Goal: Task Accomplishment & Management: Complete application form

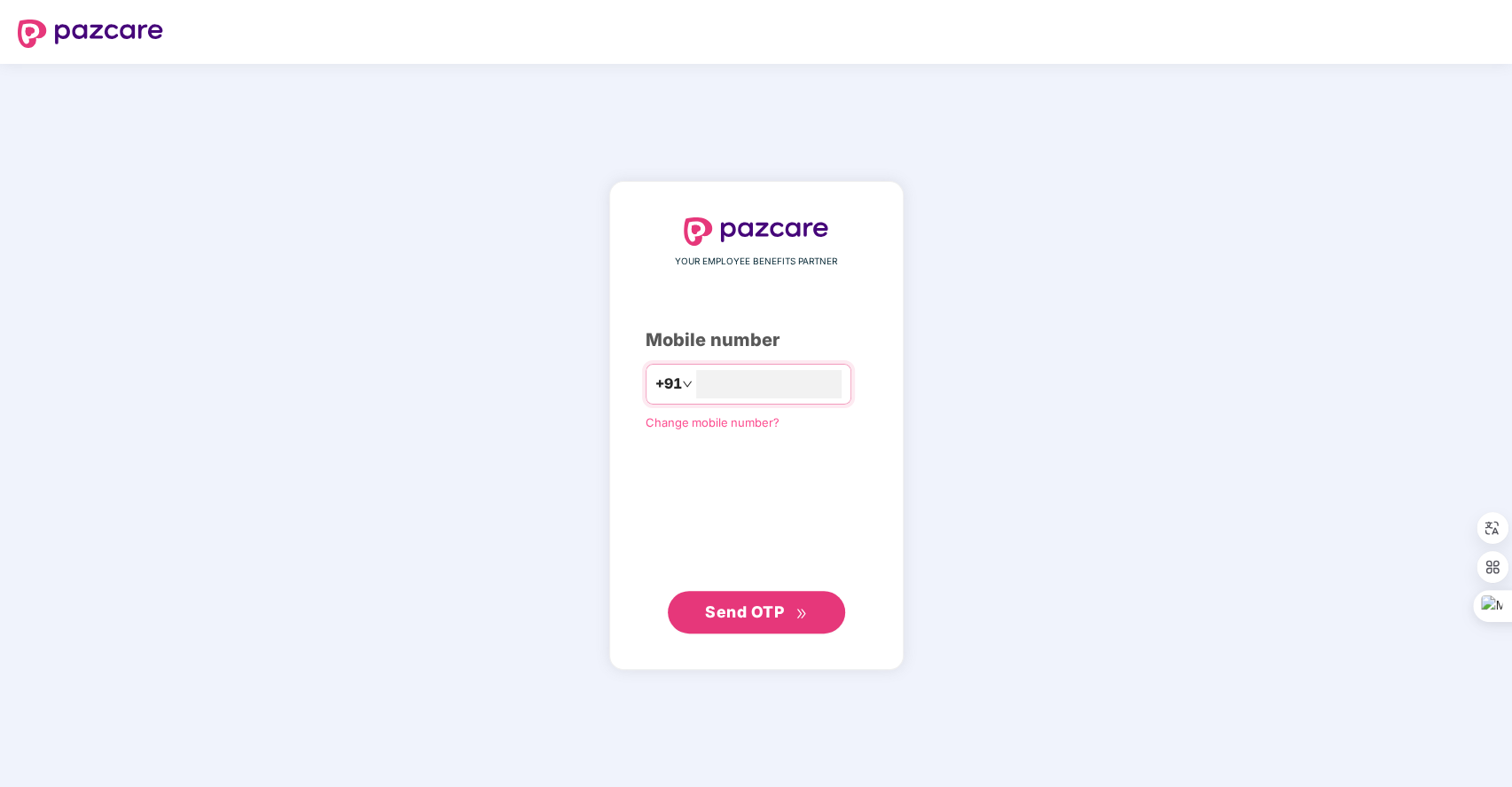
type input "**********"
click at [768, 614] on span "Send OTP" at bounding box center [744, 610] width 79 height 18
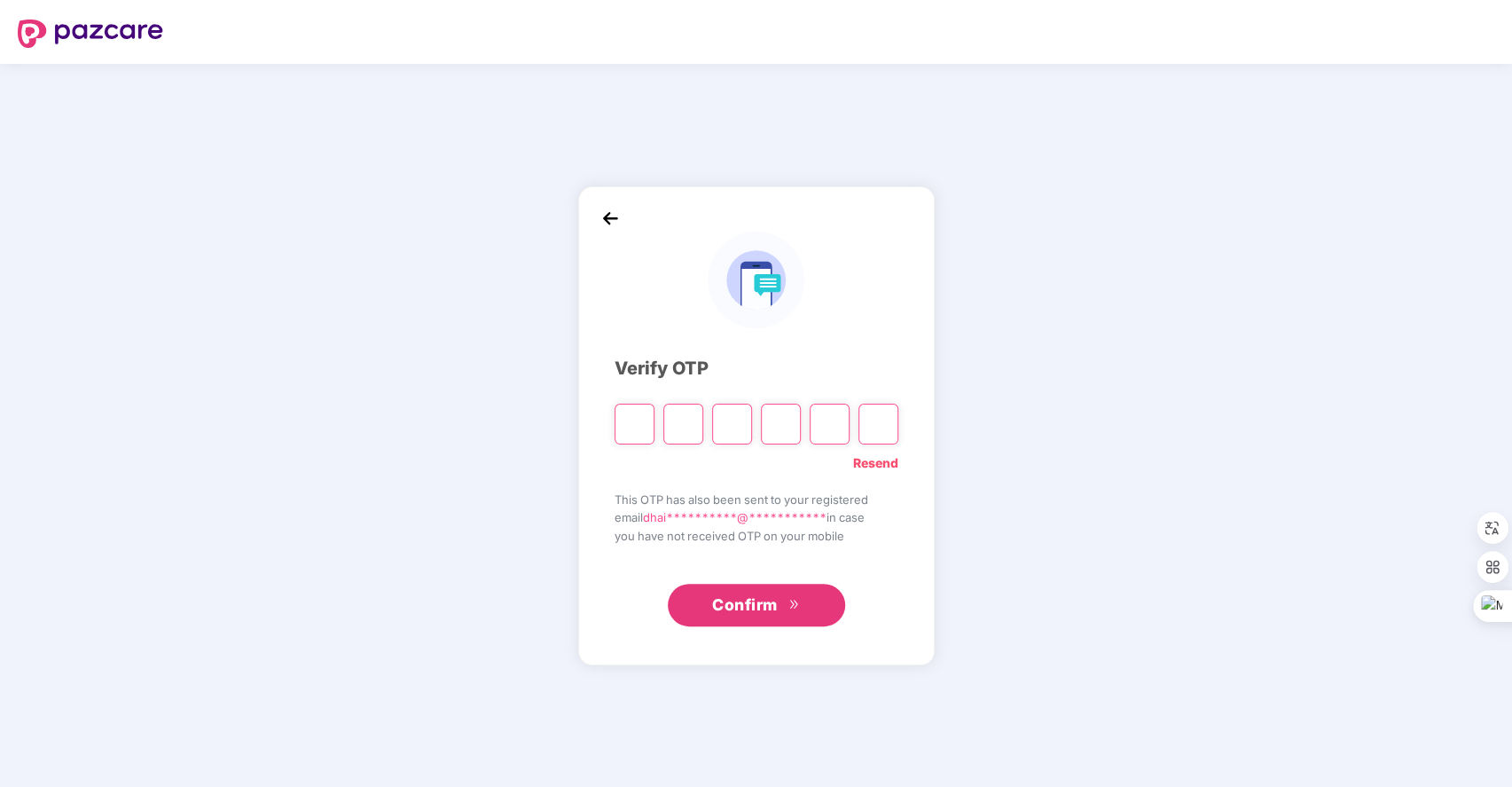
type input "*"
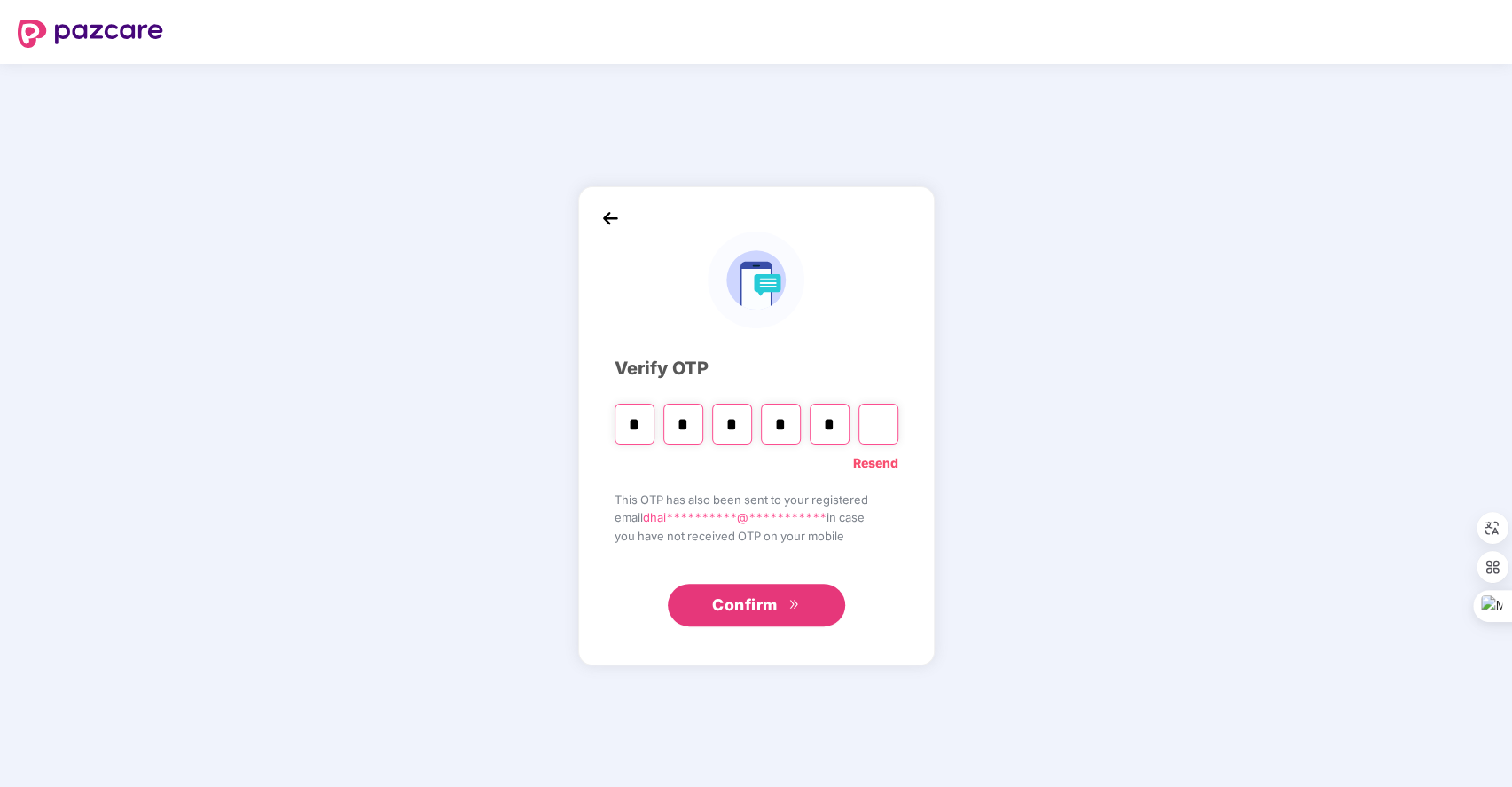
type input "*"
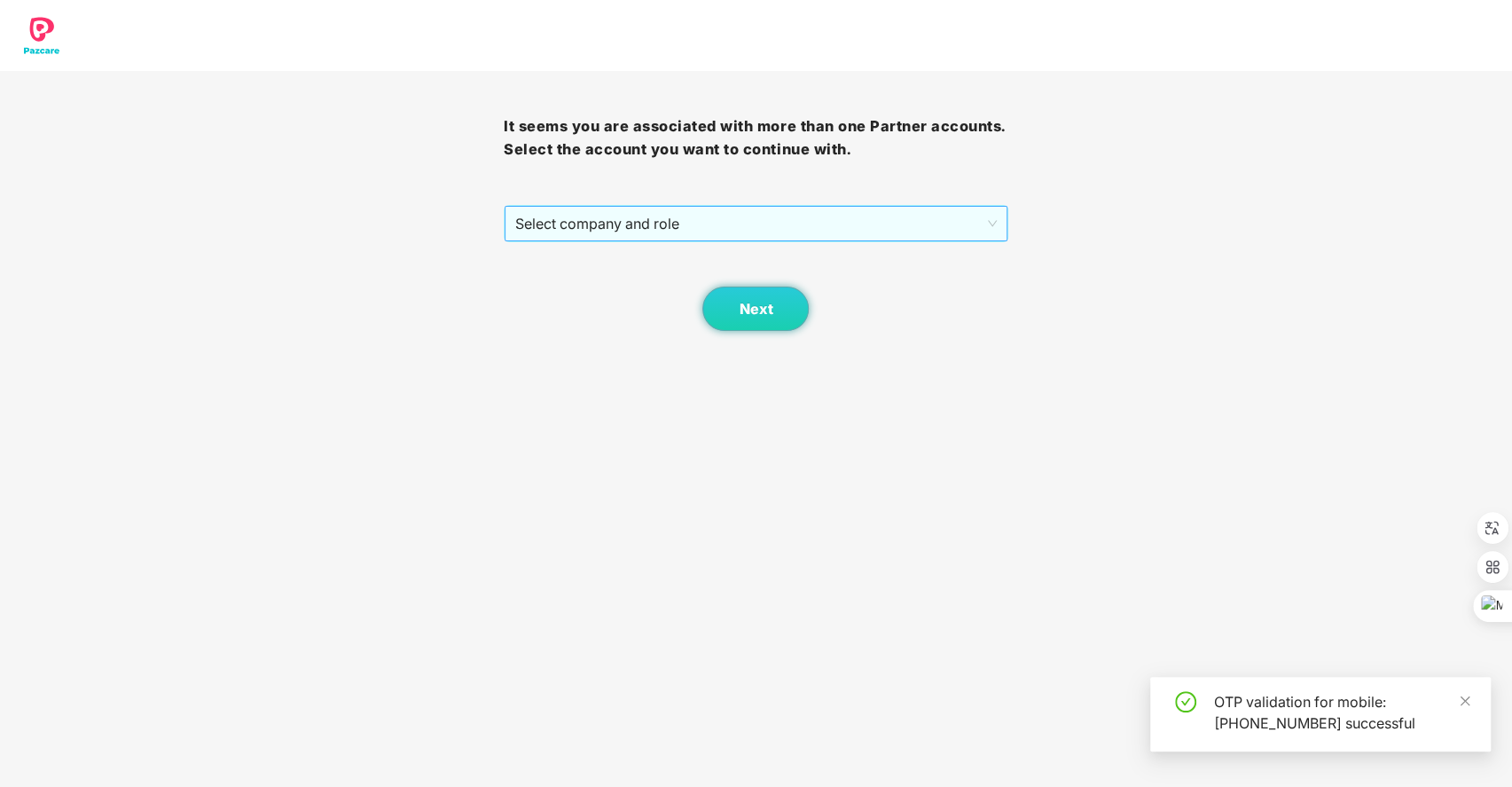
click at [668, 226] on span "Select company and role" at bounding box center [755, 223] width 481 height 34
click at [605, 264] on div "Pazcare - SALES" at bounding box center [755, 259] width 482 height 19
click at [769, 302] on span "Next" at bounding box center [755, 309] width 34 height 17
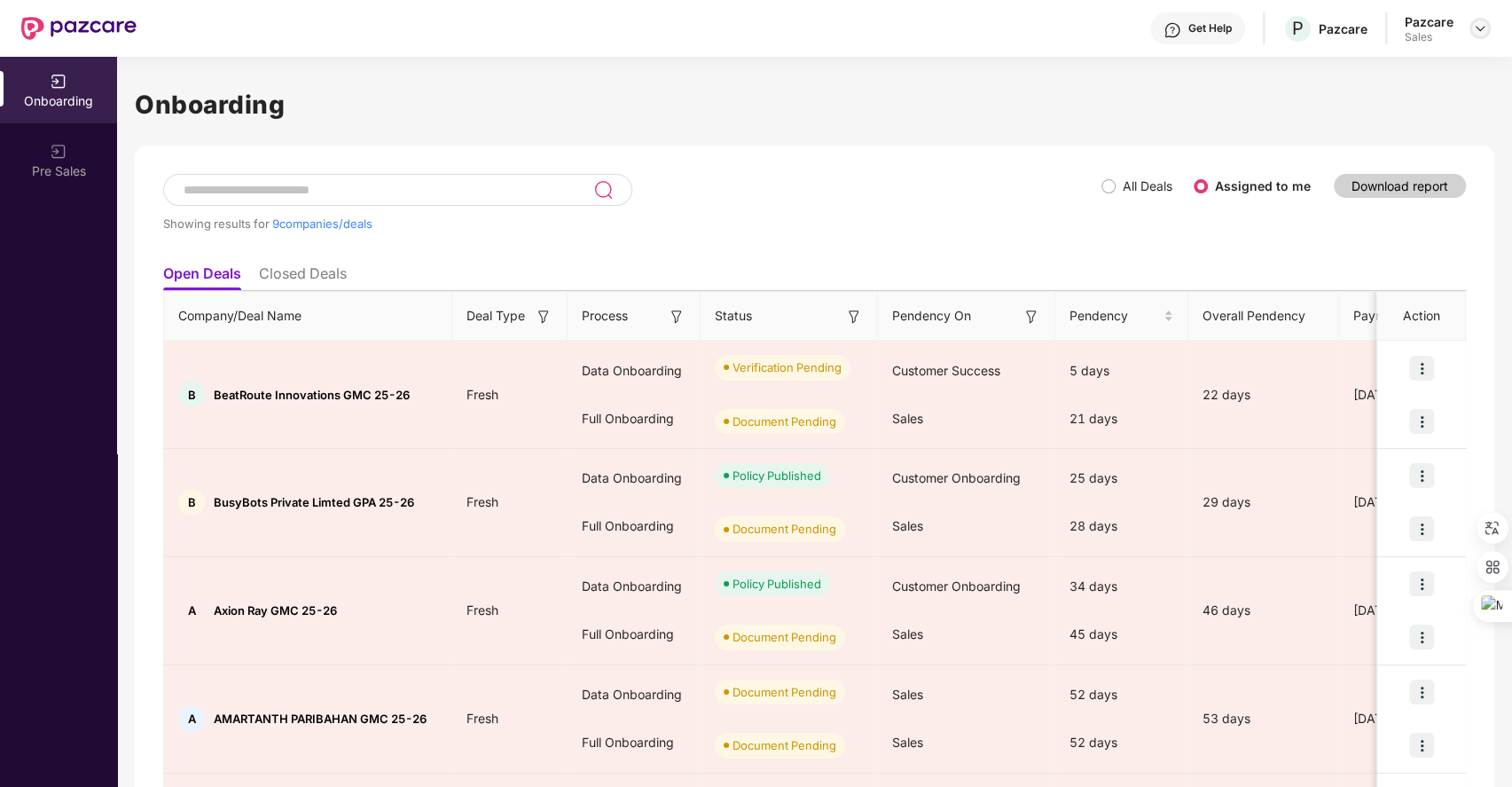
click at [1471, 34] on div at bounding box center [1480, 28] width 21 height 21
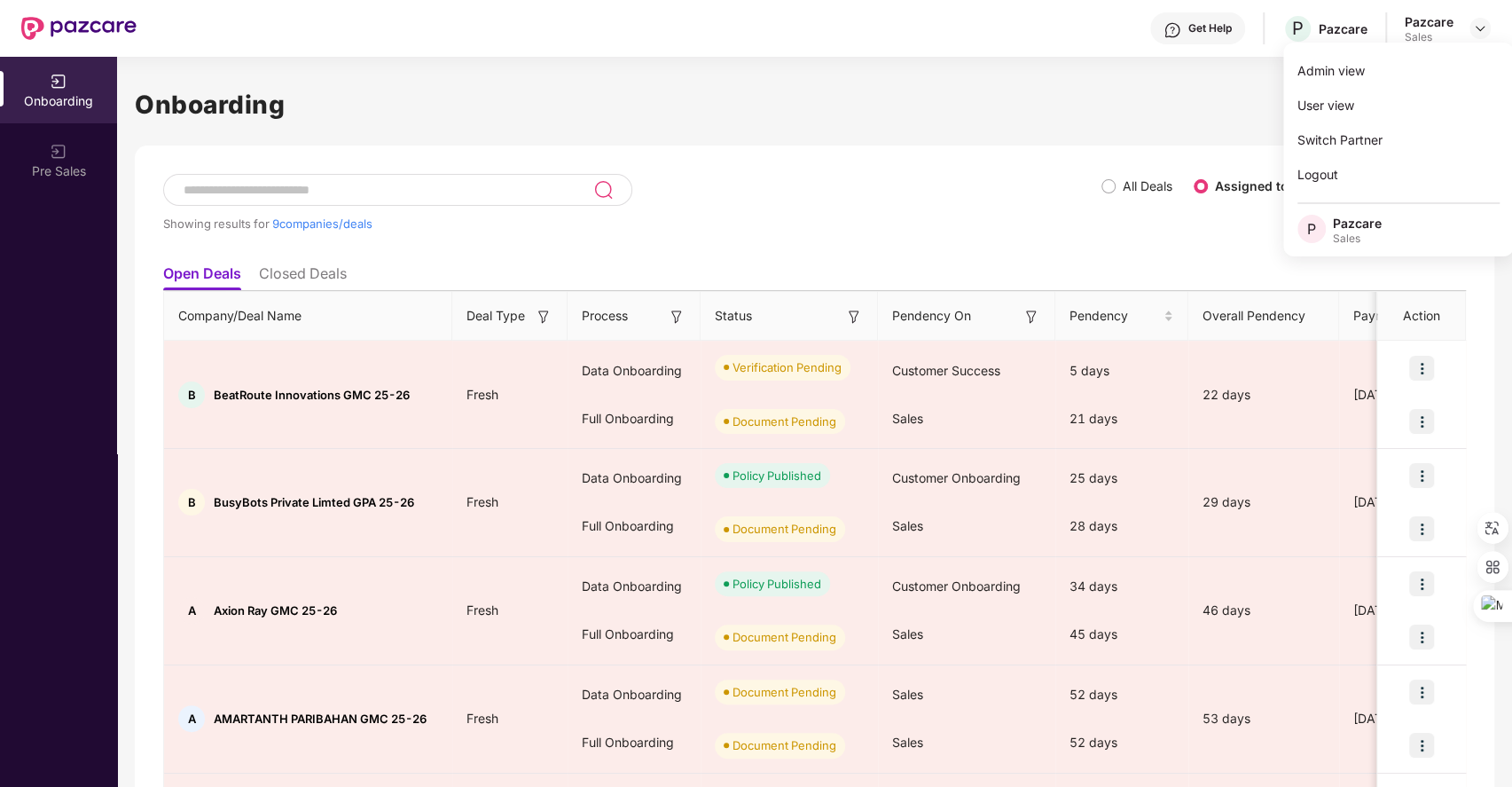
click at [916, 197] on div "Showing results for 9 companies/deals" at bounding box center [632, 215] width 938 height 82
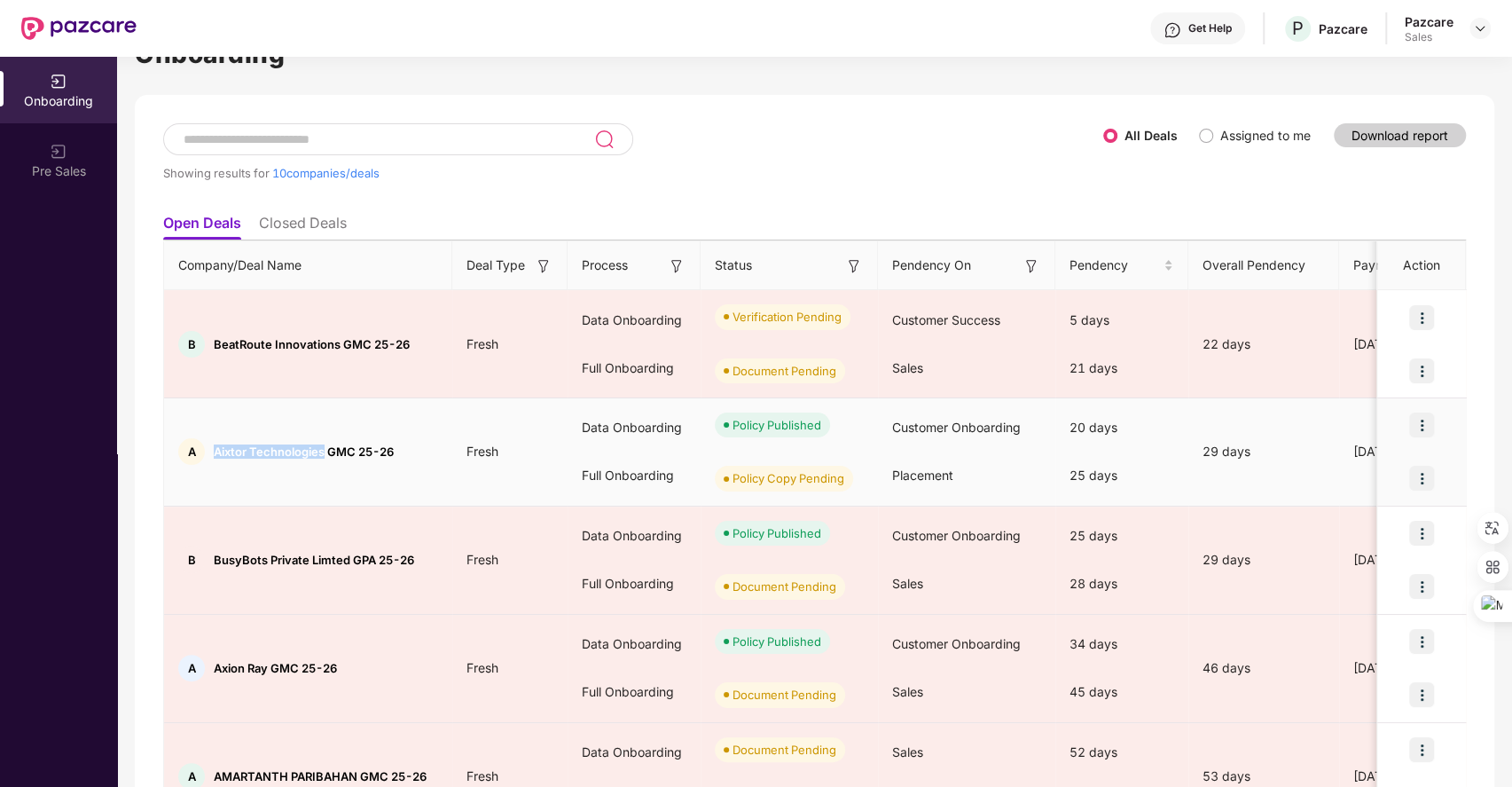
drag, startPoint x: 217, startPoint y: 449, endPoint x: 324, endPoint y: 452, distance: 107.0
click at [324, 452] on span "Aixtor Technologies GMC 25-26" at bounding box center [303, 451] width 180 height 14
copy span "Aixtor Technologies"
click at [1419, 422] on img at bounding box center [1422, 425] width 25 height 25
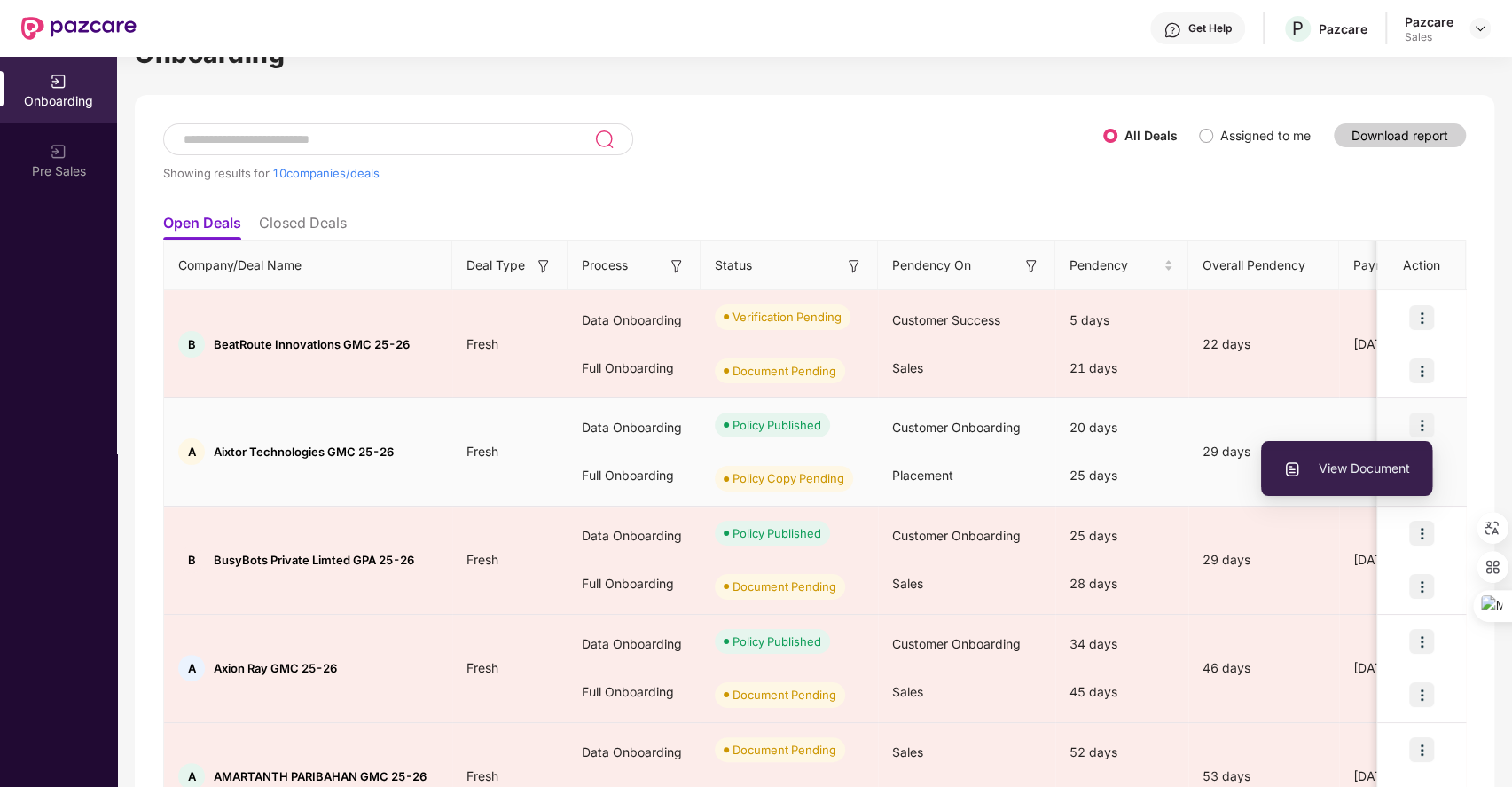
click at [1312, 469] on span "View Document" at bounding box center [1347, 468] width 127 height 19
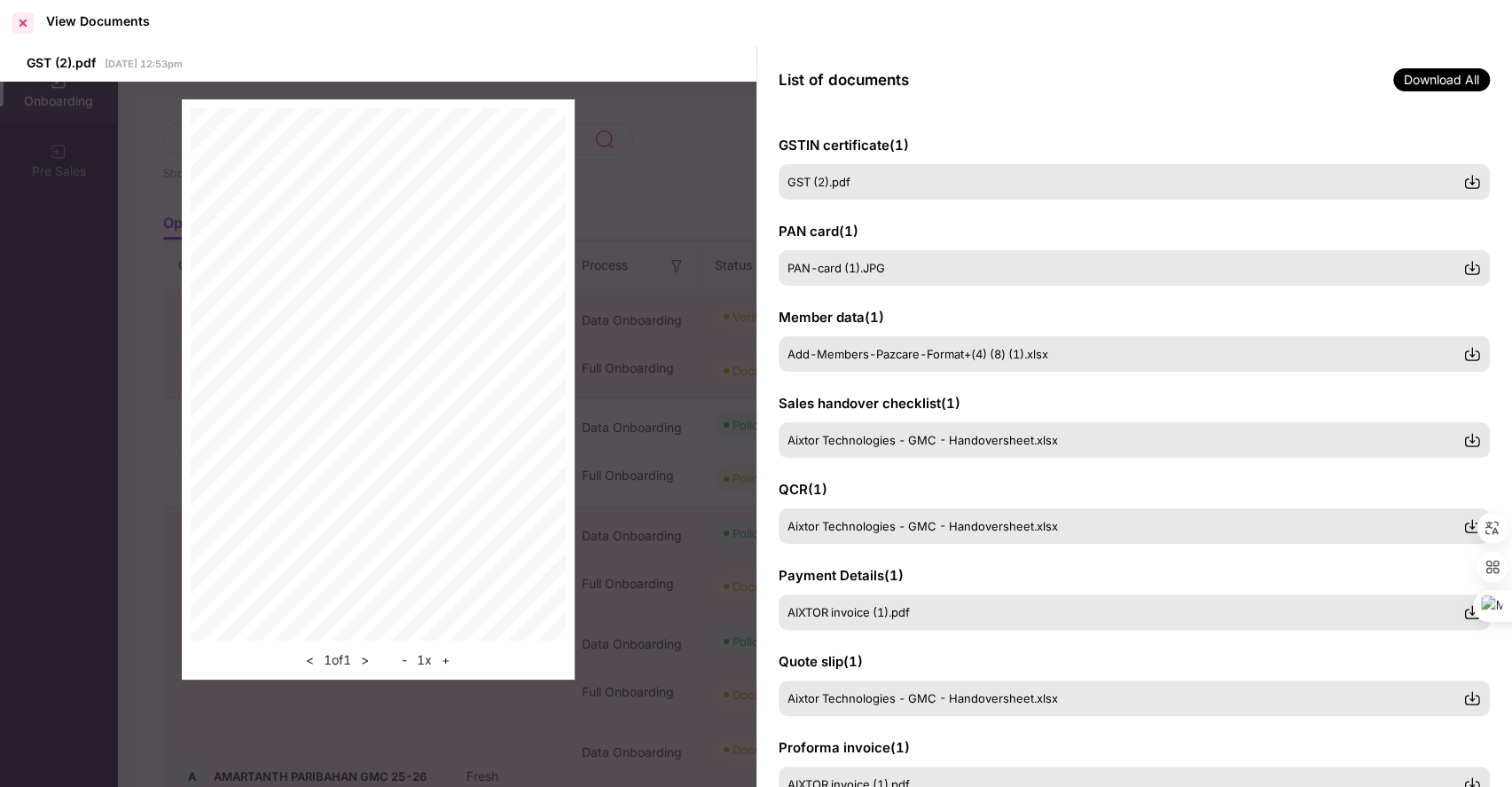
click at [16, 21] on div at bounding box center [22, 22] width 28 height 28
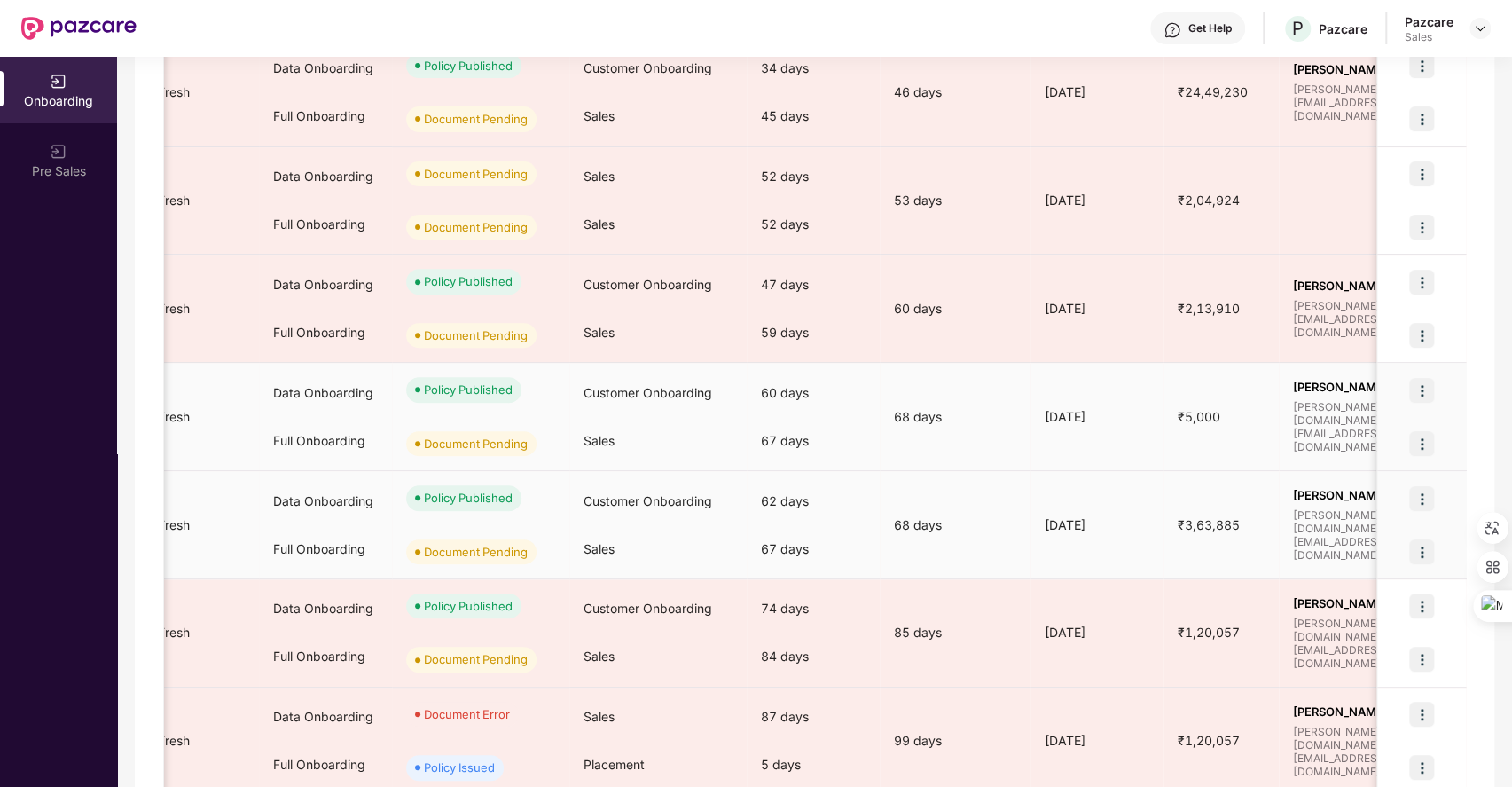
scroll to position [0, 324]
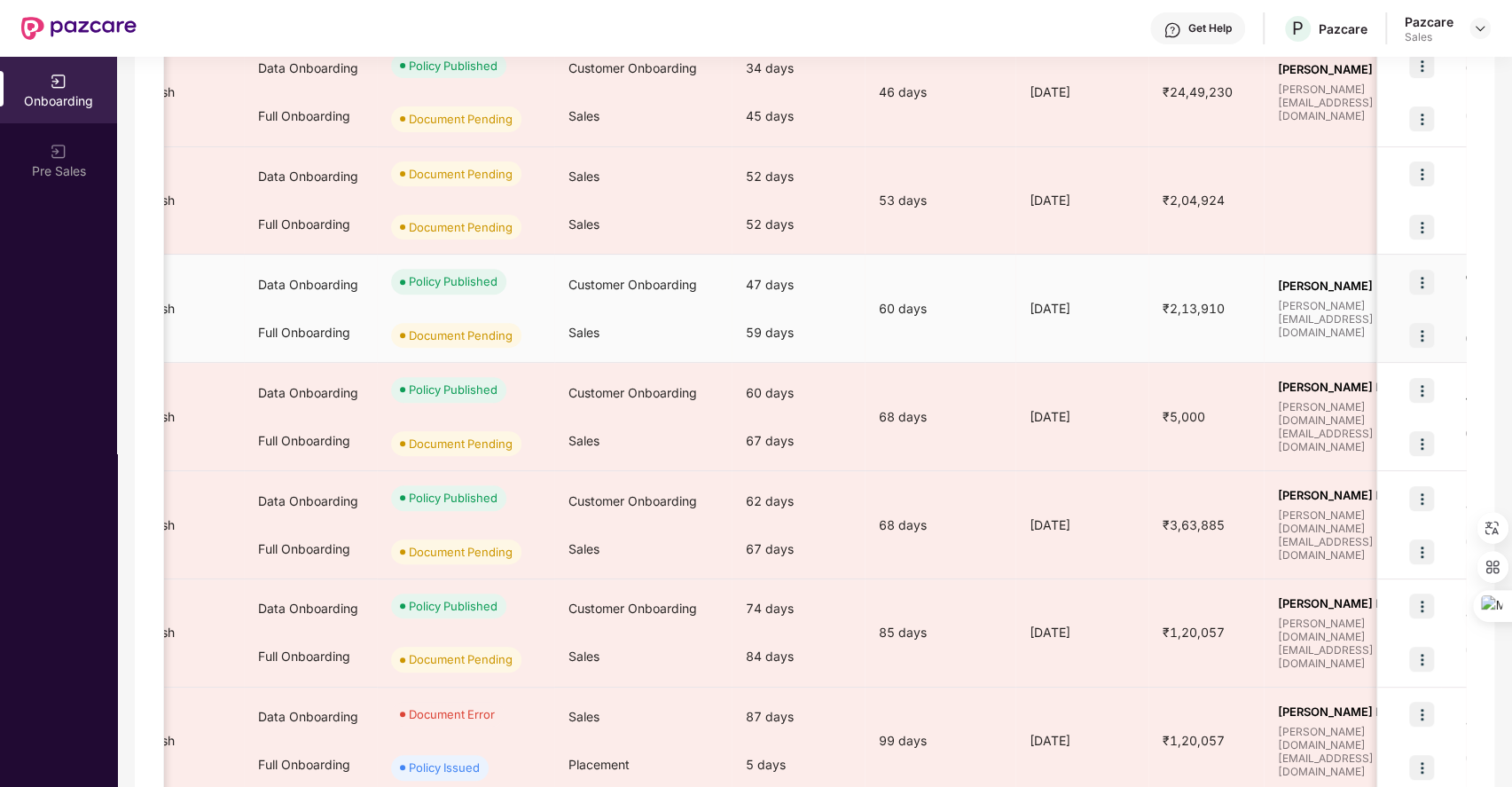
click at [1418, 330] on img at bounding box center [1422, 335] width 25 height 25
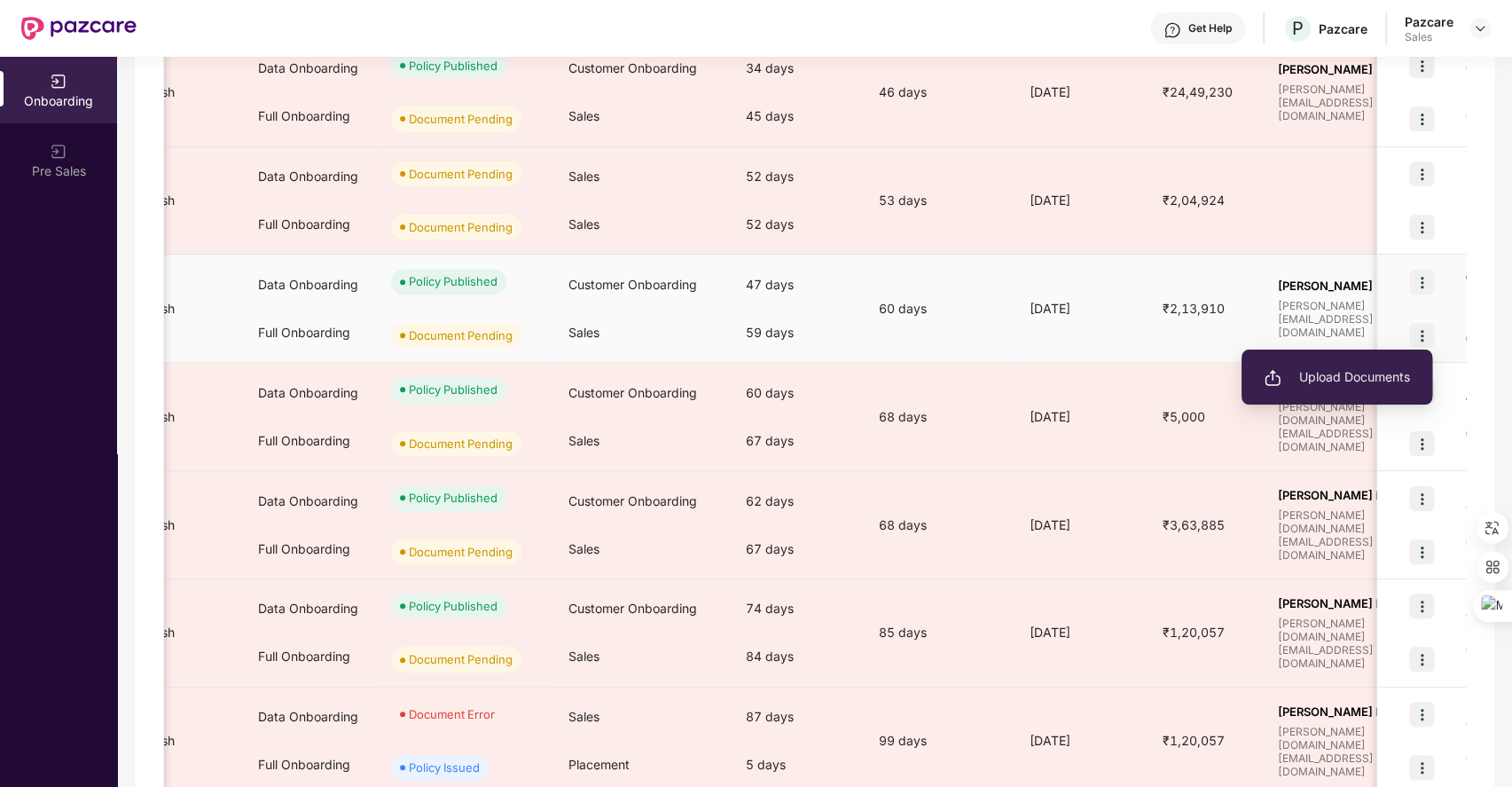
click at [1308, 386] on span "Upload Documents" at bounding box center [1338, 377] width 146 height 19
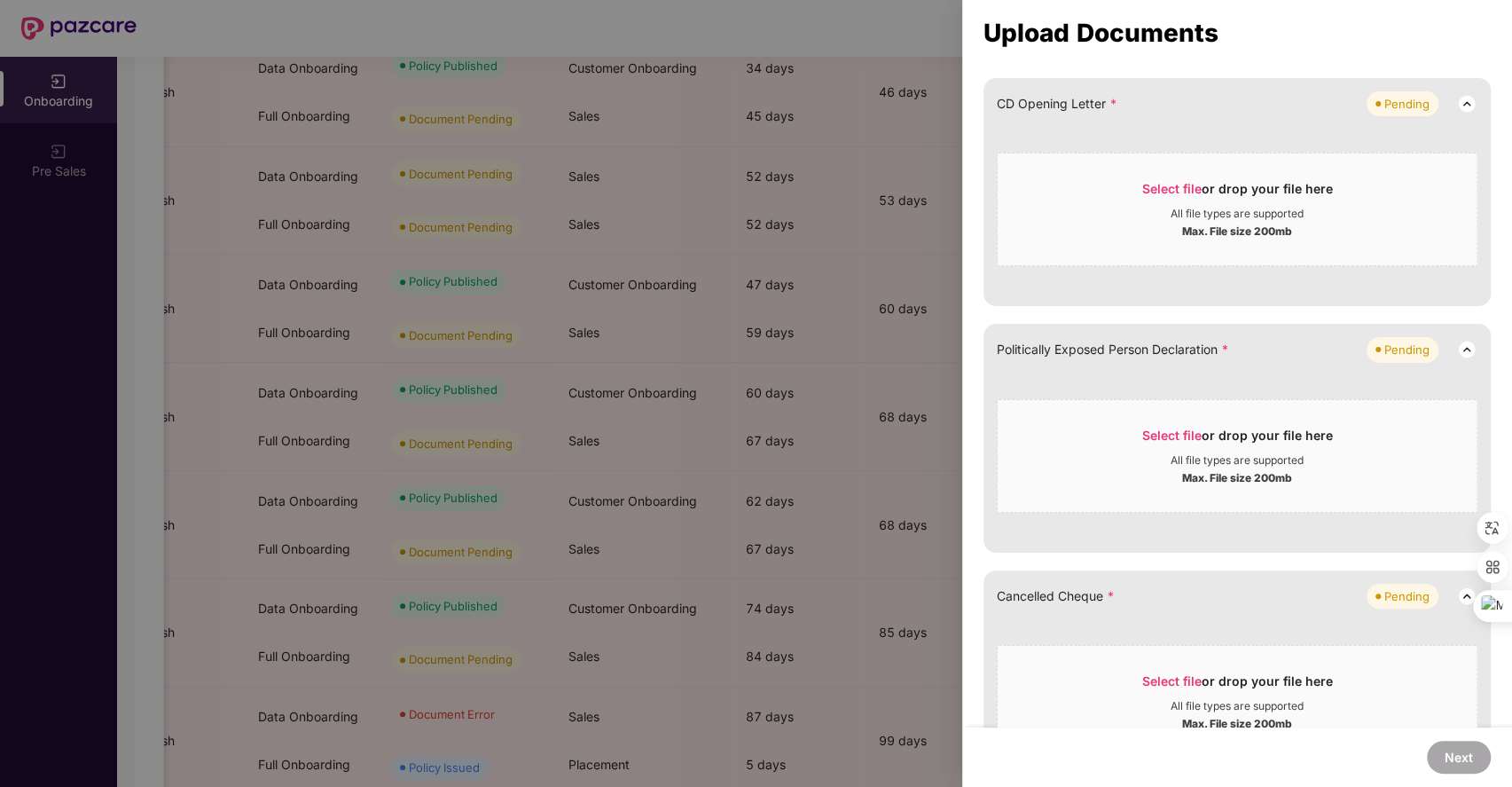
scroll to position [724, 0]
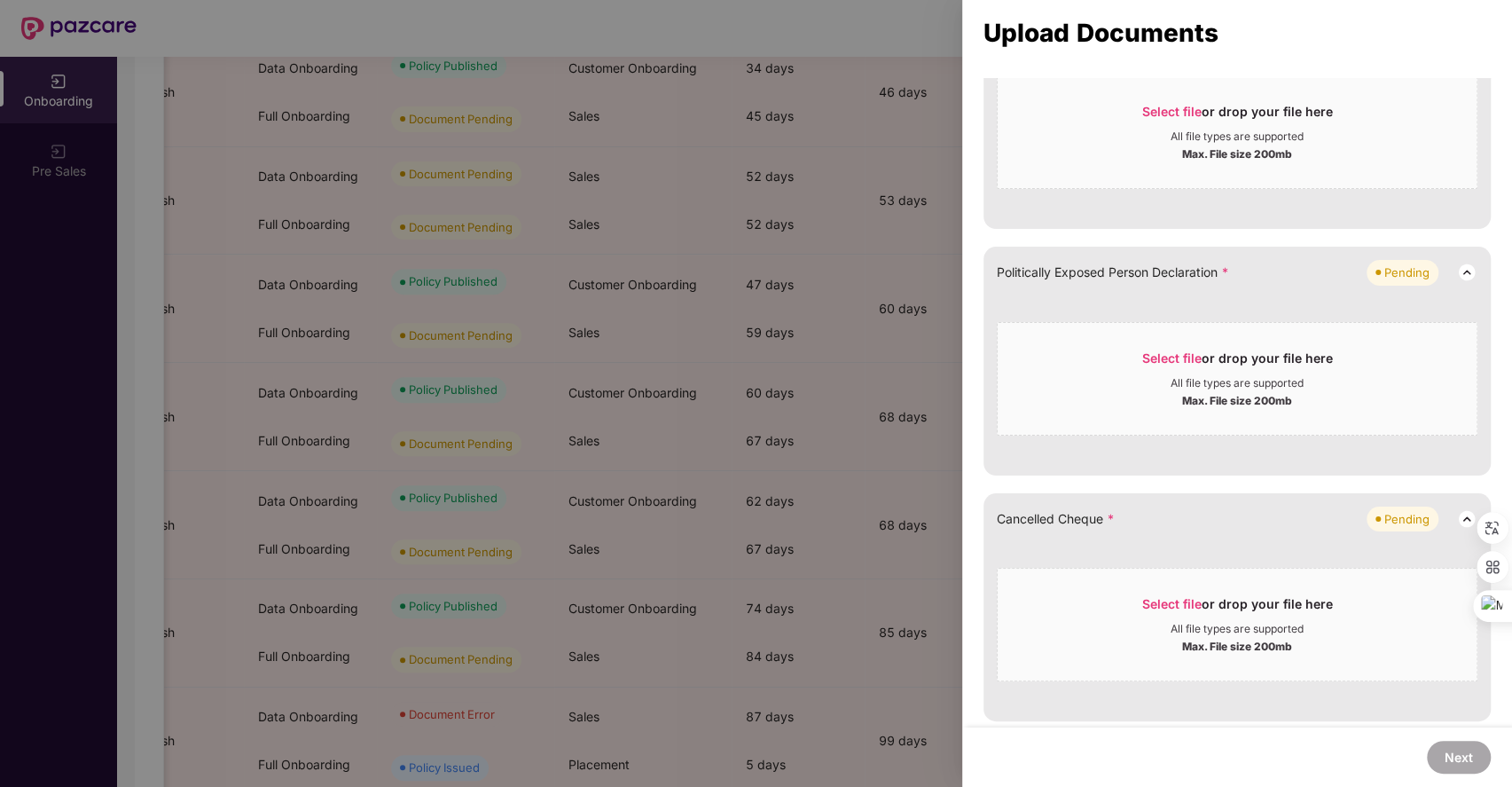
click at [854, 445] on div at bounding box center [756, 393] width 1512 height 787
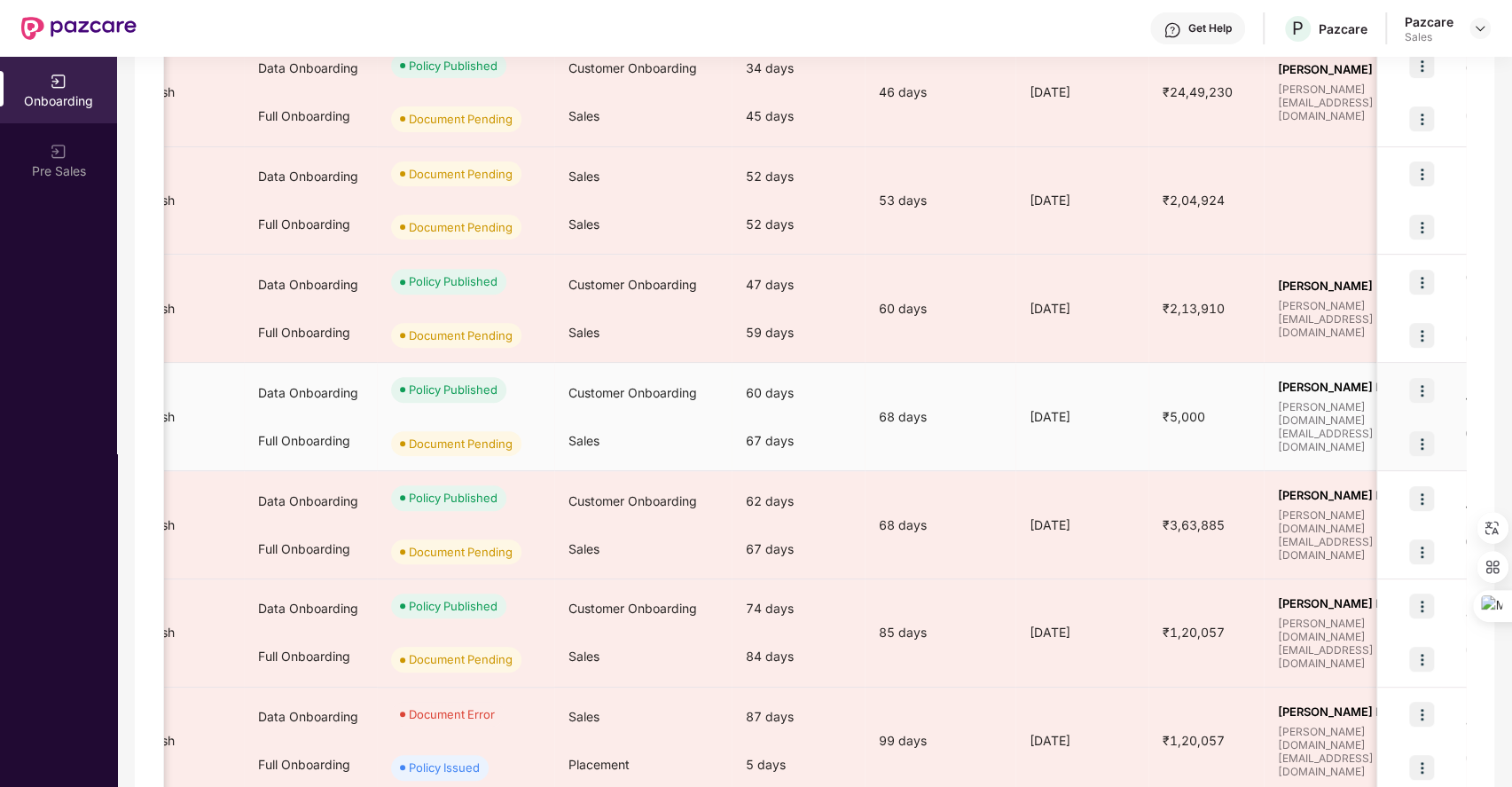
scroll to position [0, 0]
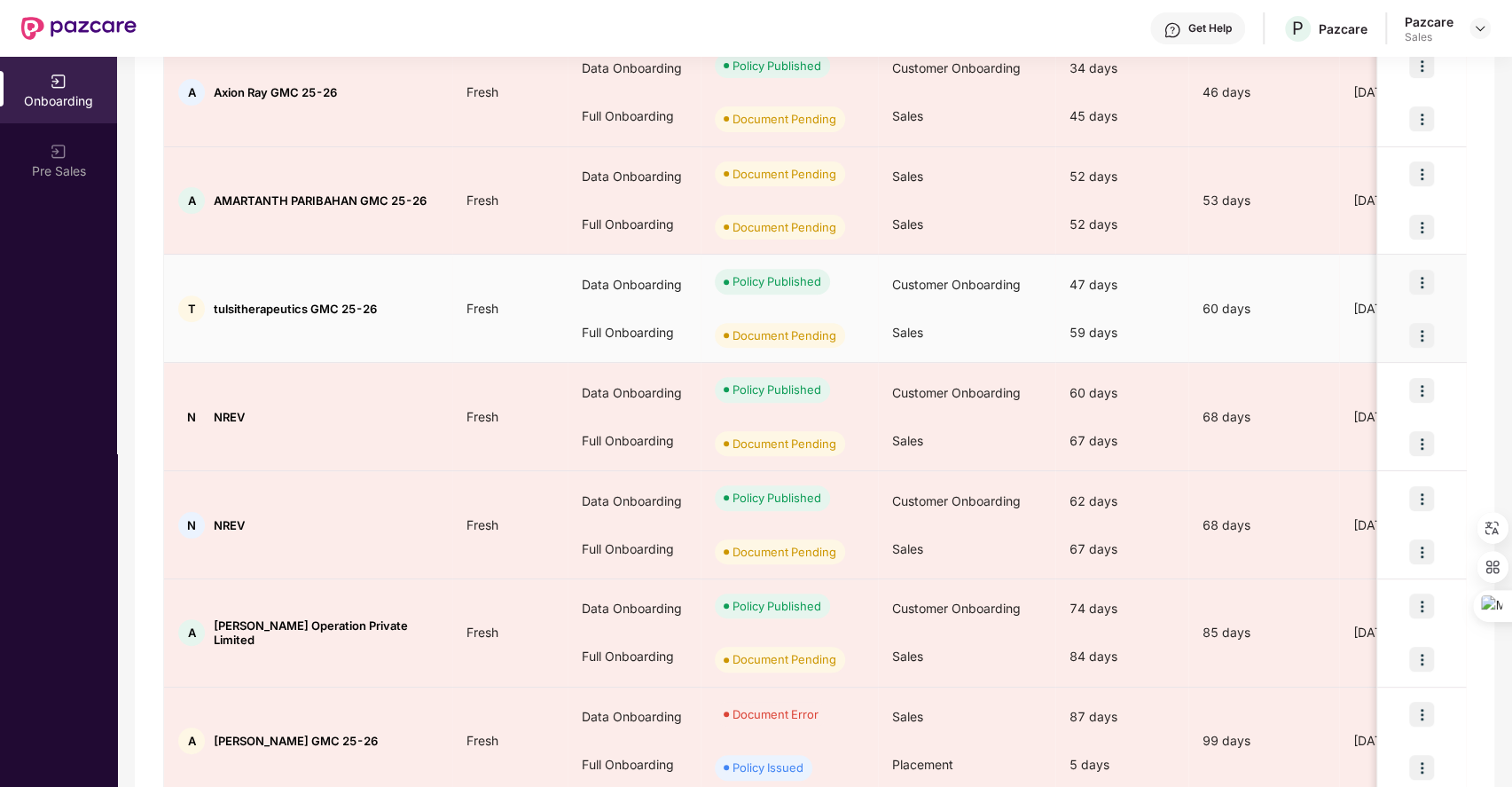
click at [1418, 275] on img at bounding box center [1422, 282] width 25 height 25
click at [1332, 330] on span "View Document" at bounding box center [1347, 324] width 127 height 19
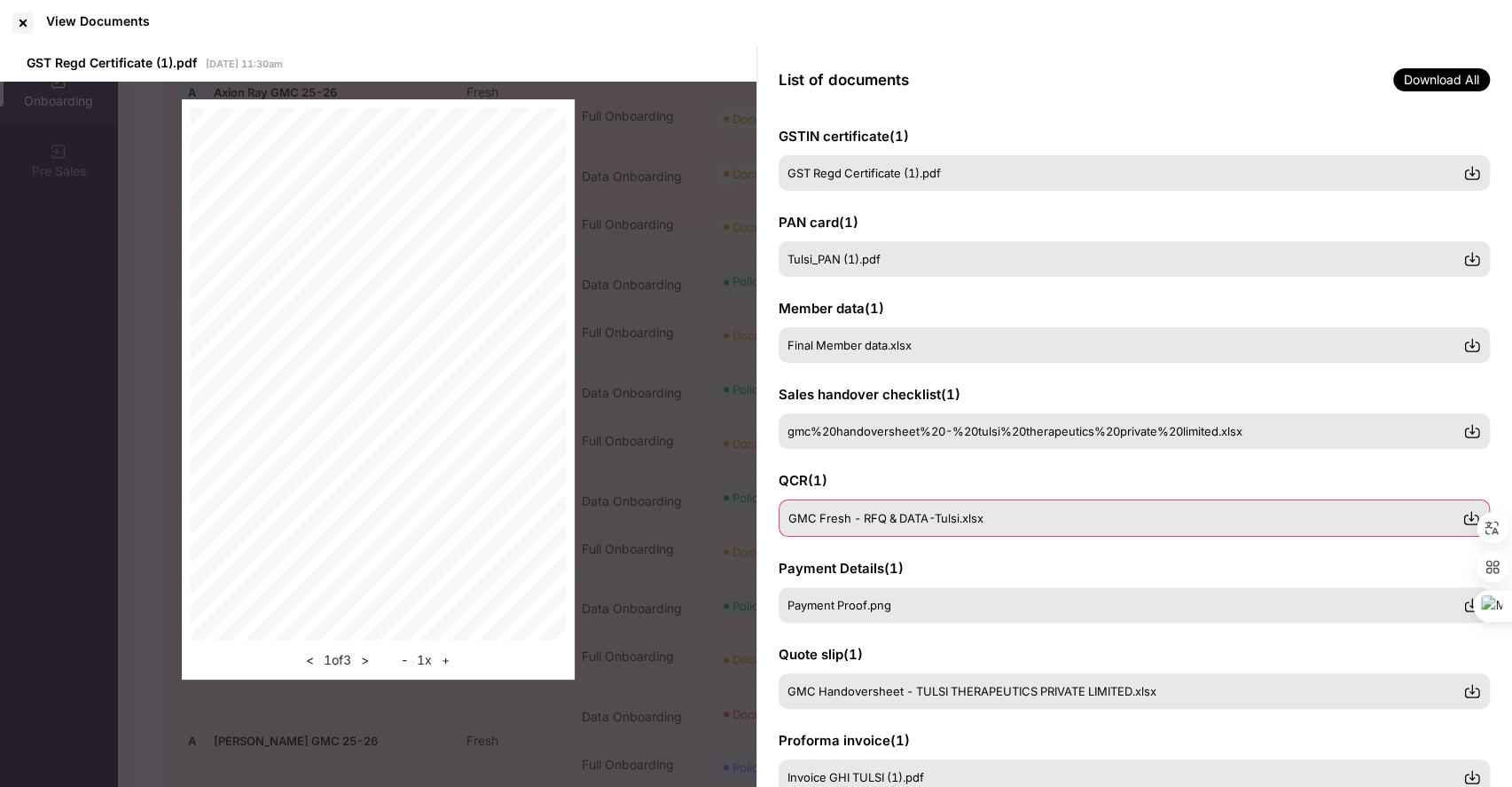
scroll to position [4, 0]
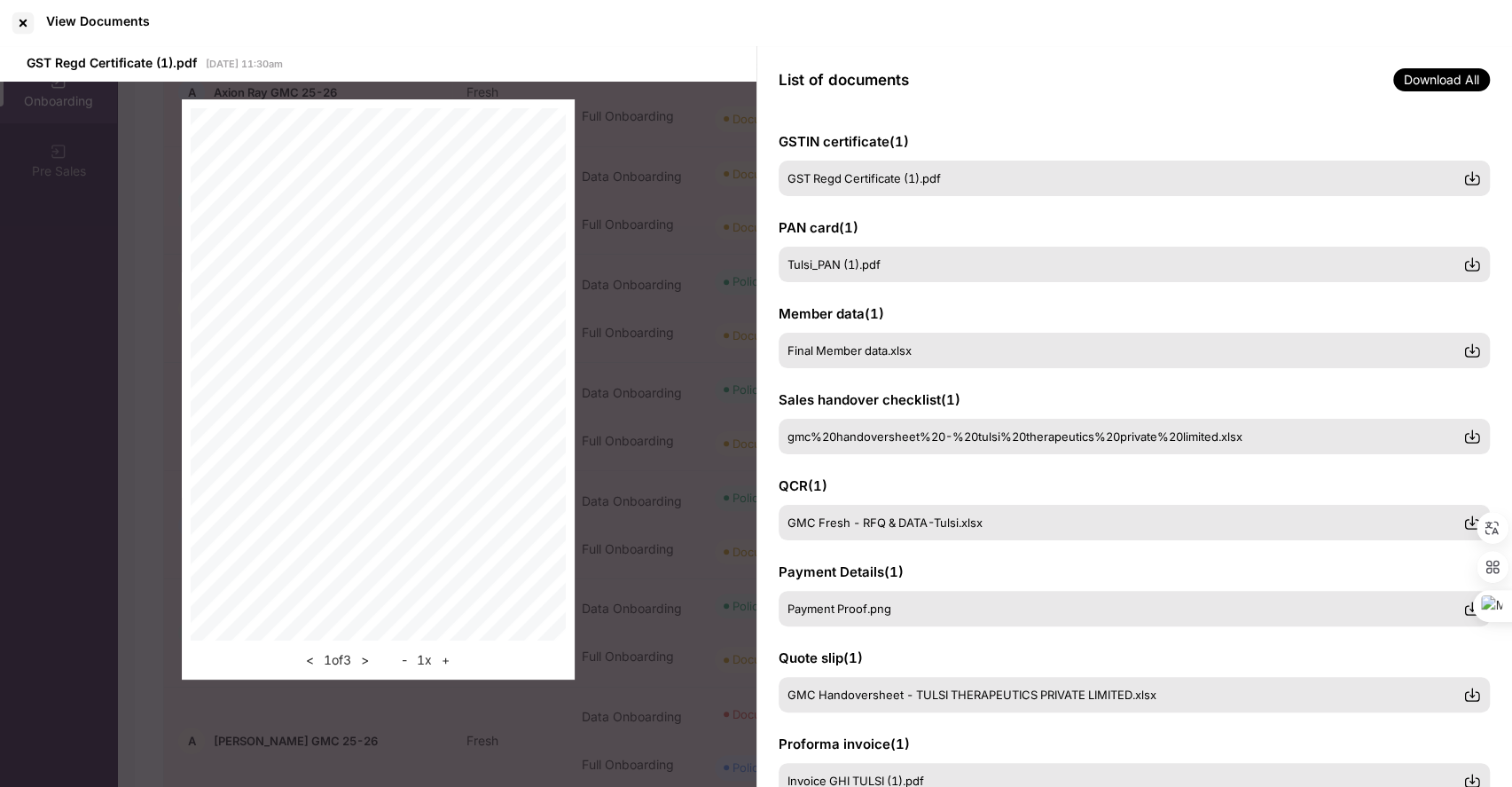
click at [664, 465] on div "< 1 of 3 > - 1 x +" at bounding box center [378, 389] width 757 height 616
click at [694, 424] on div "< 1 of 3 > - 1 x +" at bounding box center [378, 389] width 757 height 616
click at [25, 19] on div at bounding box center [22, 22] width 28 height 28
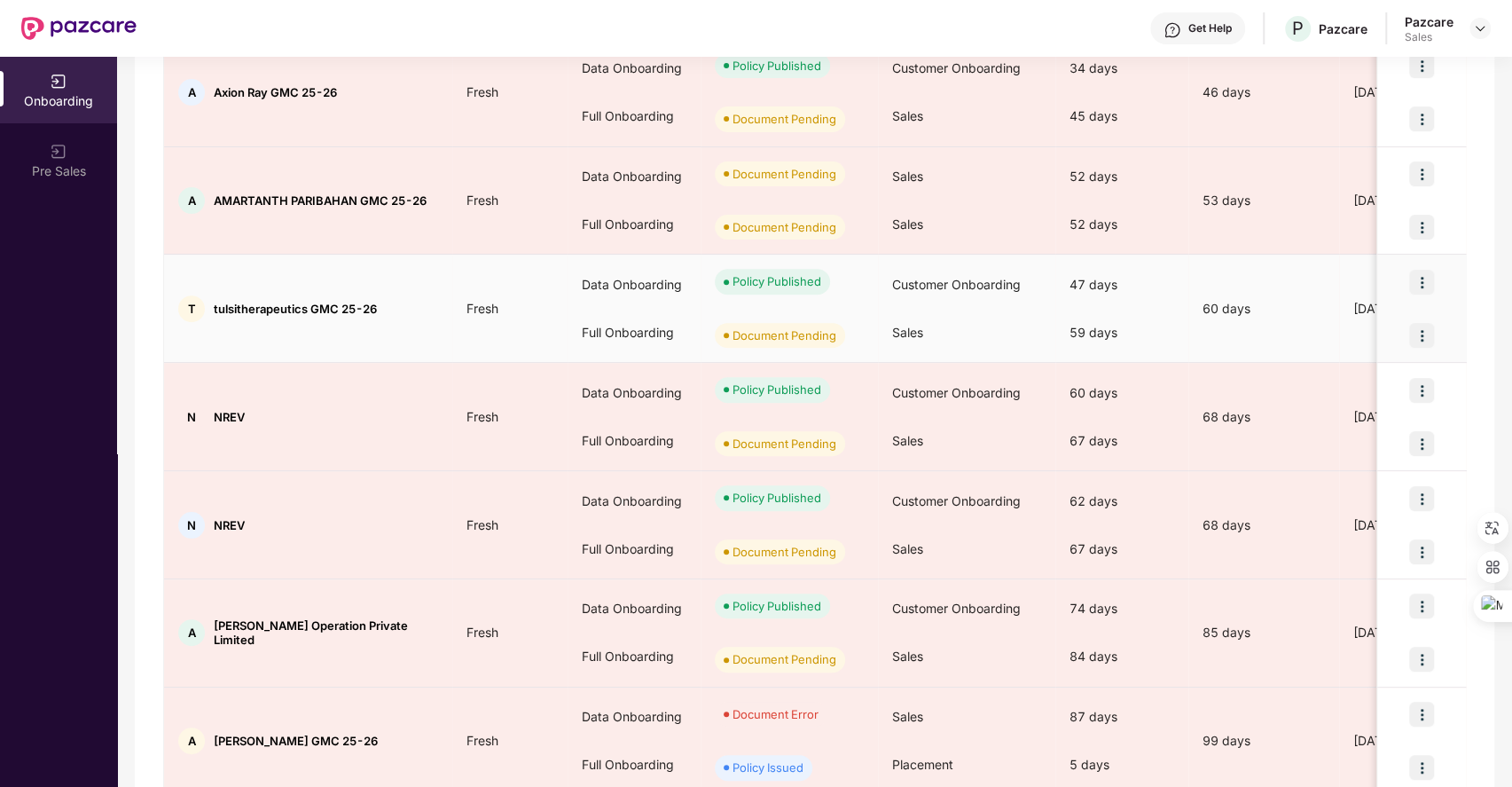
click at [1419, 330] on img at bounding box center [1422, 335] width 25 height 25
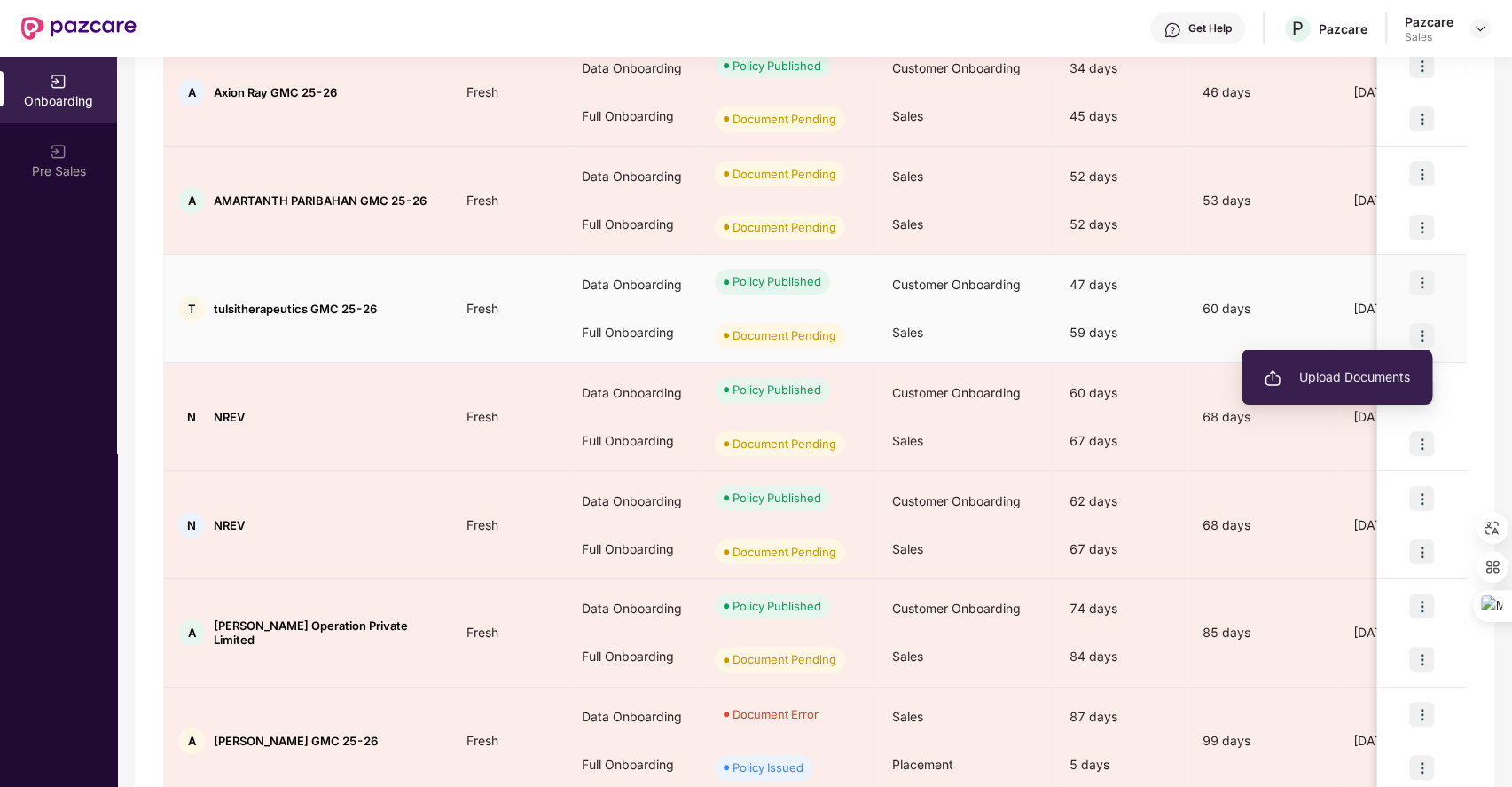
click at [1305, 372] on span "Upload Documents" at bounding box center [1338, 377] width 146 height 19
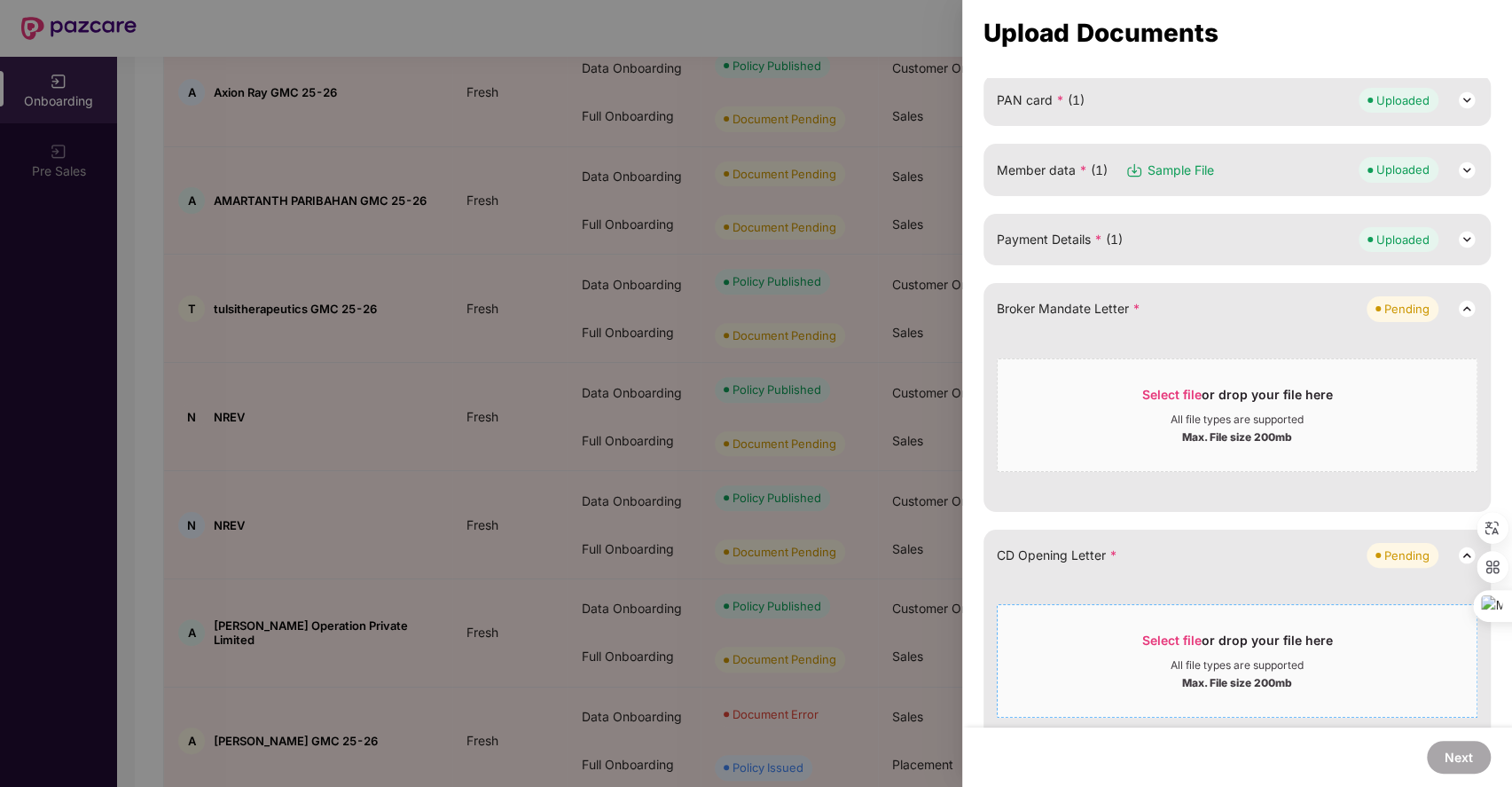
scroll to position [316, 0]
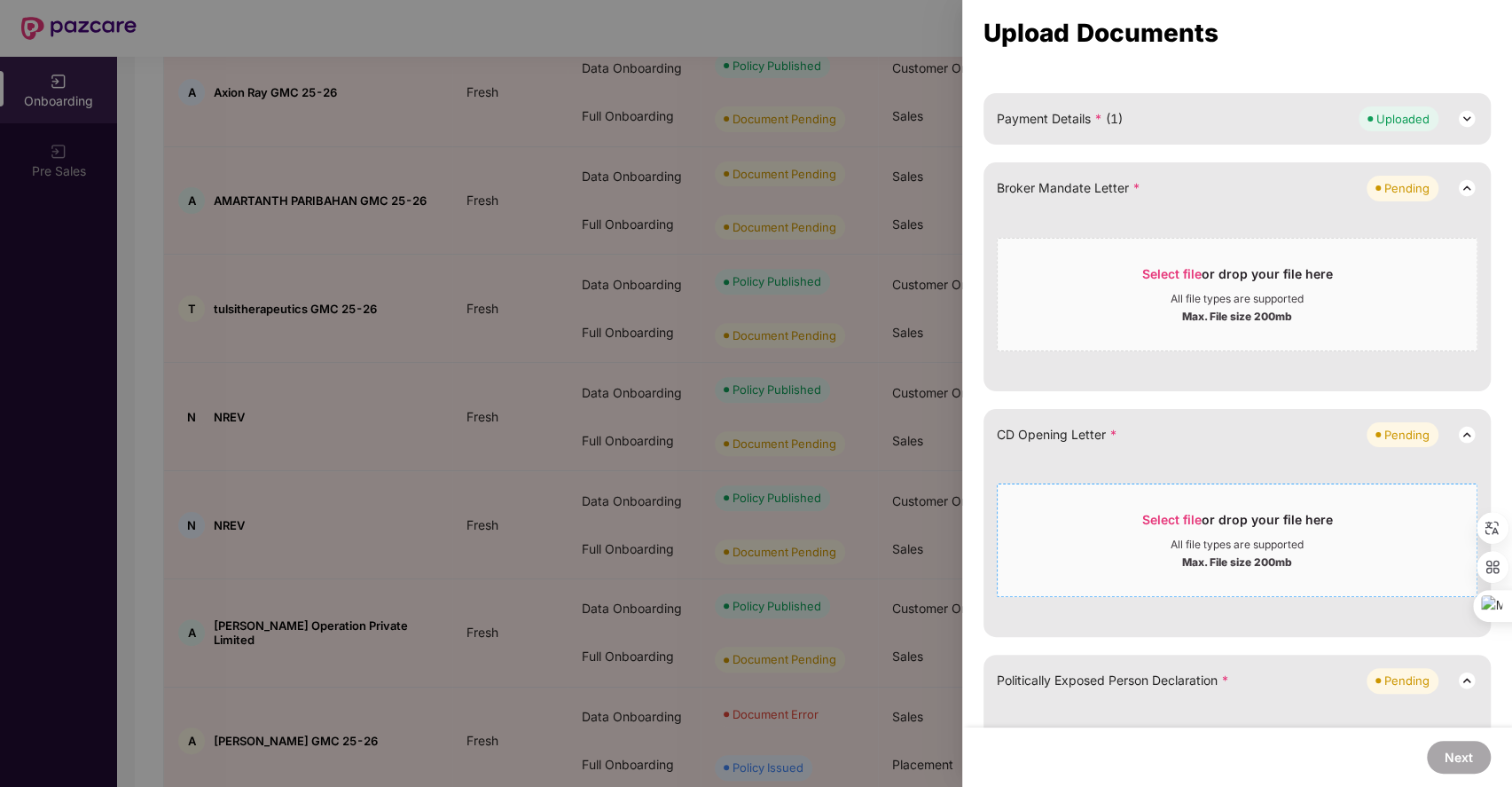
click at [1157, 517] on span "Select file" at bounding box center [1172, 519] width 60 height 15
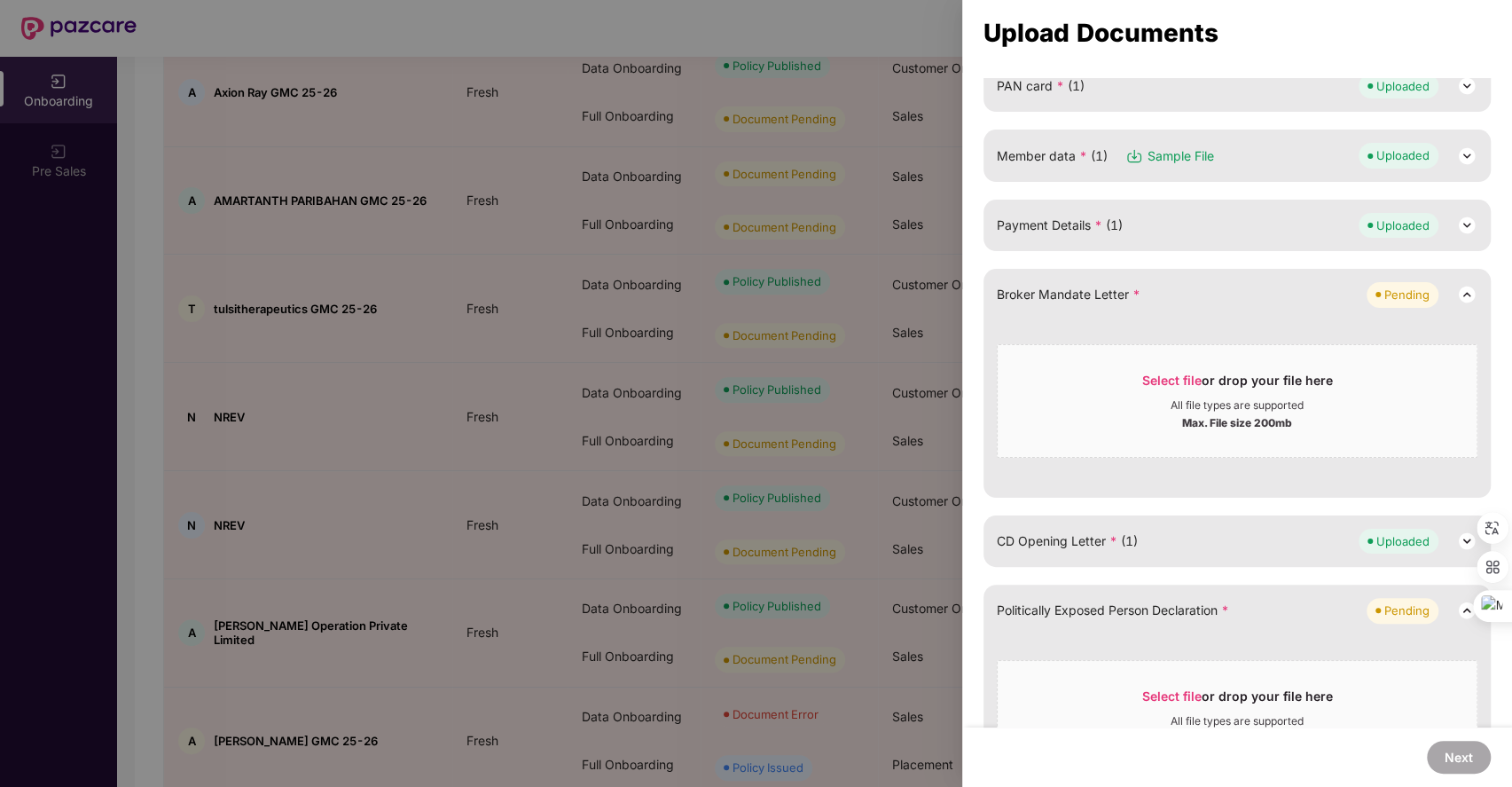
scroll to position [208, 0]
click at [456, 332] on div at bounding box center [756, 393] width 1512 height 787
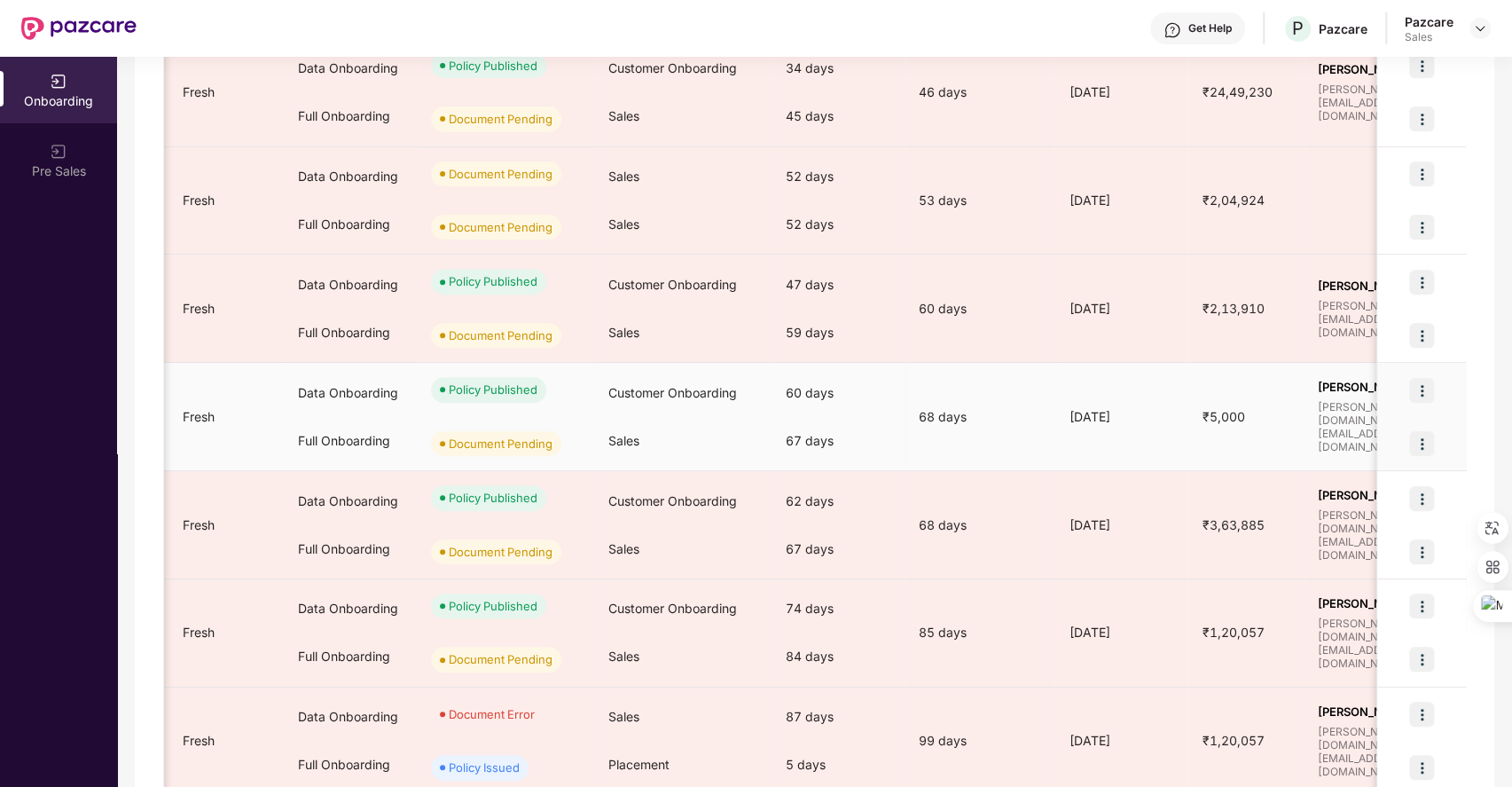
scroll to position [0, 0]
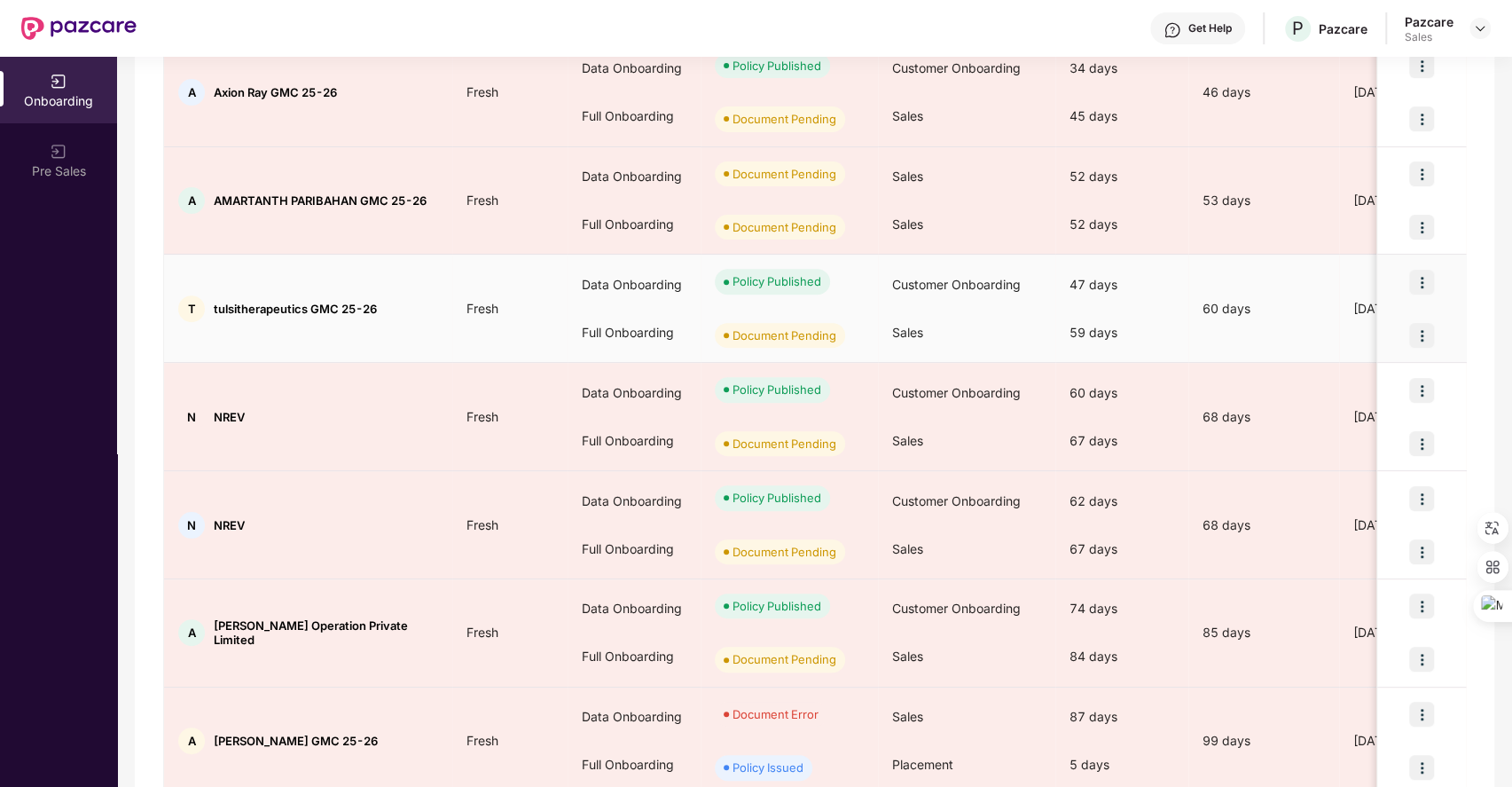
click at [1422, 329] on img at bounding box center [1422, 335] width 25 height 25
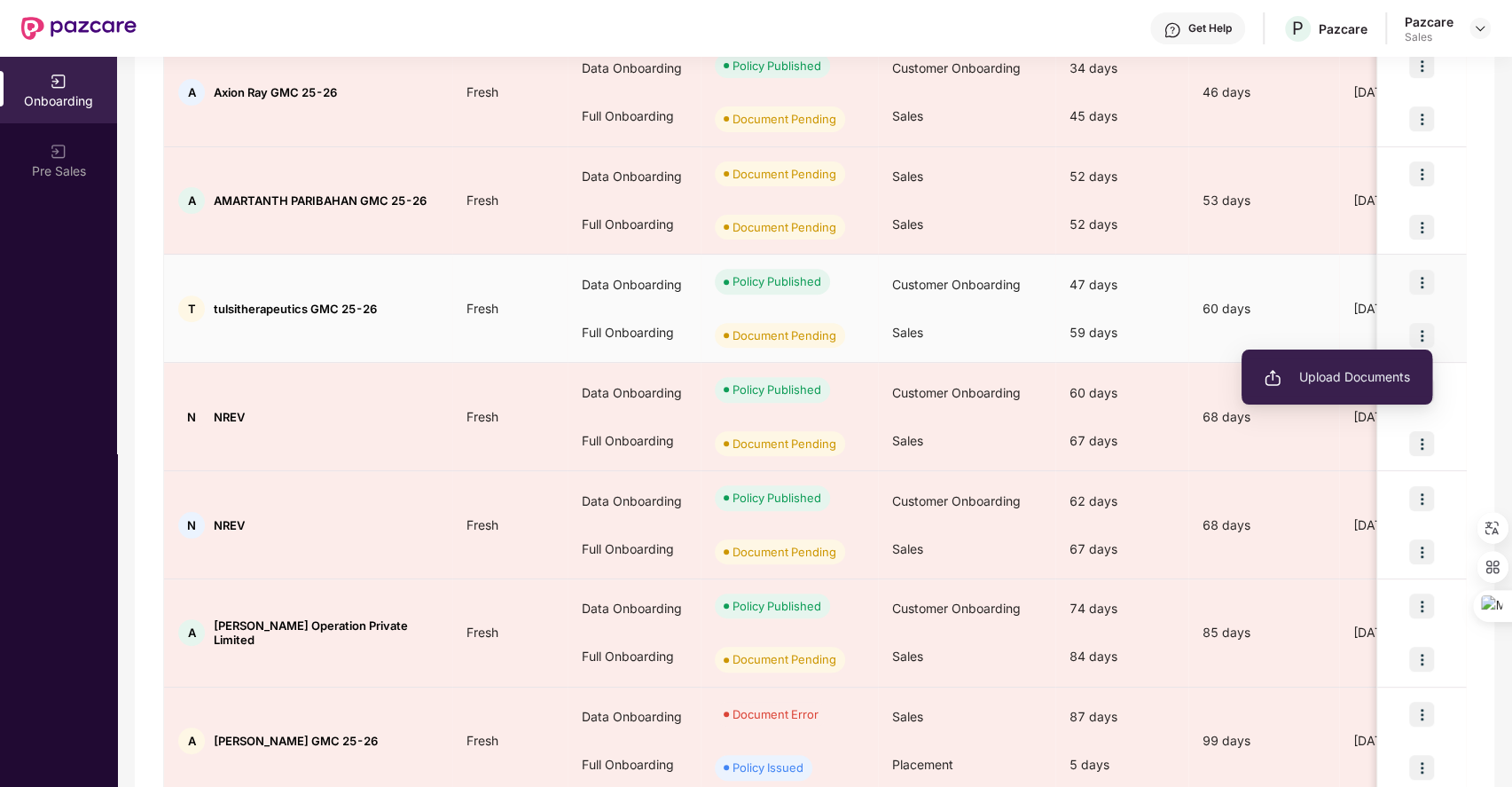
click at [1313, 375] on span "Upload Documents" at bounding box center [1338, 377] width 146 height 19
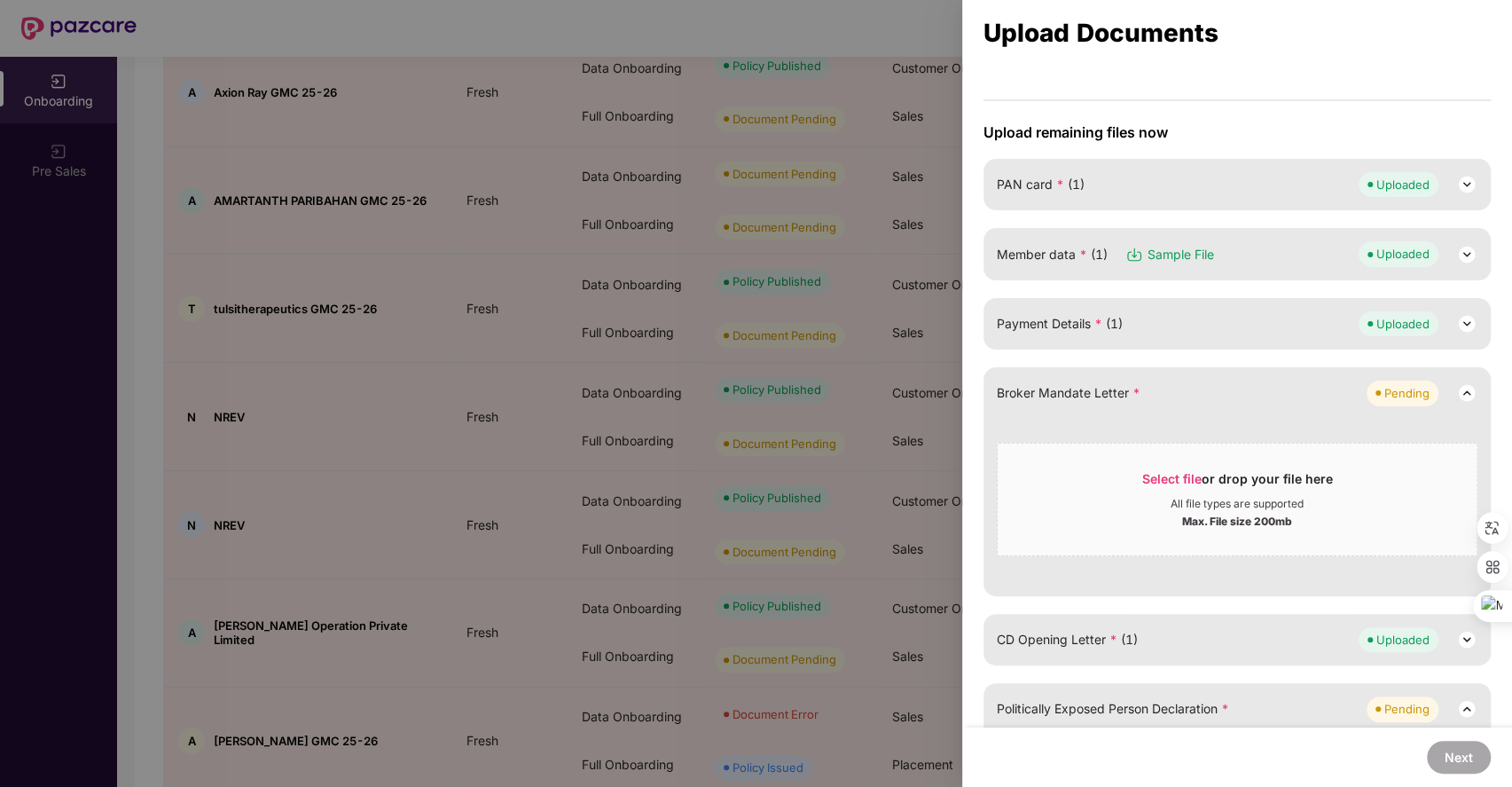
scroll to position [112, 0]
click at [1176, 474] on span "Select file" at bounding box center [1172, 478] width 60 height 15
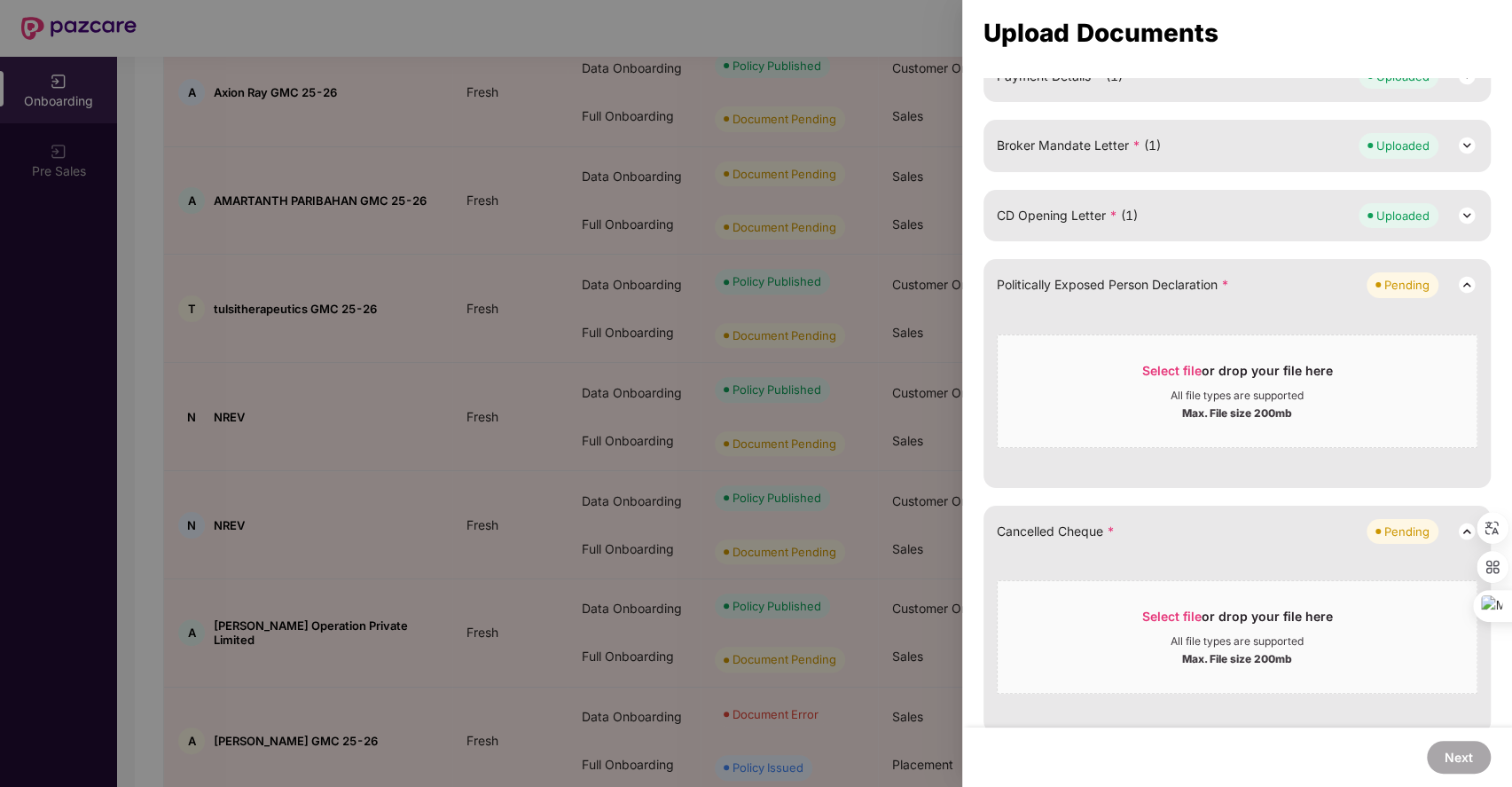
scroll to position [359, 0]
click at [1159, 356] on span "Select file or drop your file here All file types are supported Max. File size …" at bounding box center [1237, 390] width 479 height 85
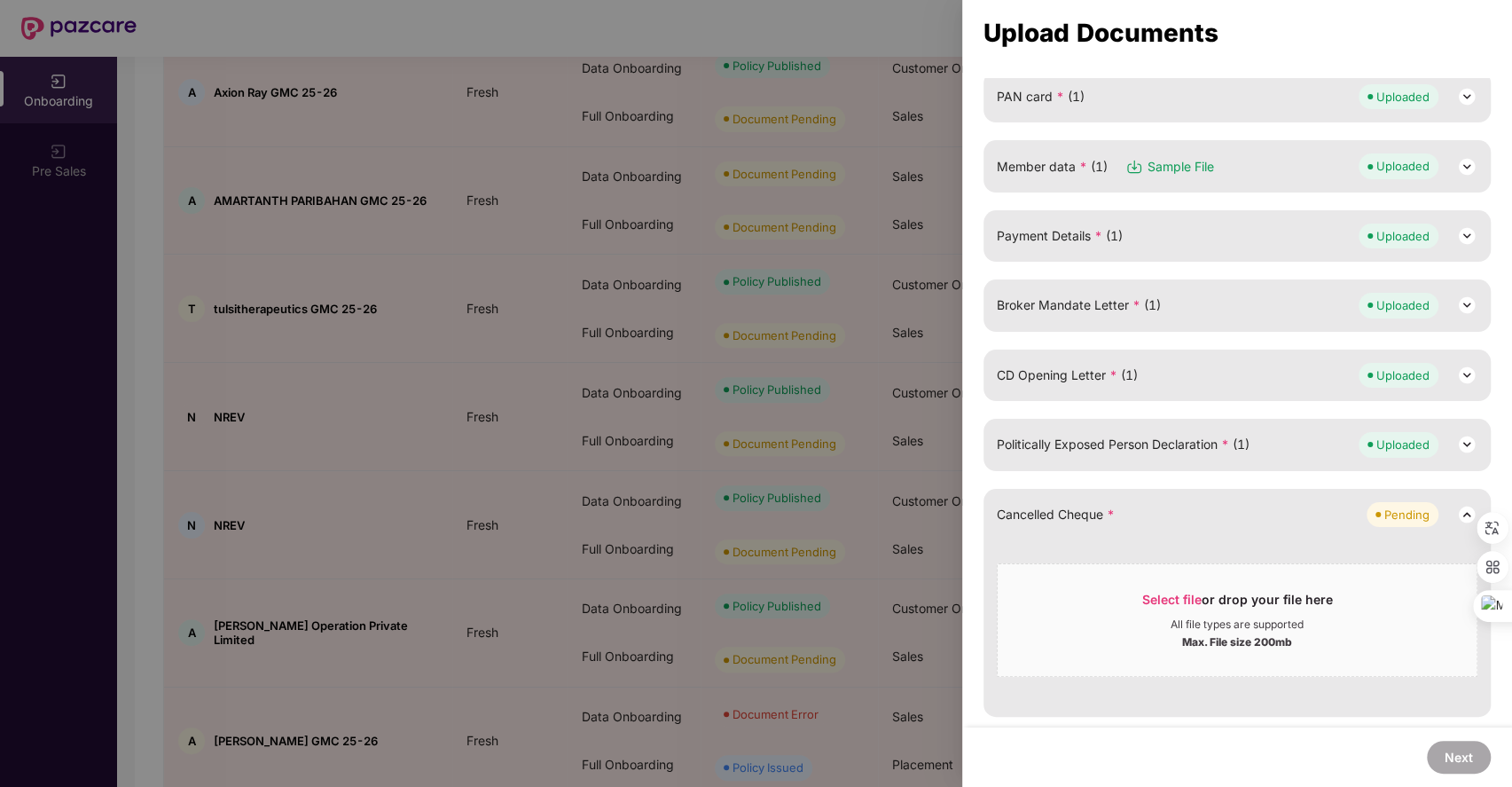
scroll to position [197, 0]
click at [1151, 594] on span "Select file" at bounding box center [1172, 602] width 60 height 15
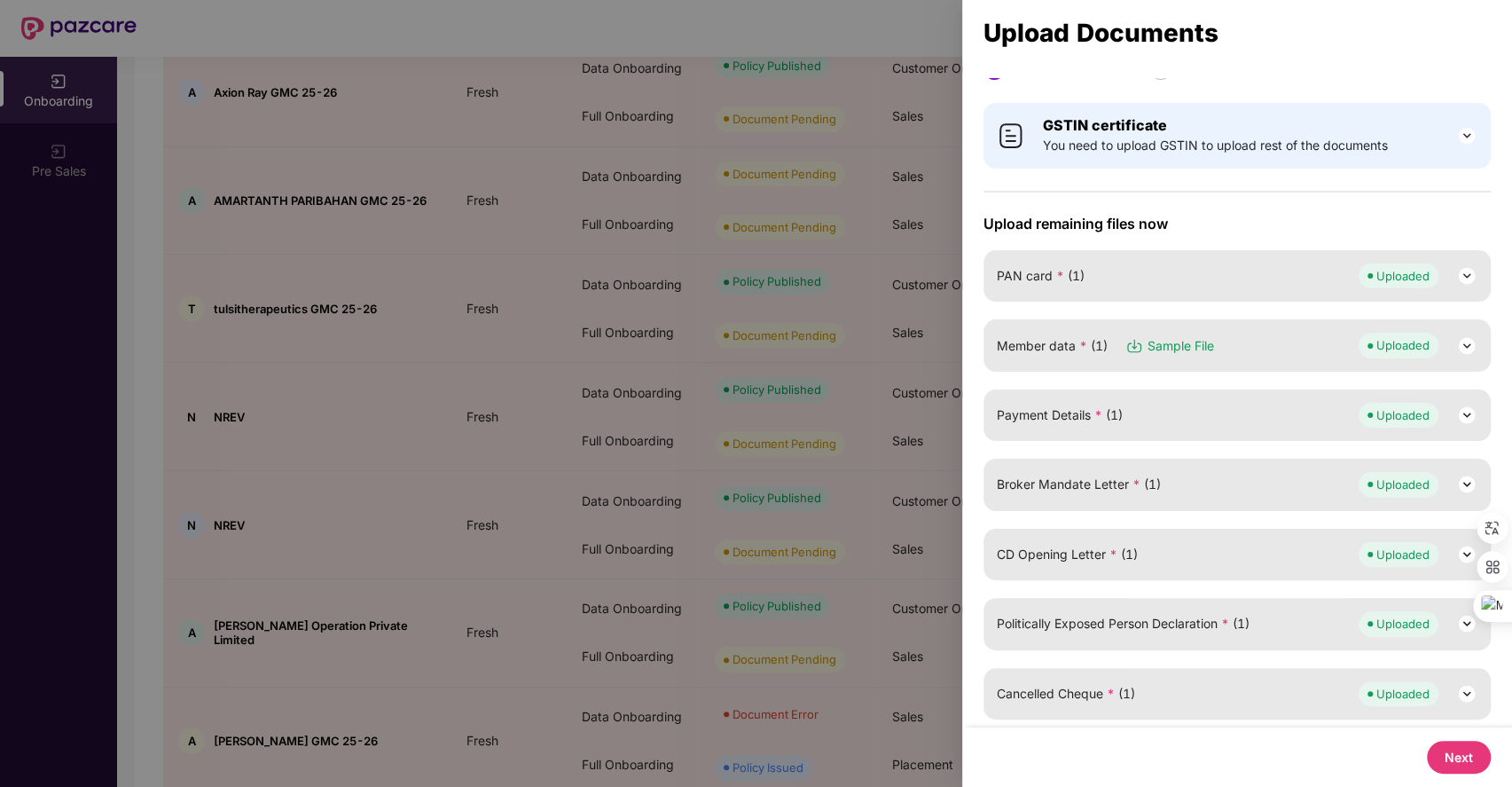
click at [1463, 759] on button "Next" at bounding box center [1459, 757] width 64 height 33
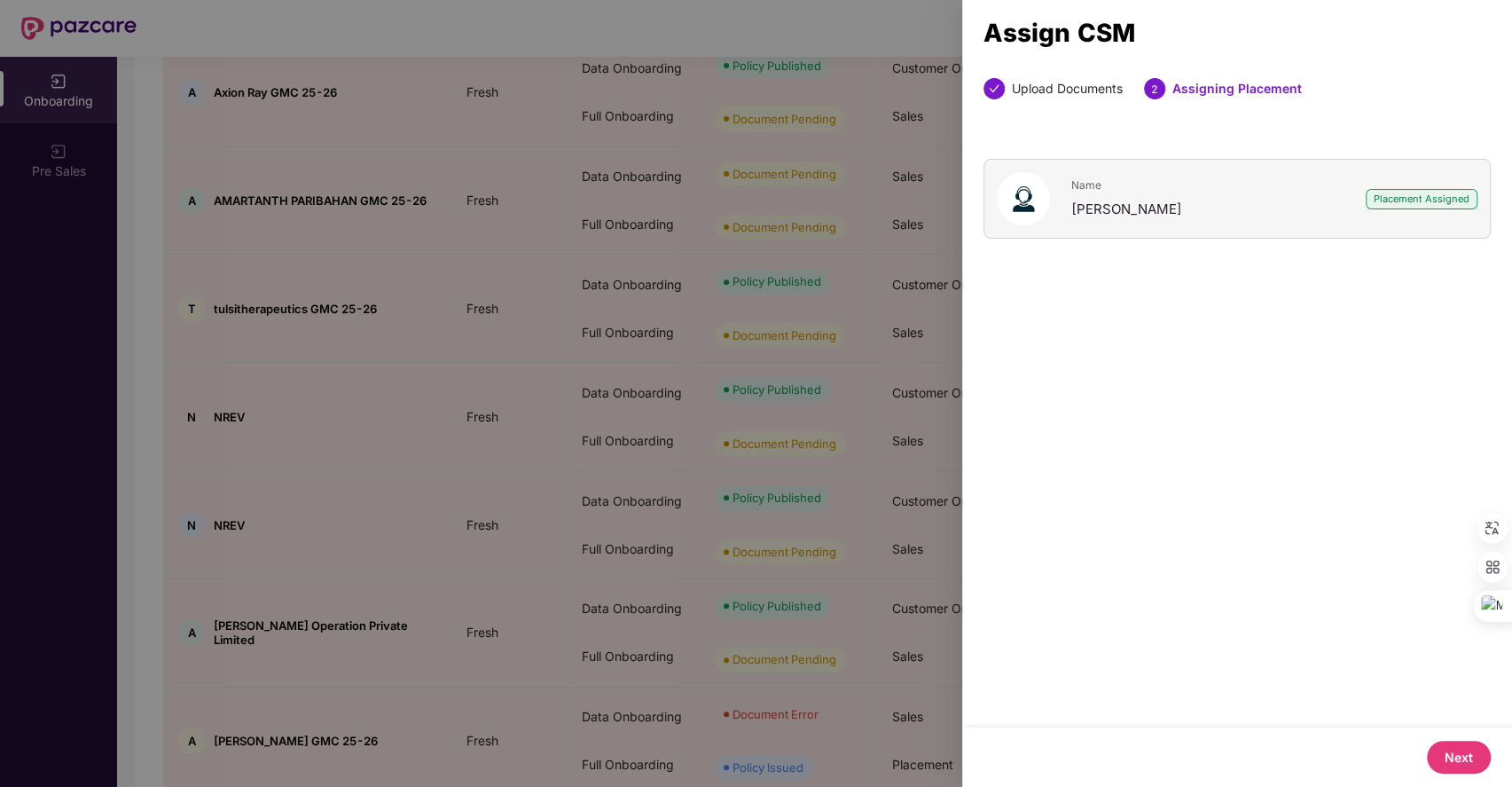
scroll to position [0, 0]
click at [1467, 750] on button "Next" at bounding box center [1459, 757] width 64 height 33
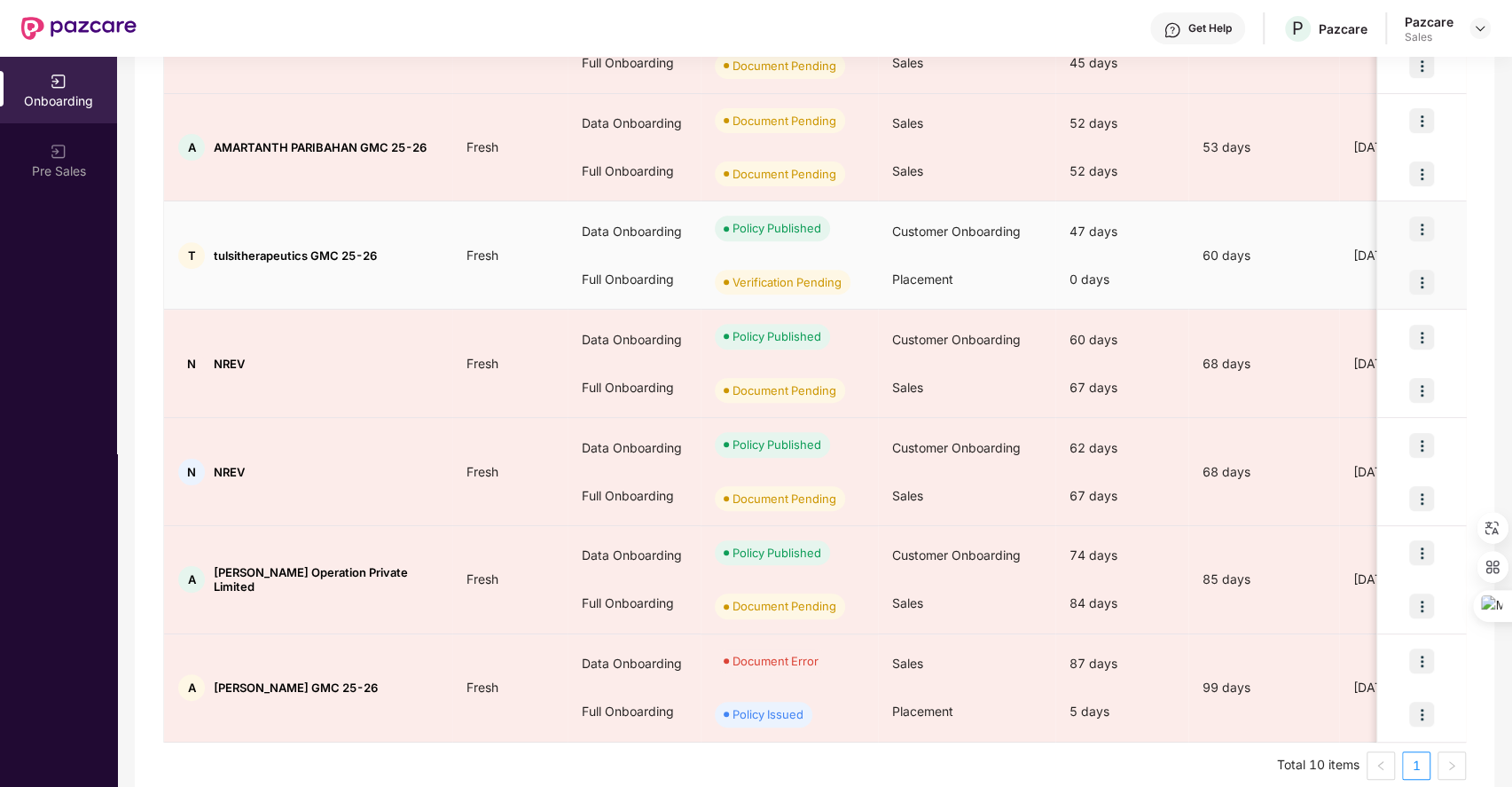
scroll to position [696, 0]
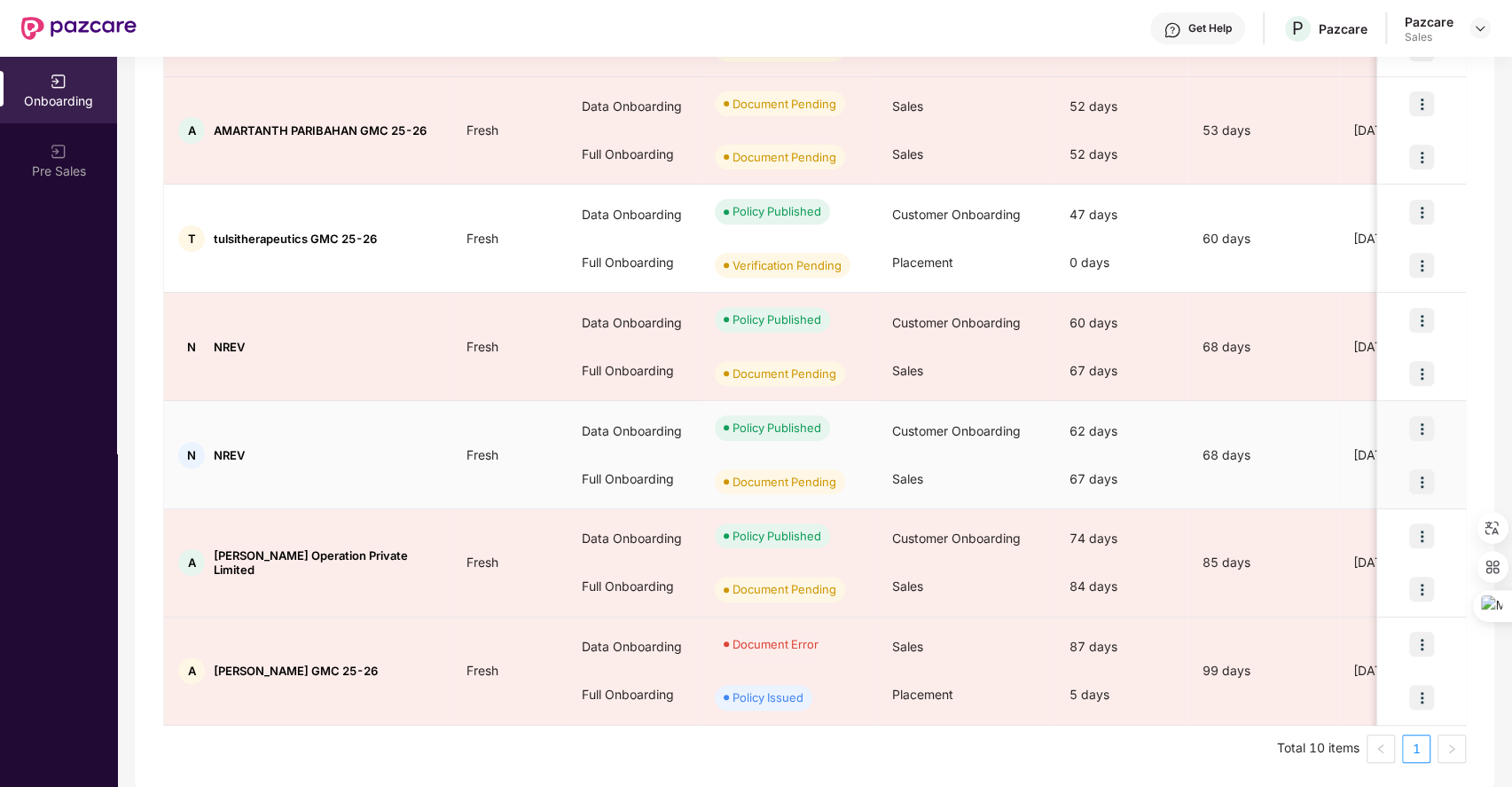
click at [1421, 476] on img at bounding box center [1422, 482] width 25 height 25
click at [1327, 527] on span "Upload Documents" at bounding box center [1338, 523] width 146 height 19
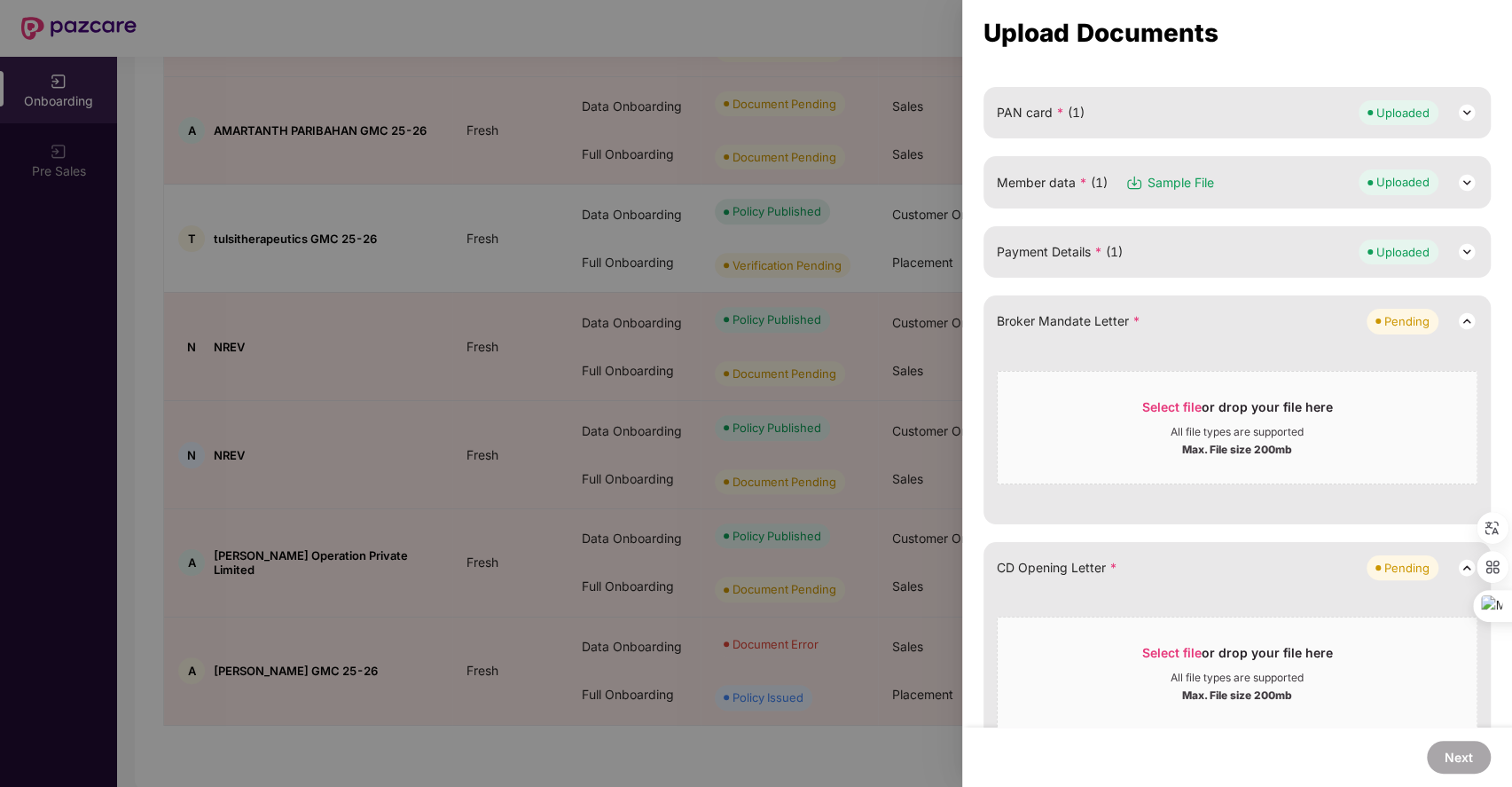
scroll to position [185, 0]
click at [529, 491] on div at bounding box center [756, 393] width 1512 height 787
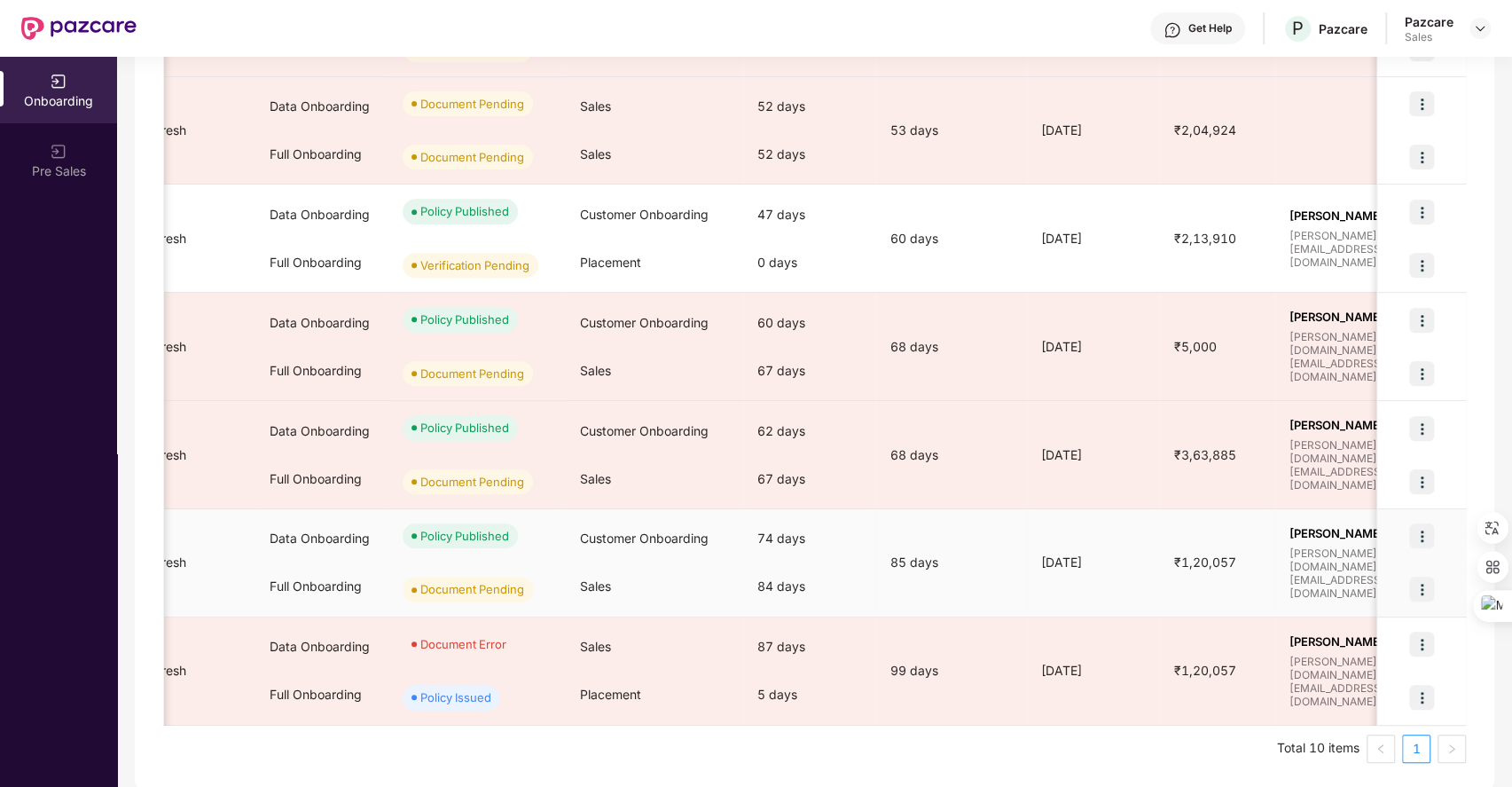
scroll to position [0, 0]
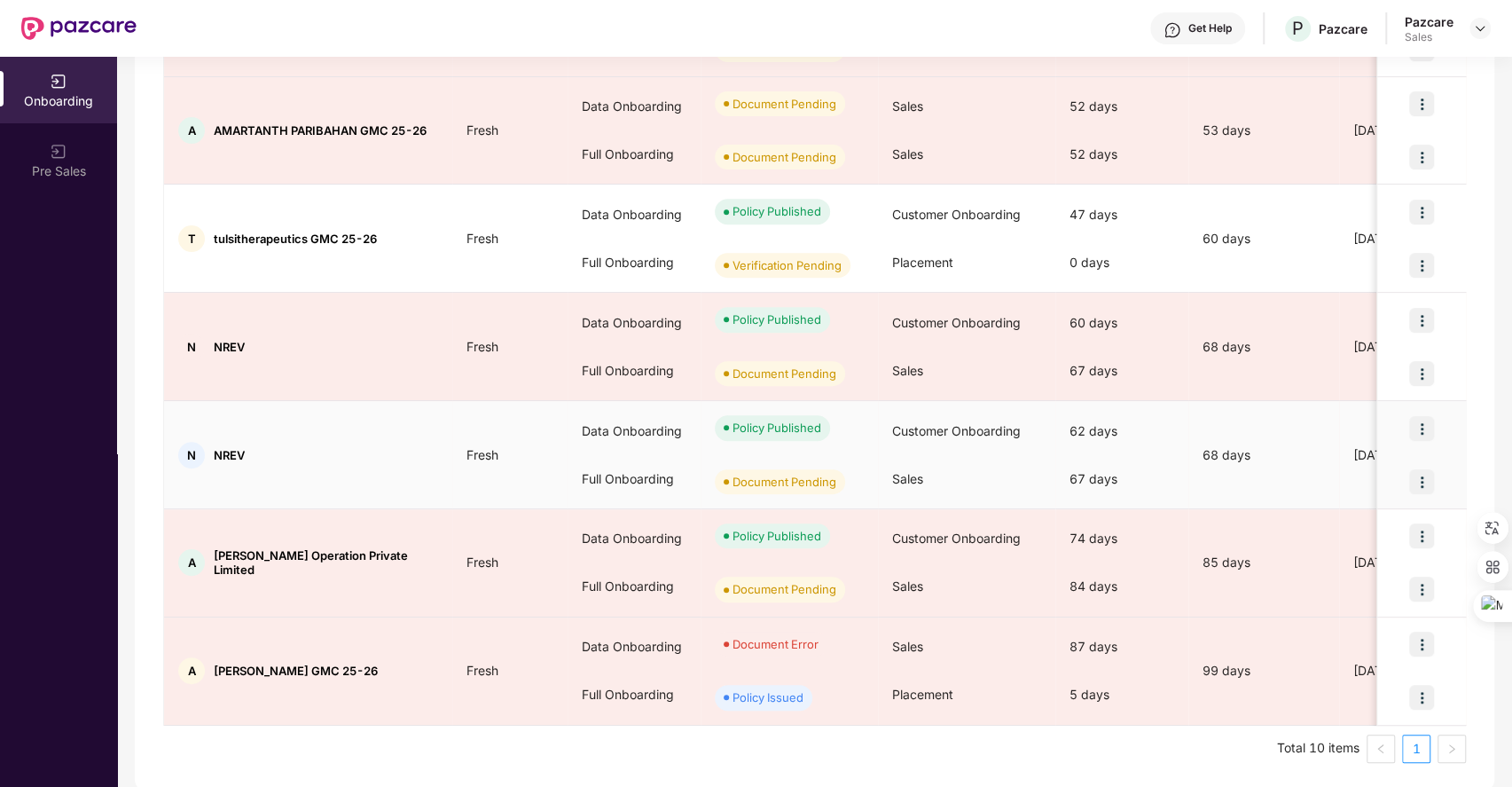
click at [1414, 472] on img at bounding box center [1422, 482] width 25 height 25
click at [1075, 444] on div "62 days" at bounding box center [1122, 432] width 133 height 48
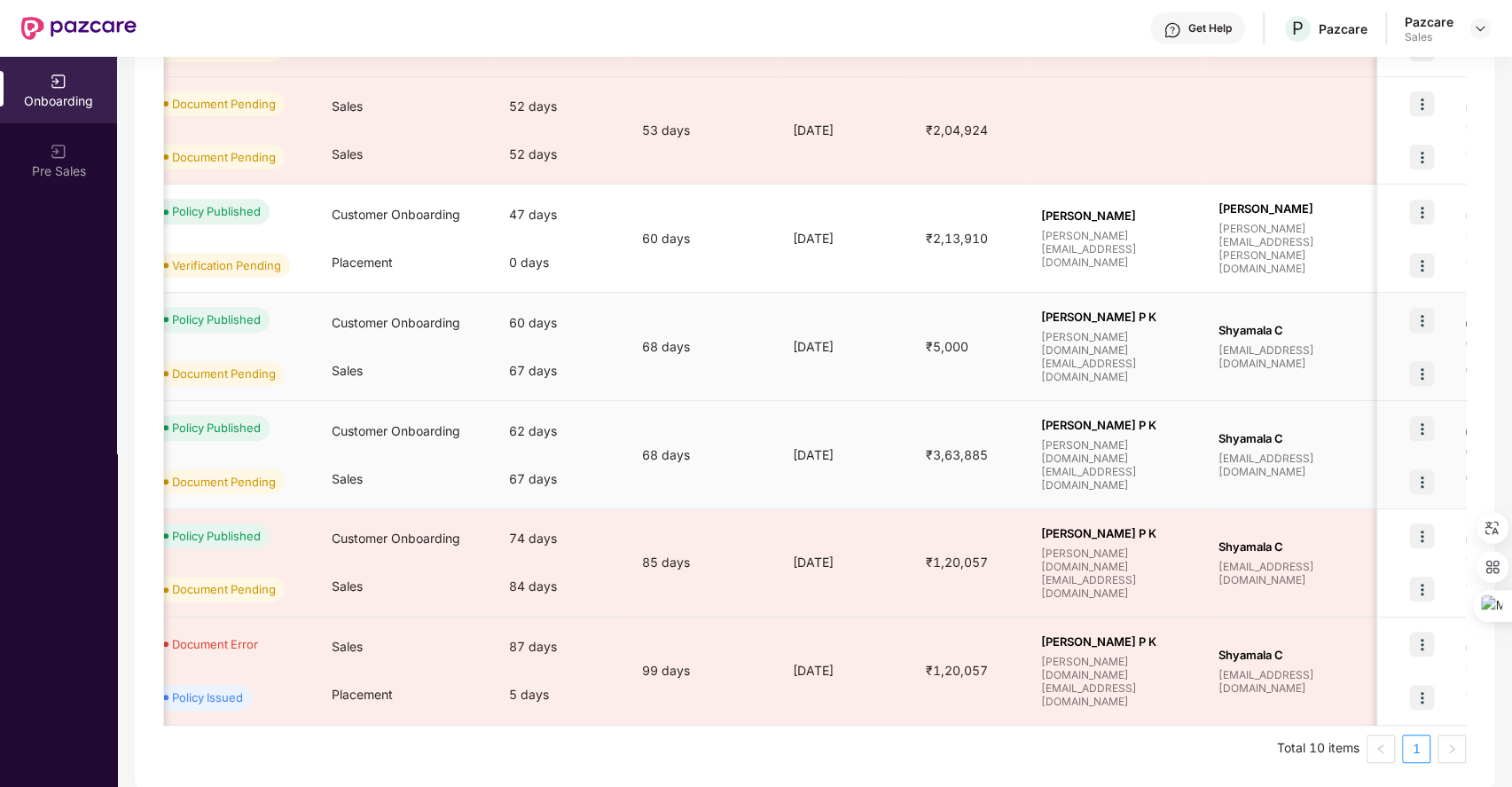
scroll to position [0, 589]
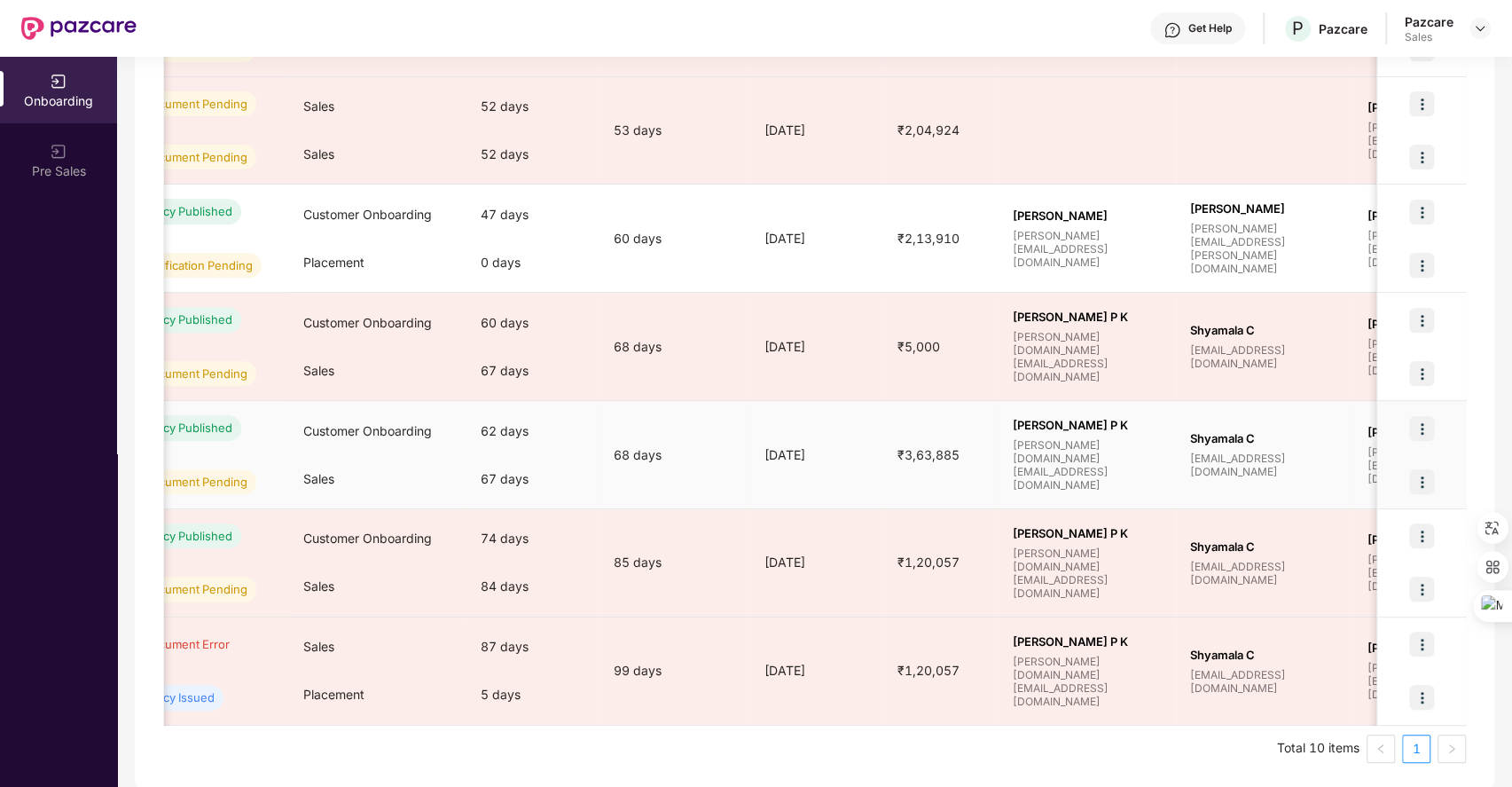
click at [1430, 425] on img at bounding box center [1422, 429] width 25 height 25
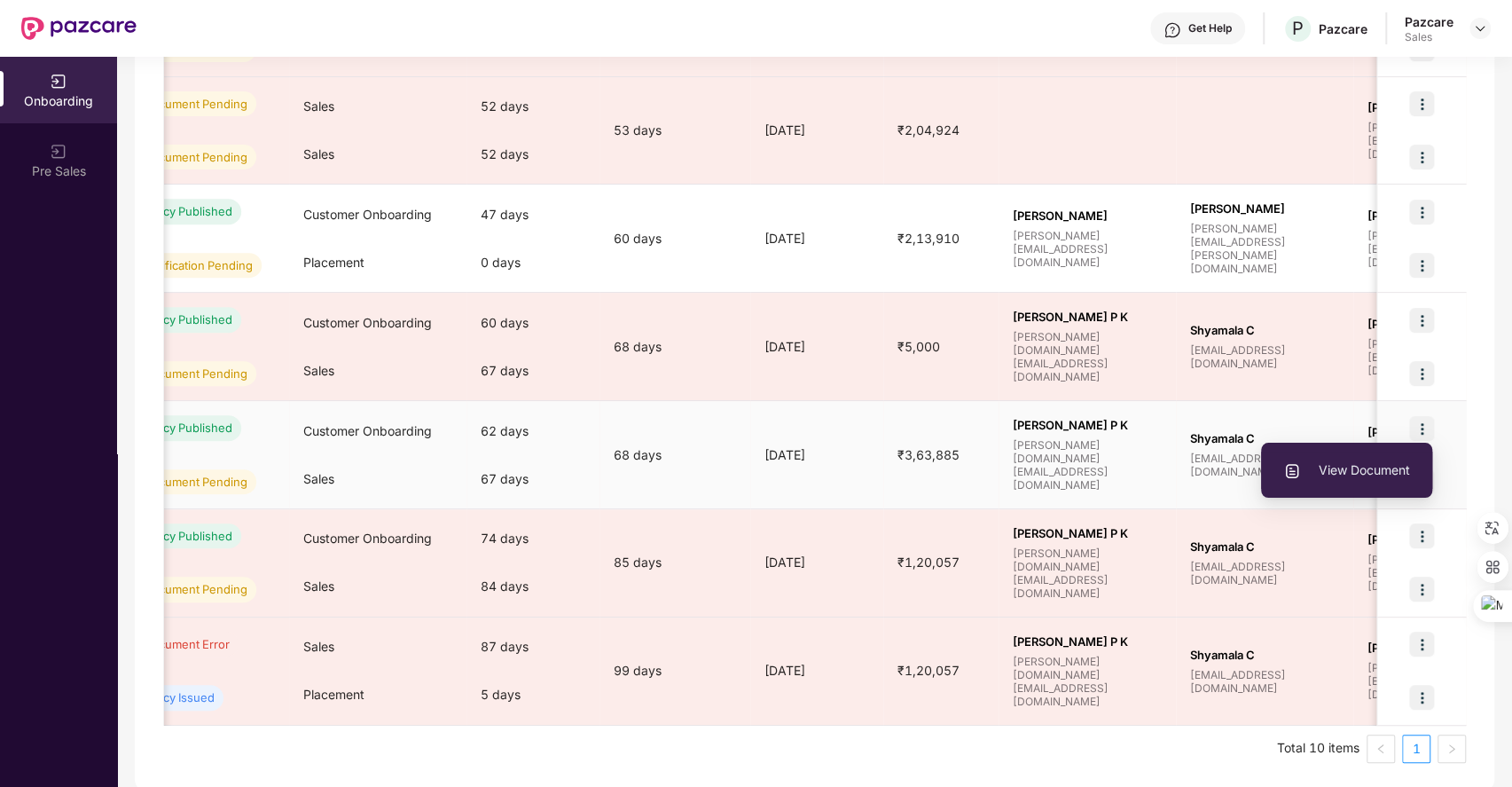
click at [1334, 465] on span "View Document" at bounding box center [1347, 470] width 127 height 19
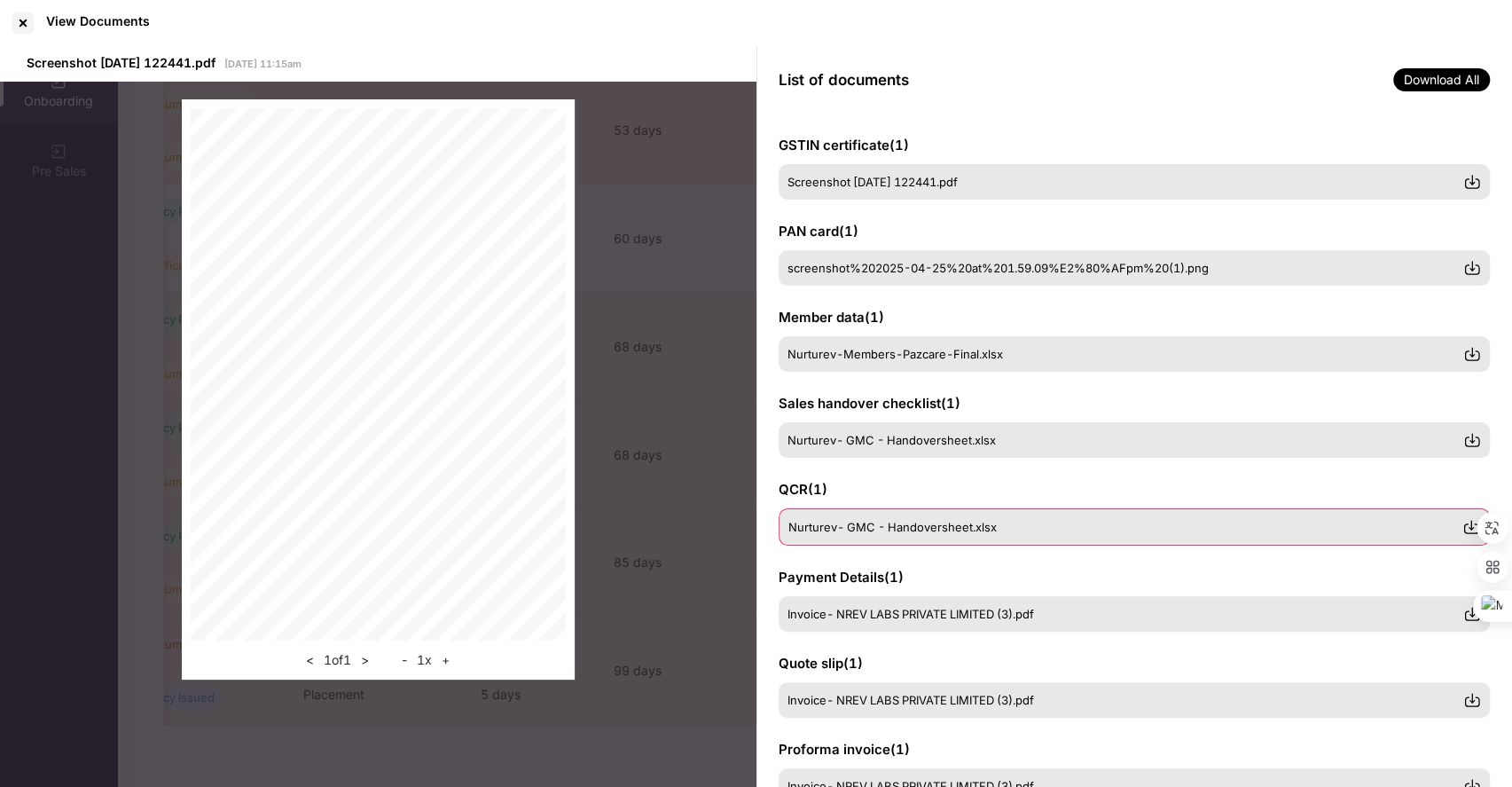
click at [976, 523] on span "Nurturev- GMC - Handoversheet.xlsx" at bounding box center [893, 527] width 208 height 14
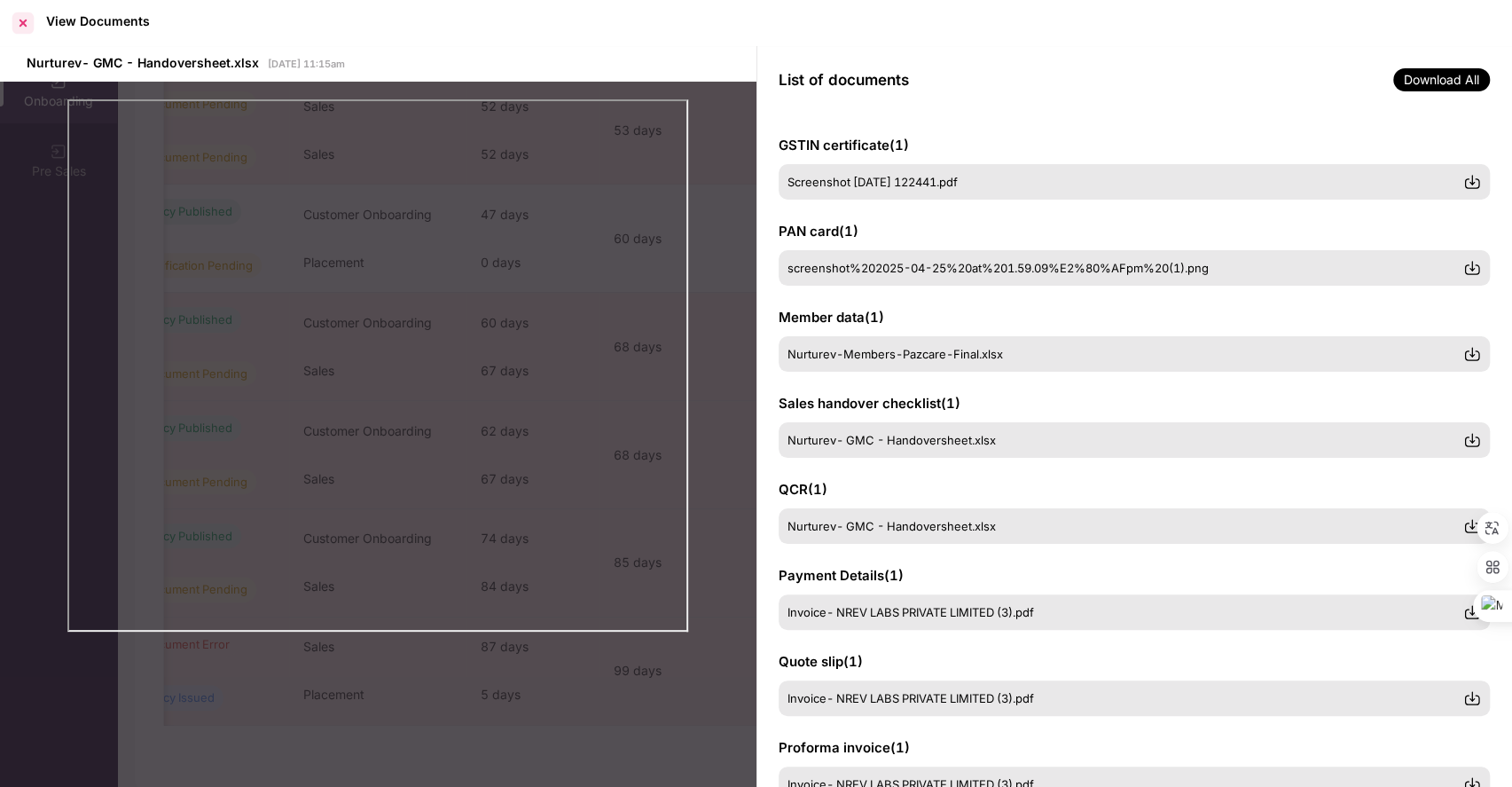
click at [27, 27] on div at bounding box center [22, 22] width 28 height 28
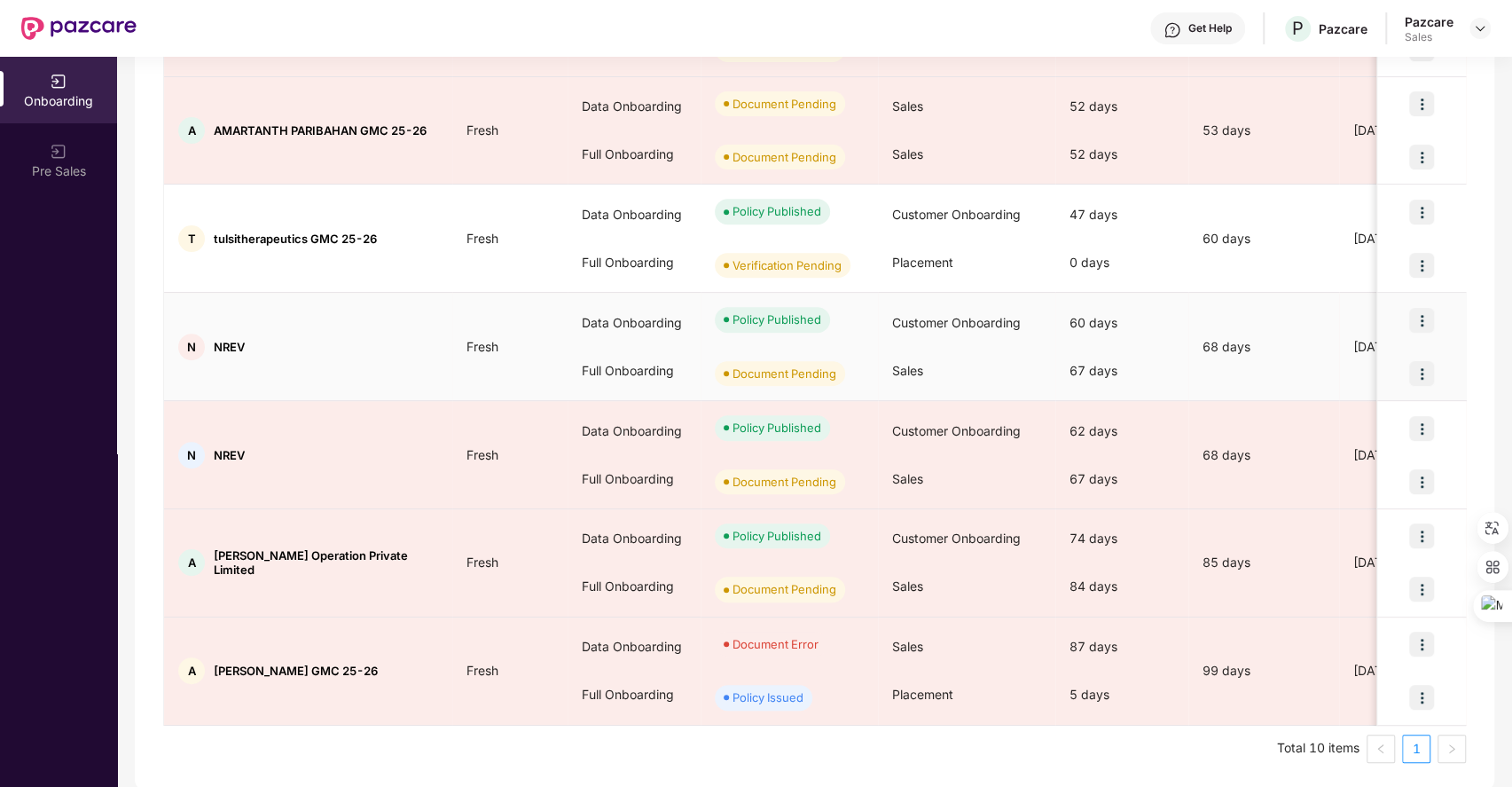
scroll to position [0, 0]
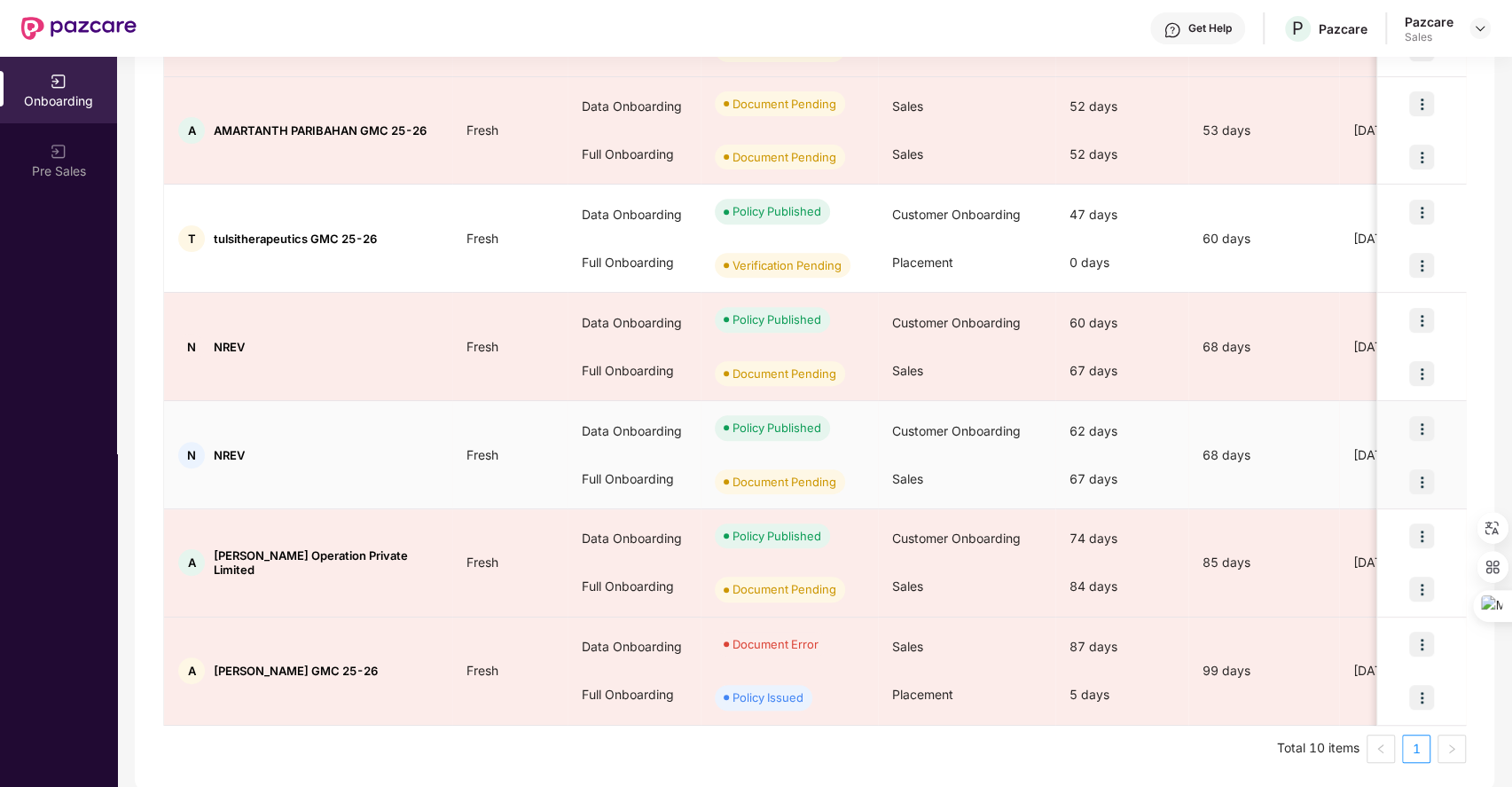
click at [1421, 477] on img at bounding box center [1422, 482] width 25 height 25
click at [1279, 523] on img at bounding box center [1273, 524] width 17 height 17
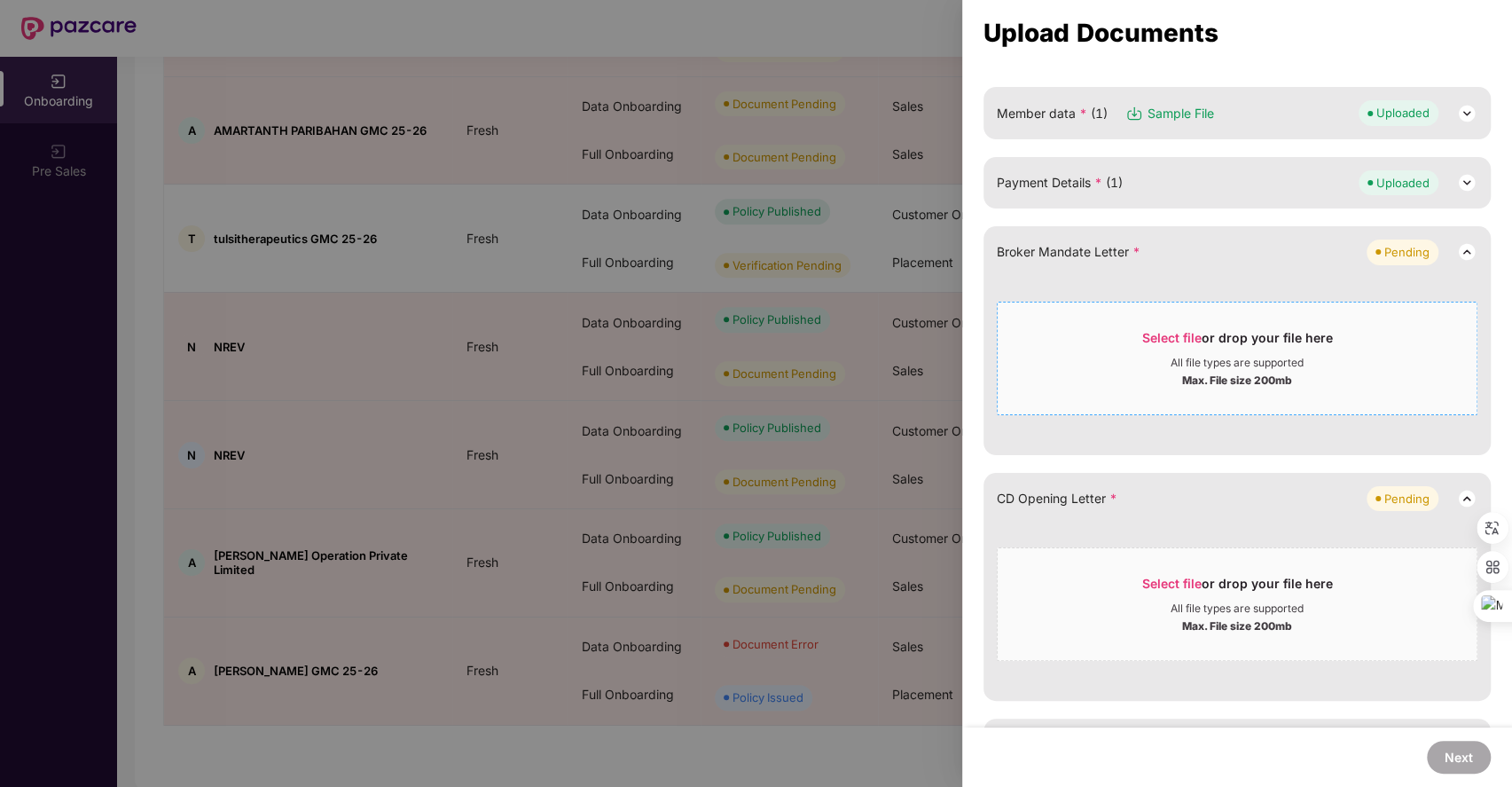
scroll to position [253, 0]
click at [1157, 574] on span "Select file" at bounding box center [1172, 582] width 60 height 15
click at [1169, 328] on span "Select file" at bounding box center [1172, 336] width 60 height 15
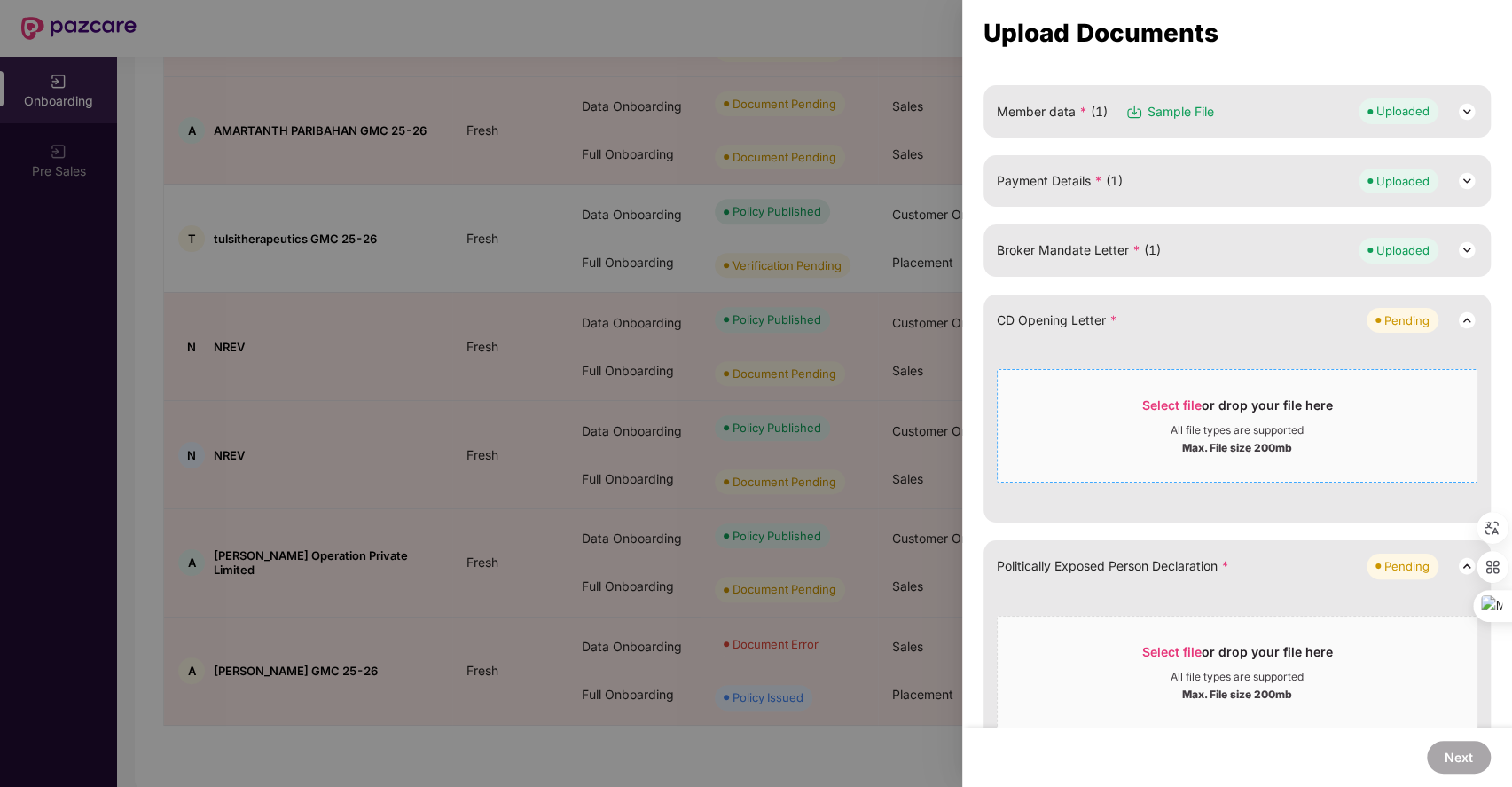
click at [1144, 399] on span "Select file" at bounding box center [1172, 406] width 60 height 15
click at [1163, 398] on span "Select file" at bounding box center [1172, 406] width 60 height 15
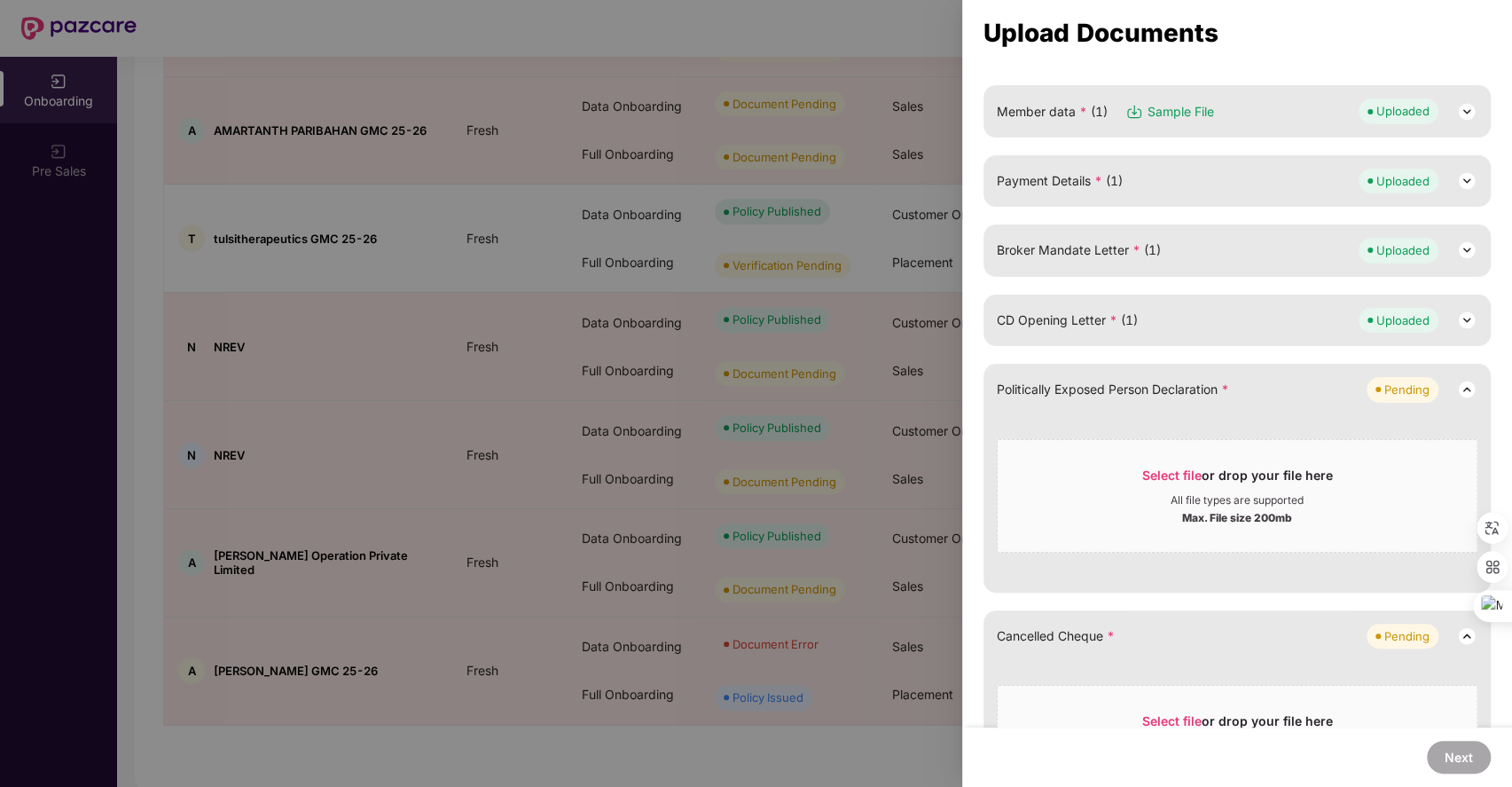
scroll to position [372, 0]
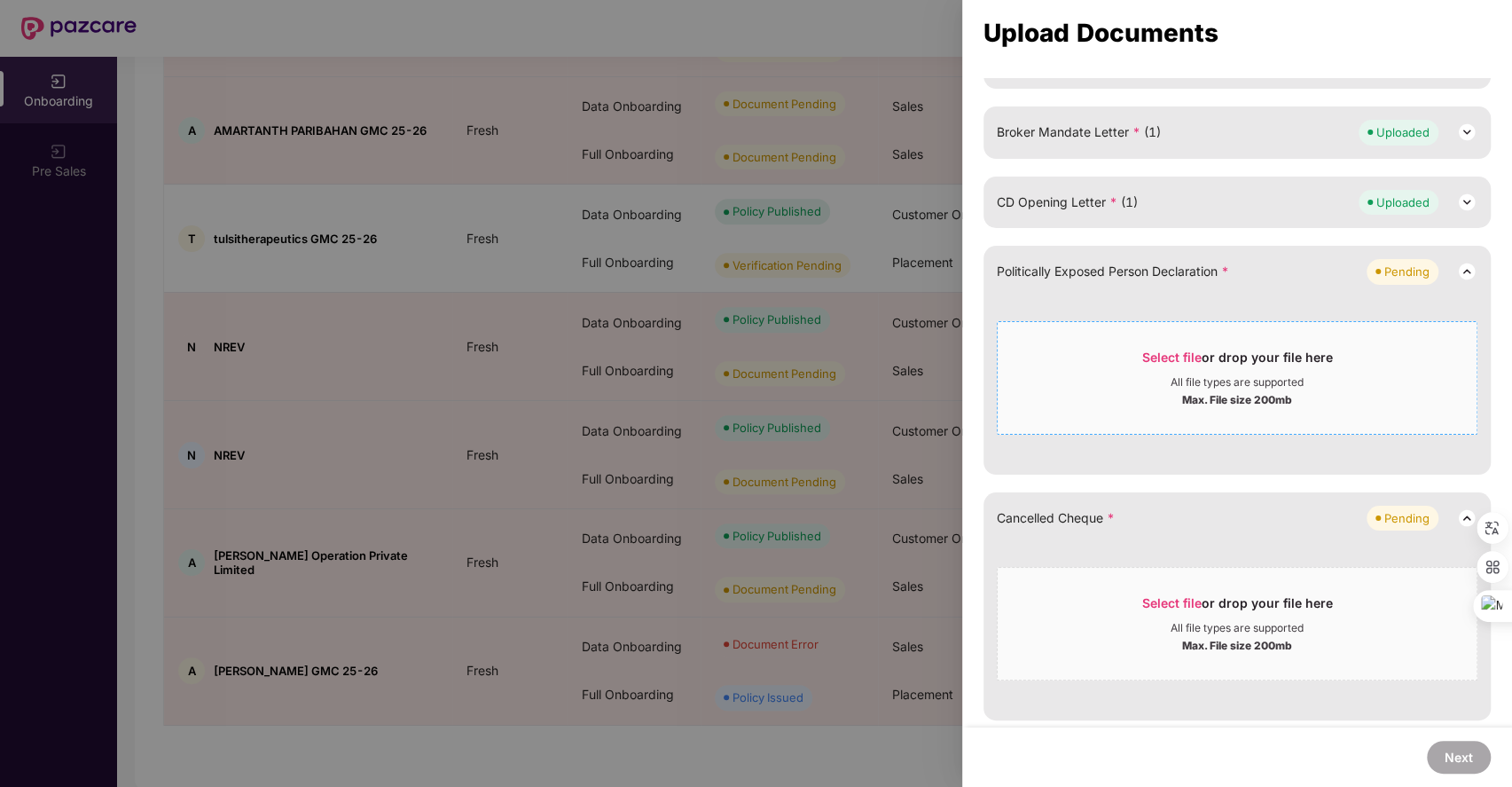
click at [1171, 354] on span "Select file" at bounding box center [1172, 357] width 60 height 15
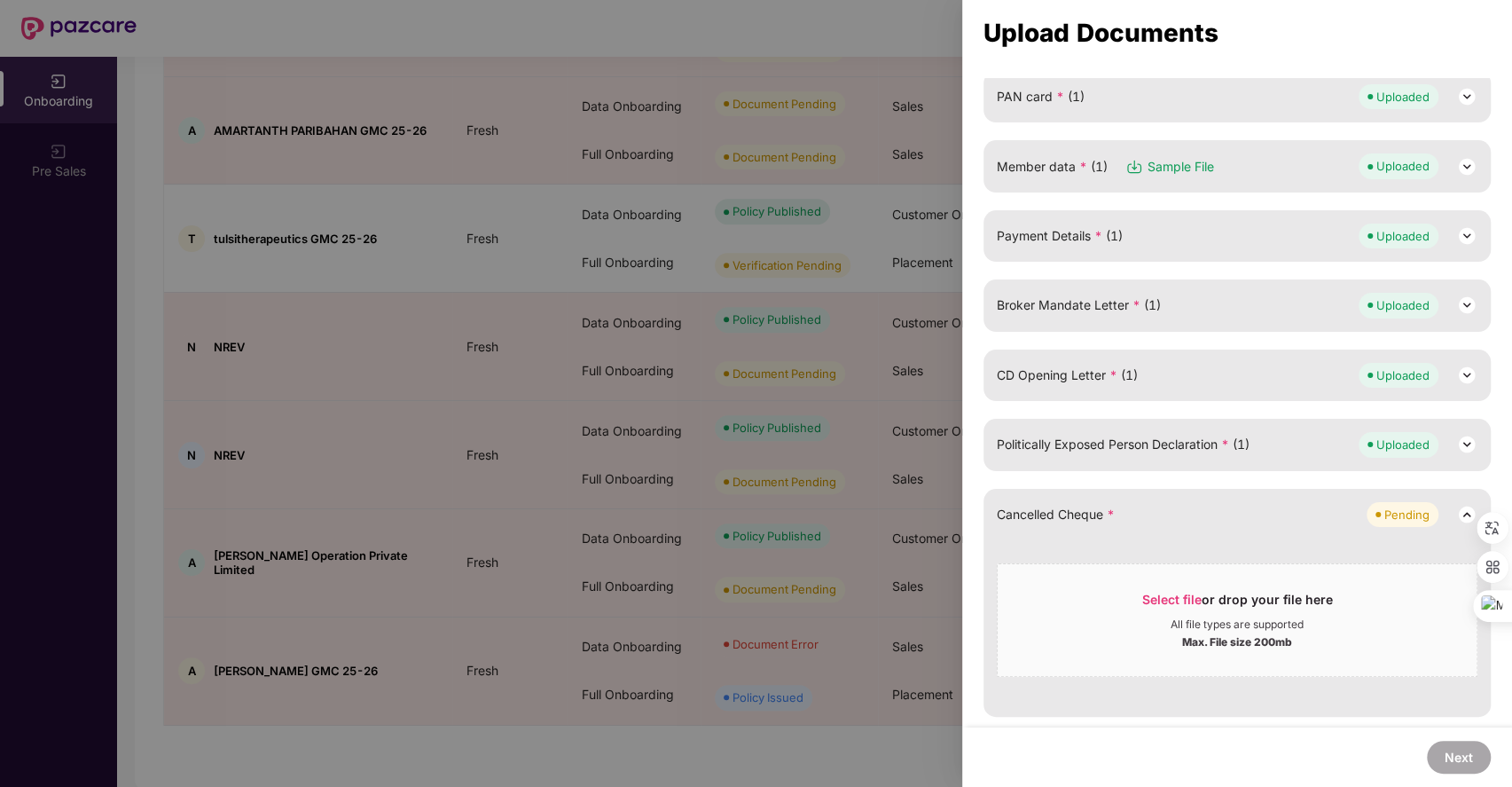
scroll to position [197, 0]
click at [1167, 597] on span "Select file" at bounding box center [1172, 602] width 60 height 15
click at [1170, 602] on span "Select file" at bounding box center [1172, 602] width 60 height 15
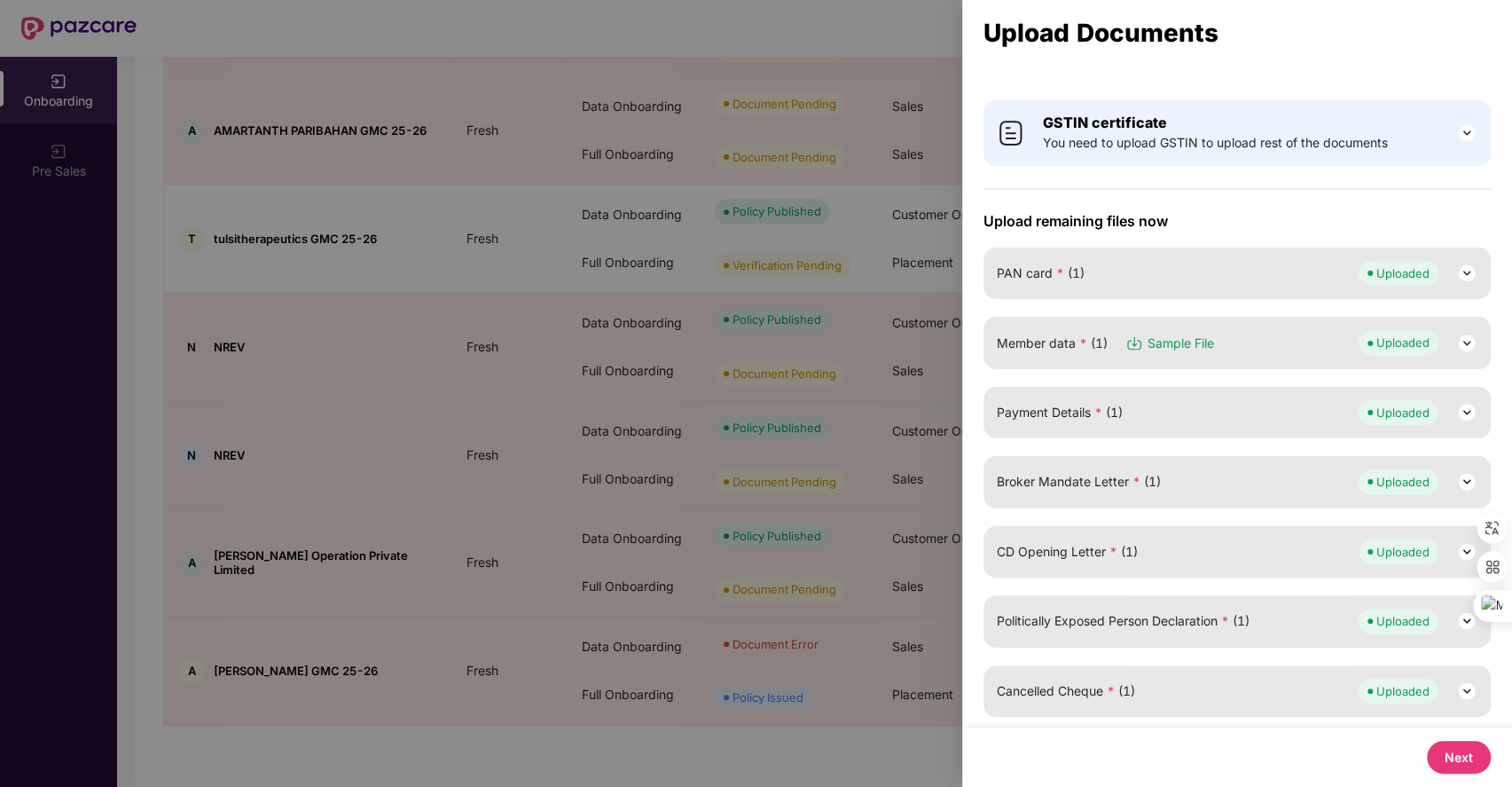
scroll to position [19, 0]
click at [1457, 768] on button "Next" at bounding box center [1459, 757] width 64 height 33
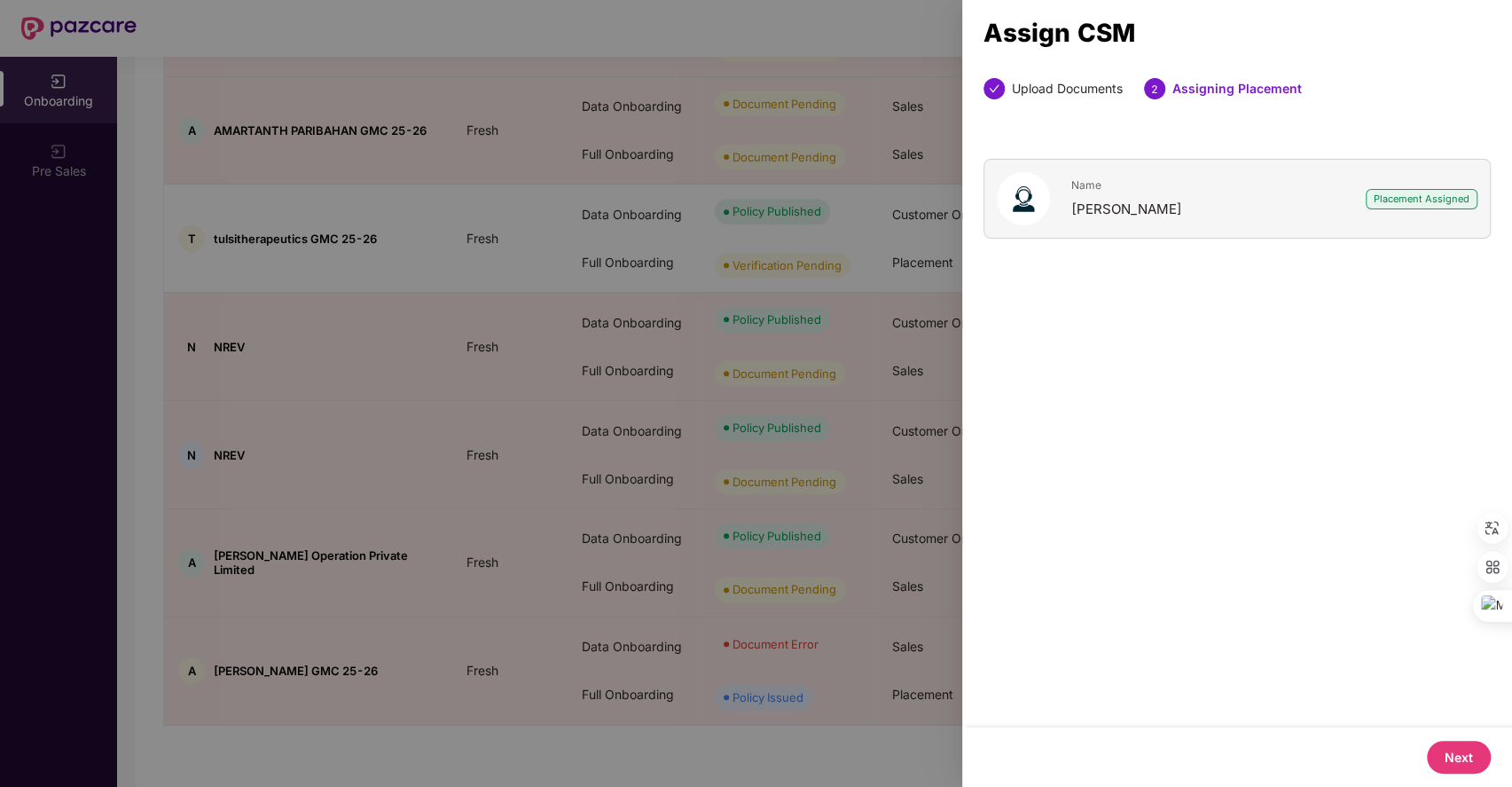
scroll to position [0, 0]
click at [1446, 750] on button "Next" at bounding box center [1459, 757] width 64 height 33
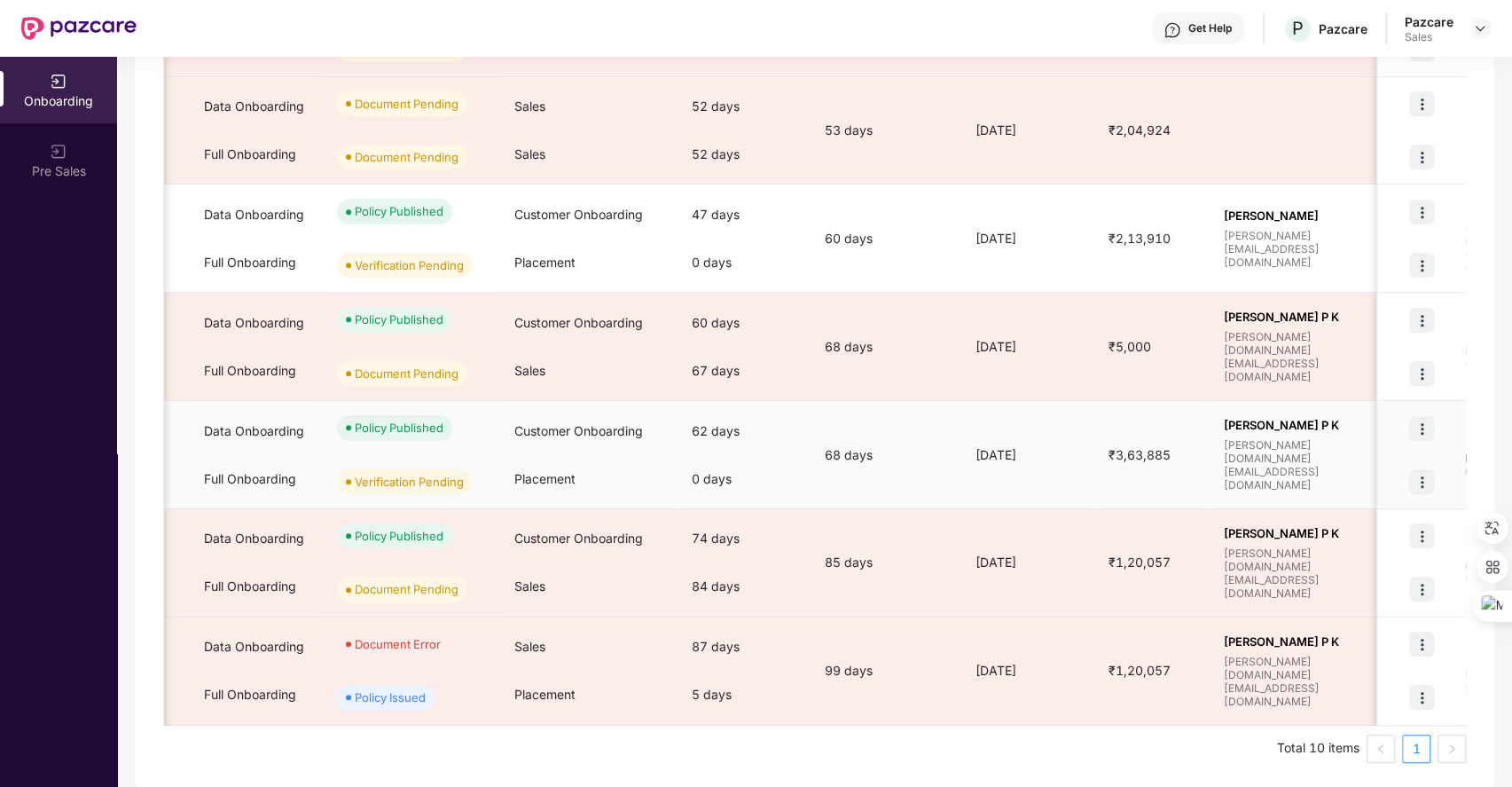
scroll to position [0, 380]
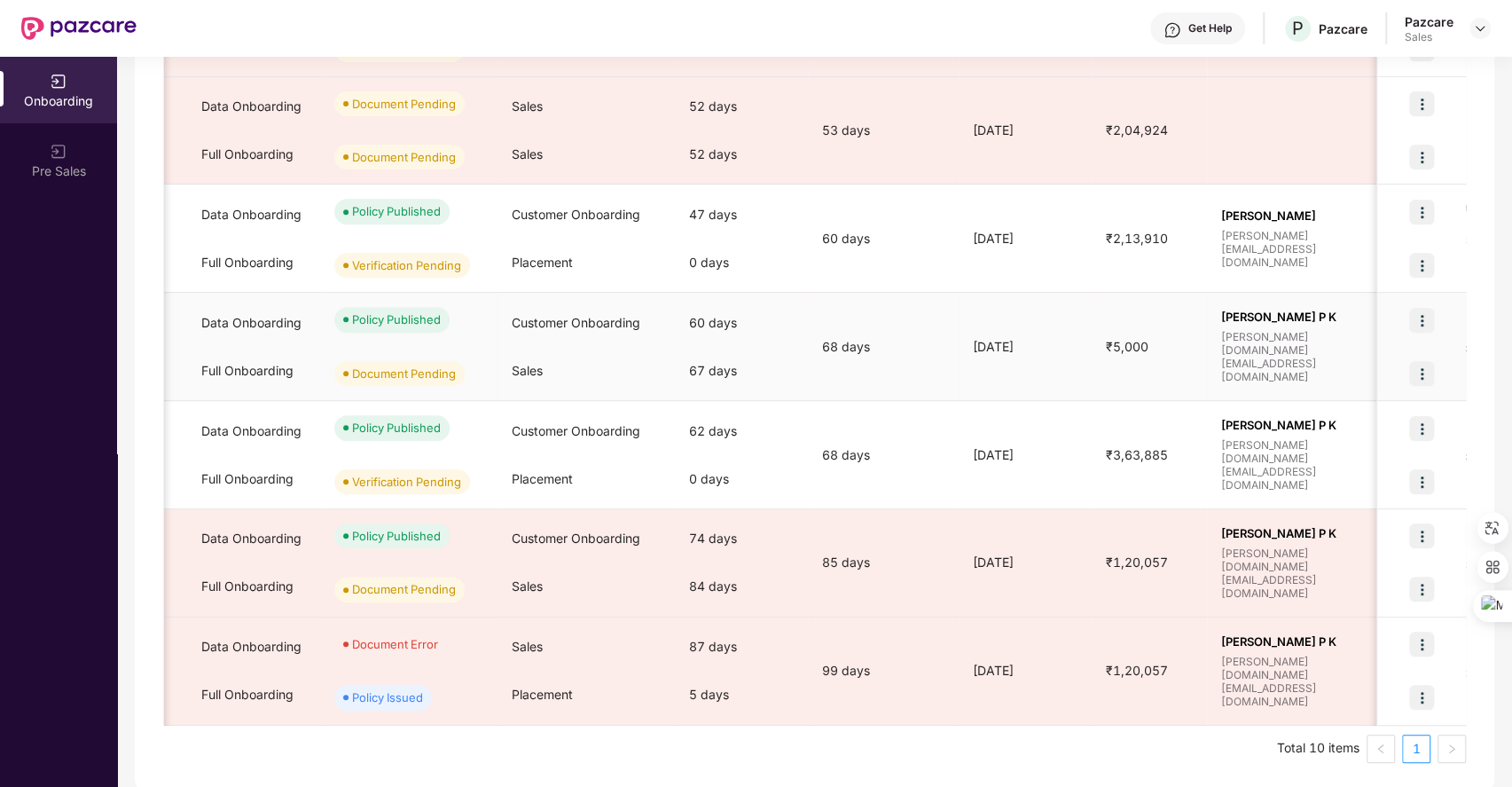
click at [1422, 373] on img at bounding box center [1422, 374] width 25 height 25
click at [1309, 419] on span "Upload Documents" at bounding box center [1338, 415] width 146 height 19
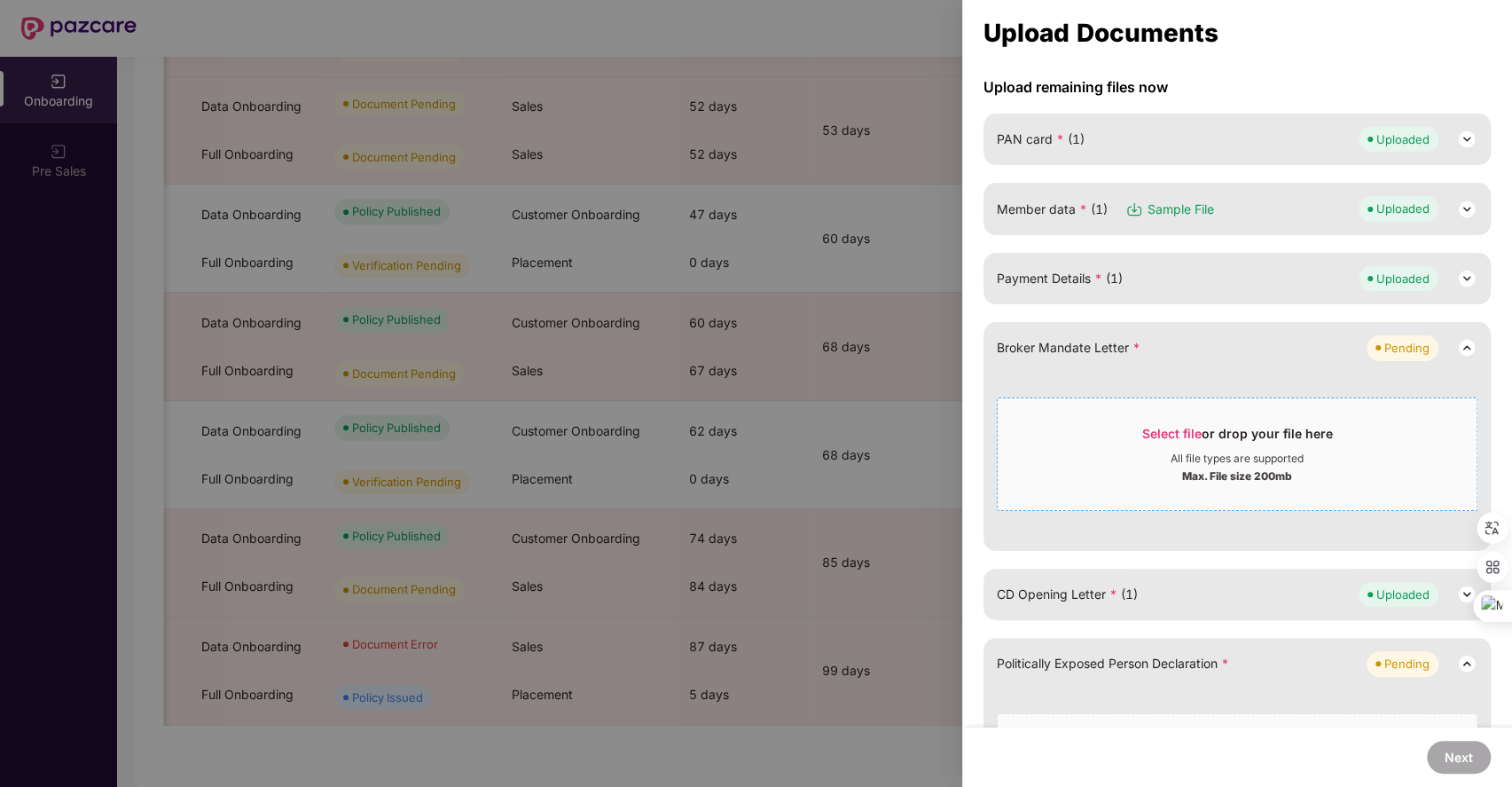
scroll to position [157, 0]
click at [1165, 427] on span "Select file" at bounding box center [1172, 433] width 60 height 15
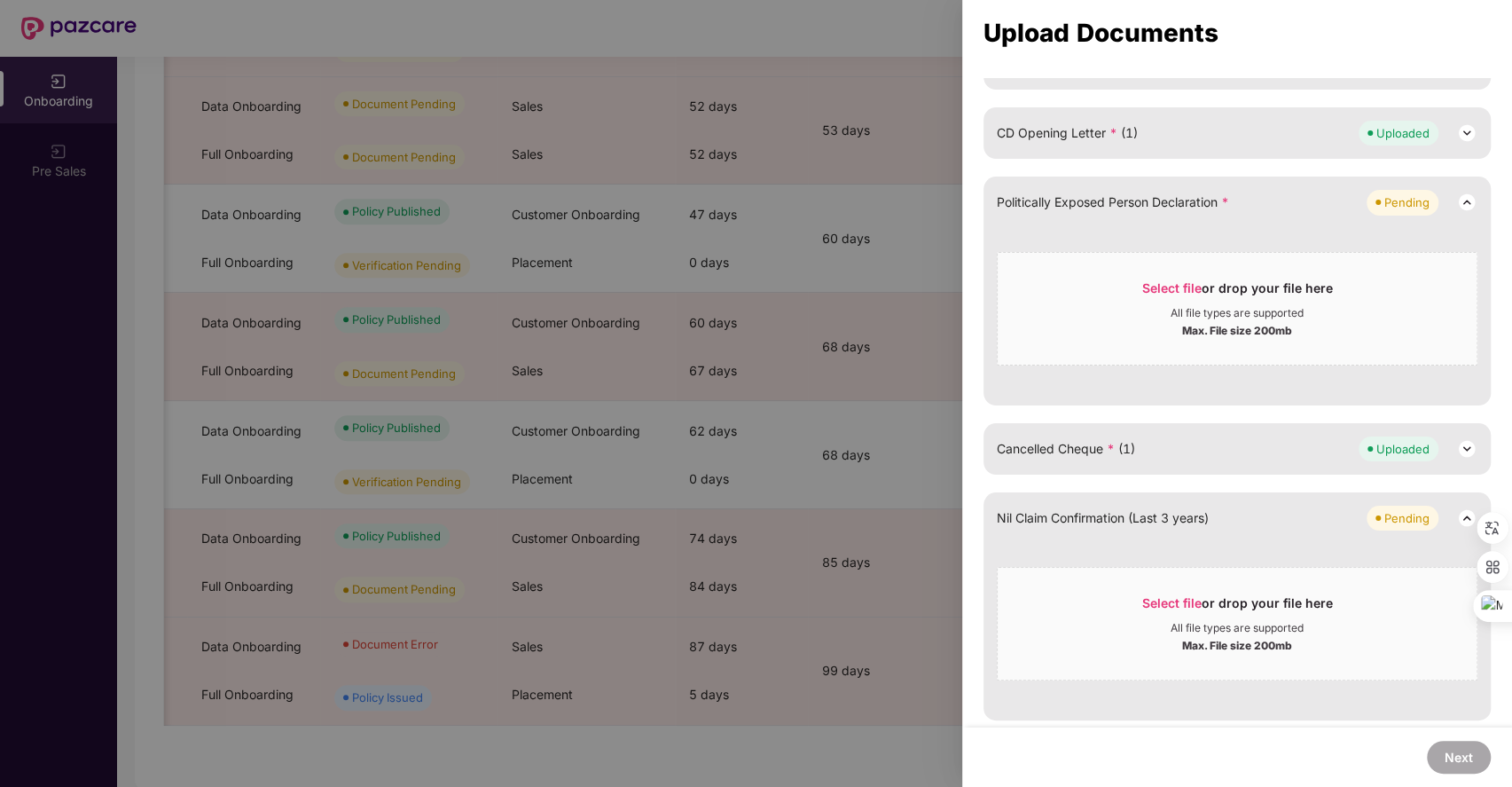
scroll to position [617, 0]
click at [1153, 595] on span "Select file" at bounding box center [1172, 603] width 60 height 15
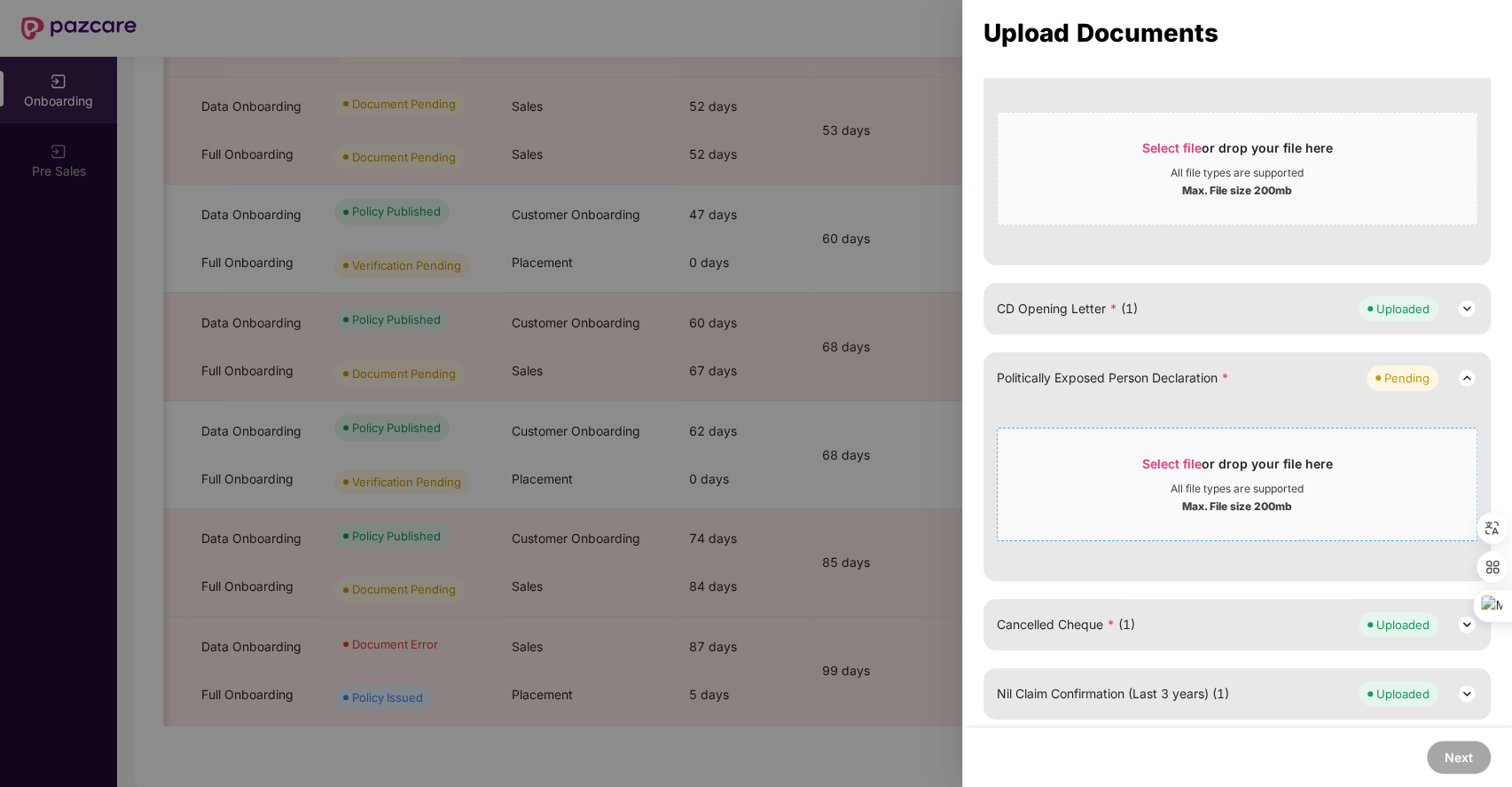
click at [1171, 456] on span "Select file" at bounding box center [1172, 463] width 60 height 15
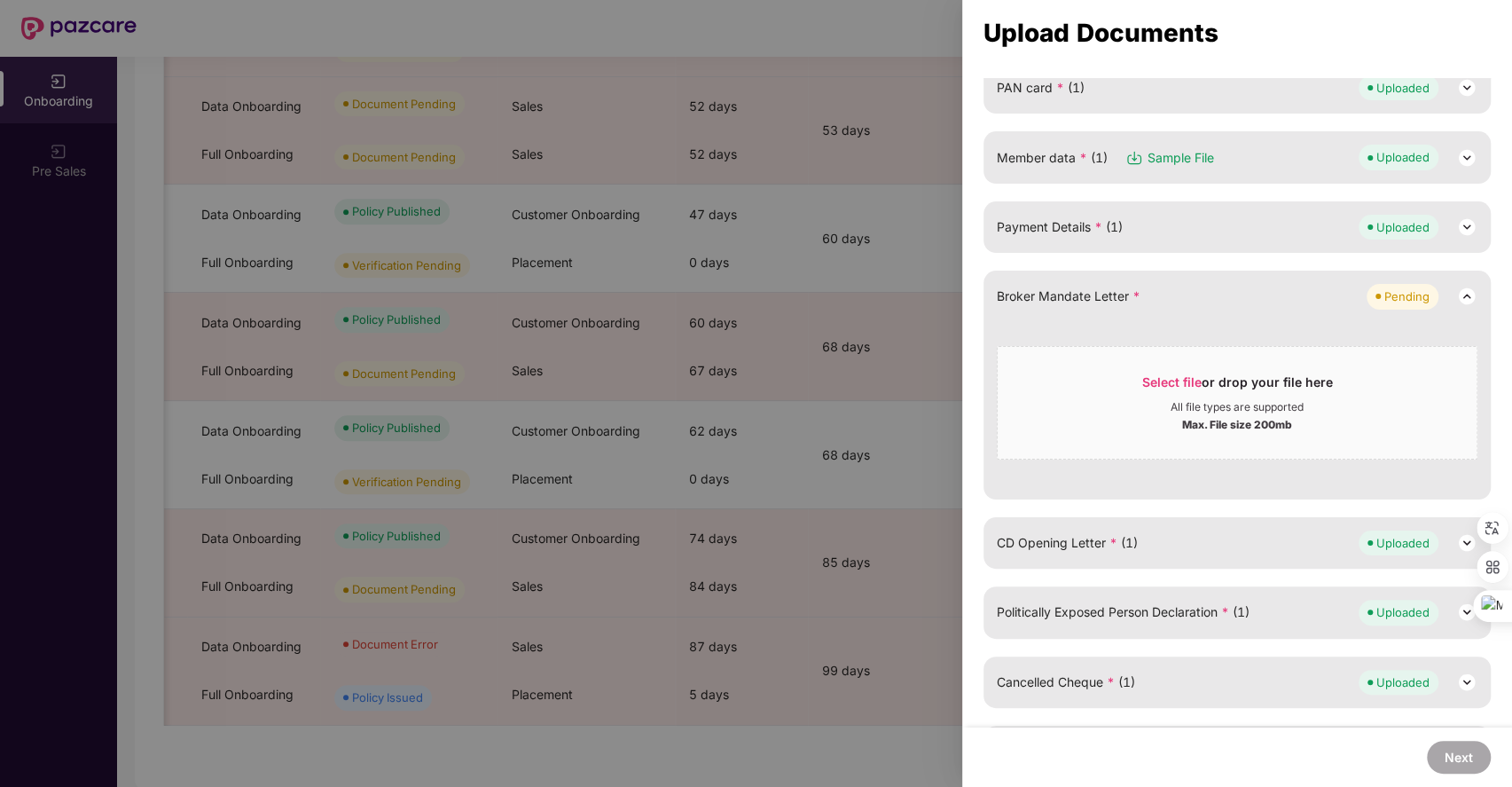
scroll to position [181, 0]
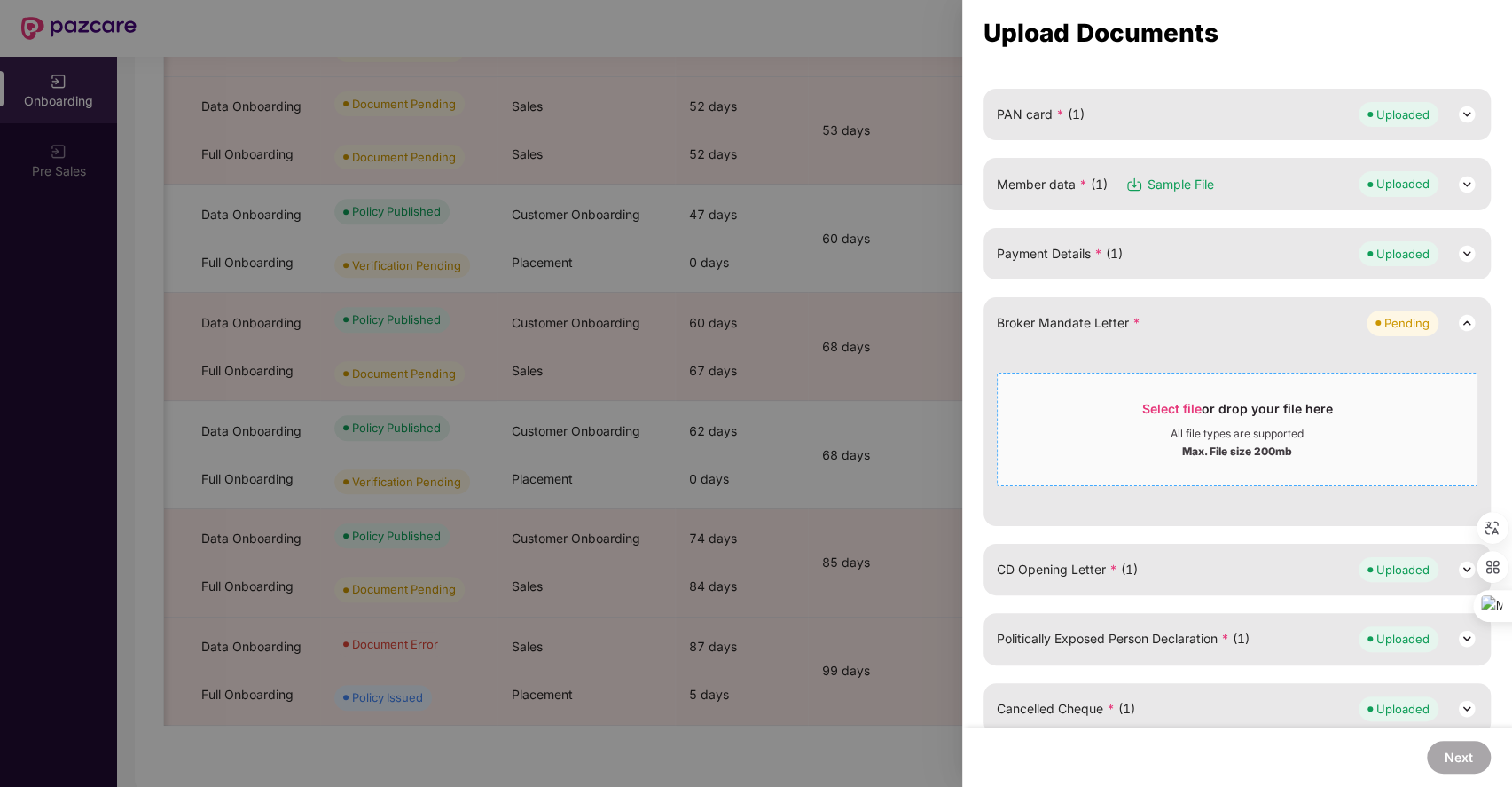
click at [1164, 410] on span "Select file" at bounding box center [1172, 408] width 60 height 15
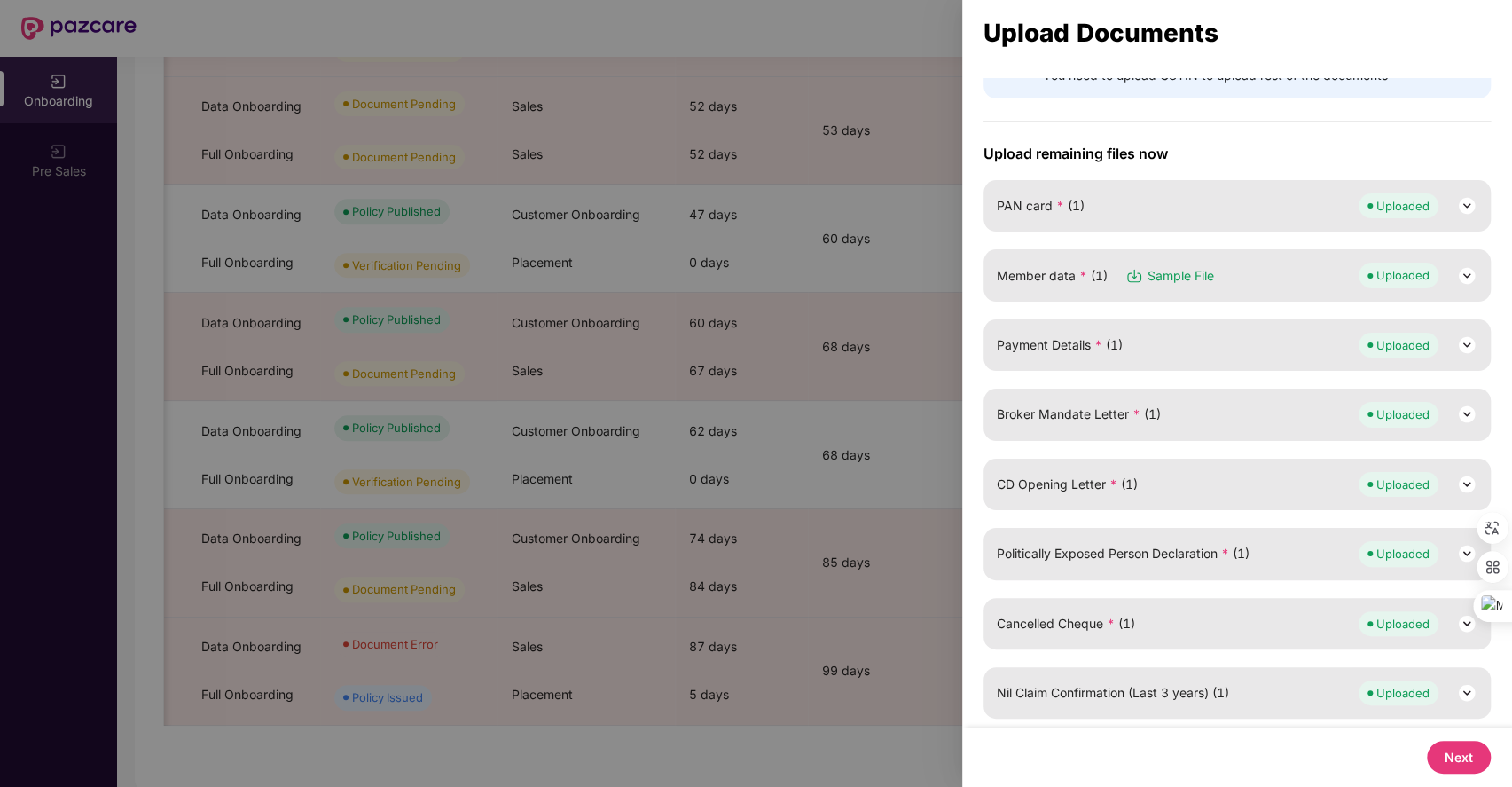
scroll to position [0, 0]
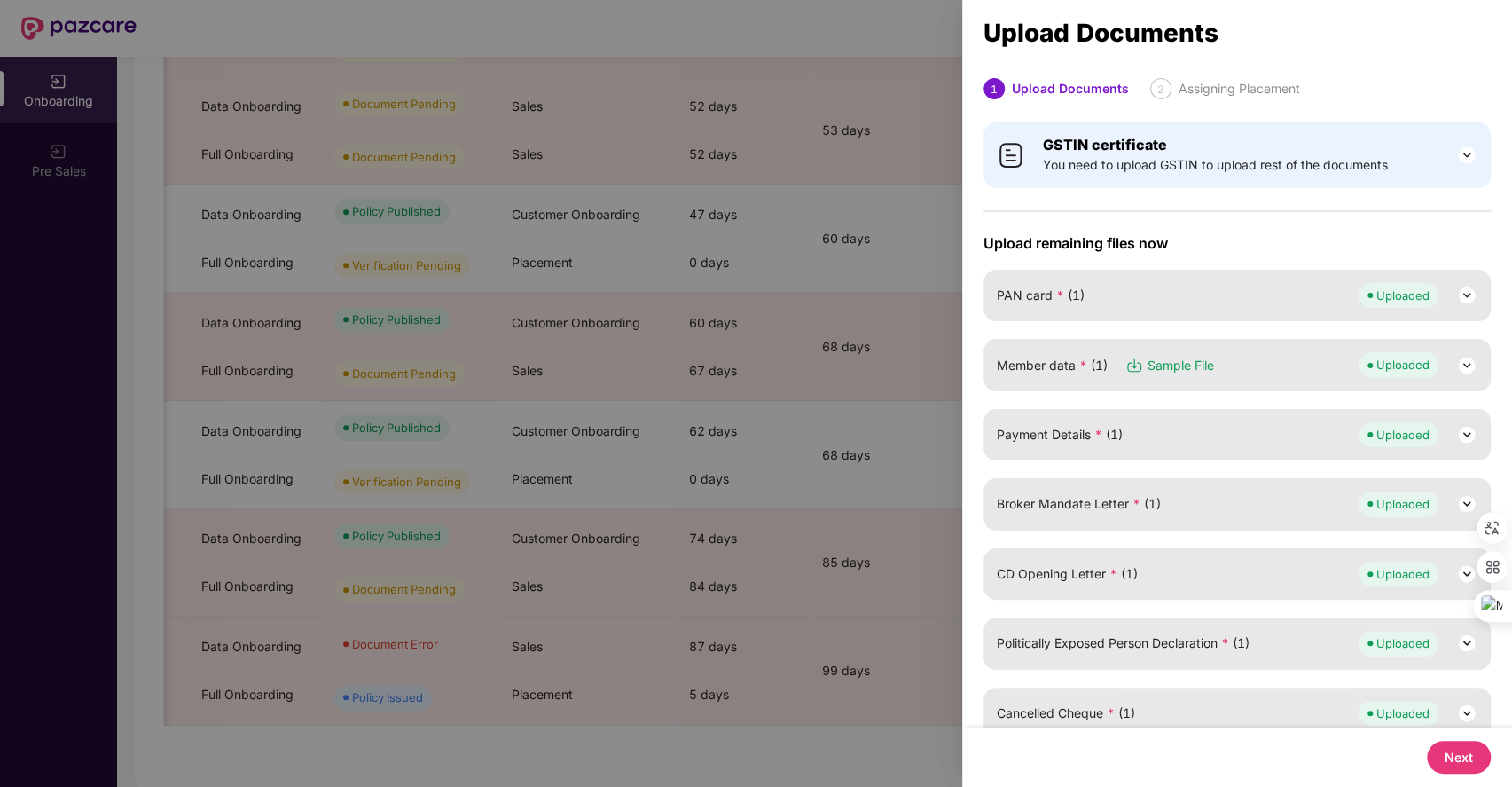
click at [1456, 743] on button "Next" at bounding box center [1459, 757] width 64 height 33
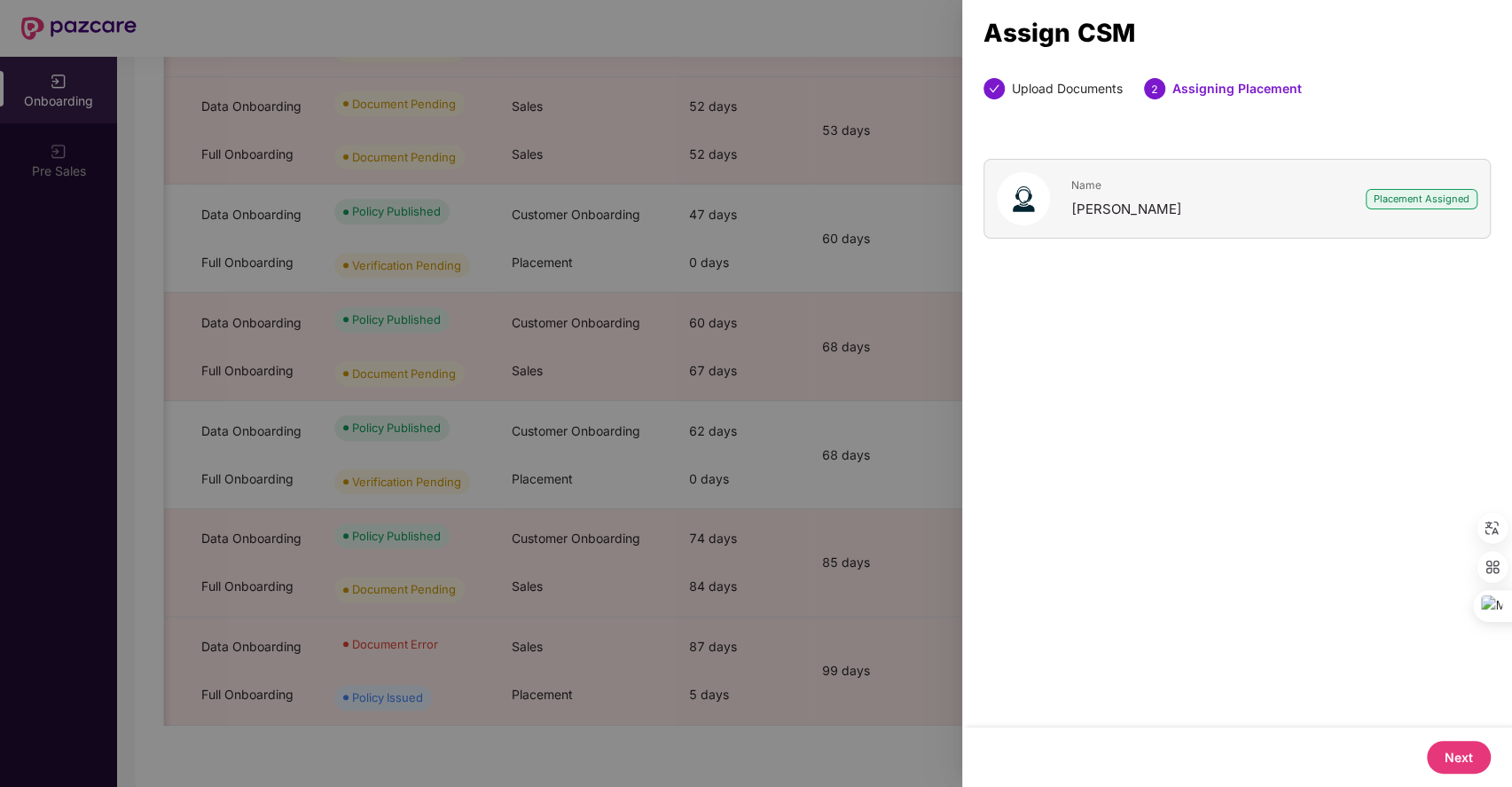
click at [1471, 758] on button "Next" at bounding box center [1459, 757] width 64 height 33
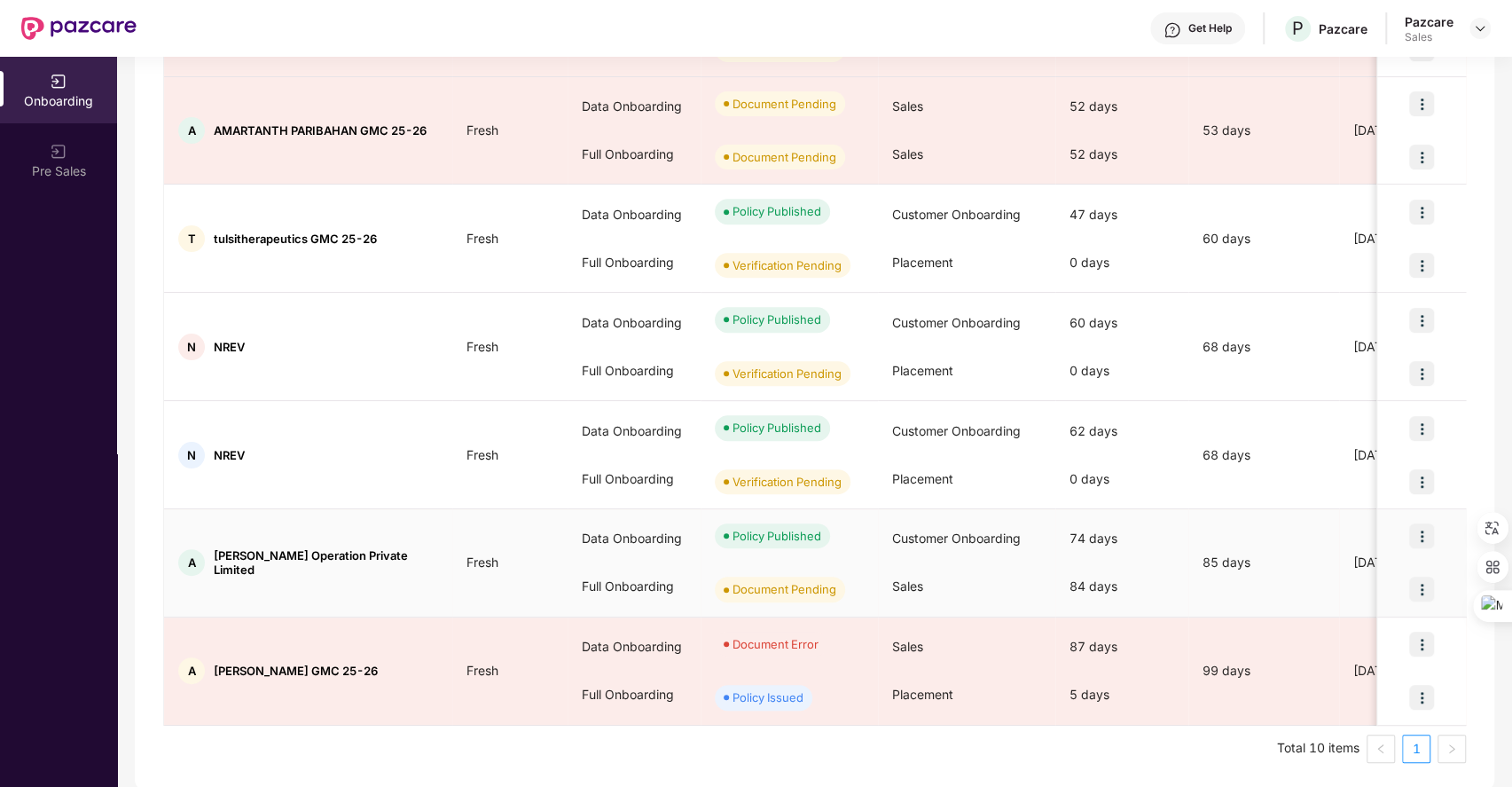
click at [1424, 580] on img at bounding box center [1422, 590] width 25 height 25
click at [1295, 636] on span "Upload Documents" at bounding box center [1338, 631] width 146 height 19
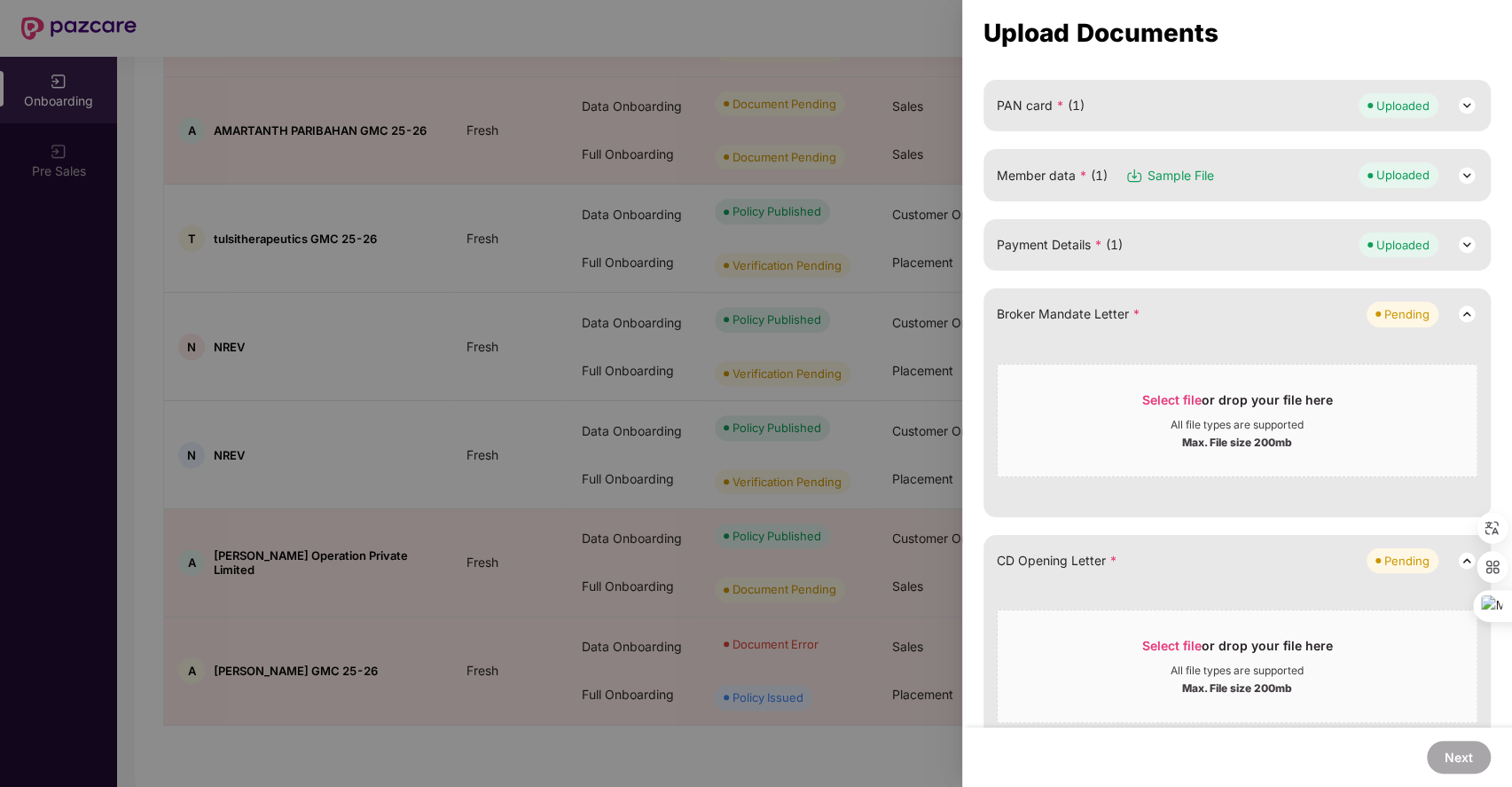
scroll to position [192, 0]
click at [1161, 394] on span "Select file" at bounding box center [1172, 398] width 60 height 15
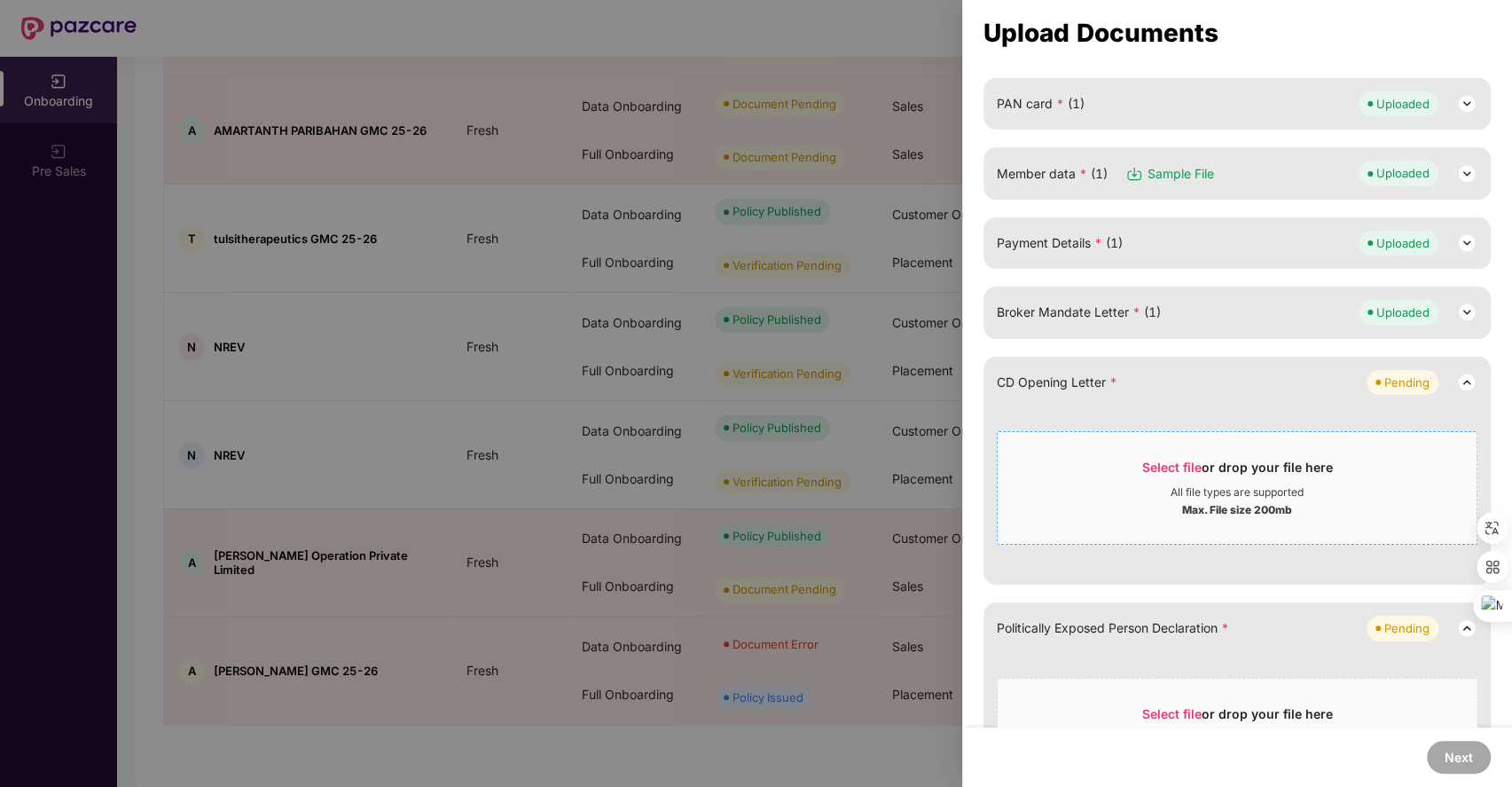
scroll to position [338, 0]
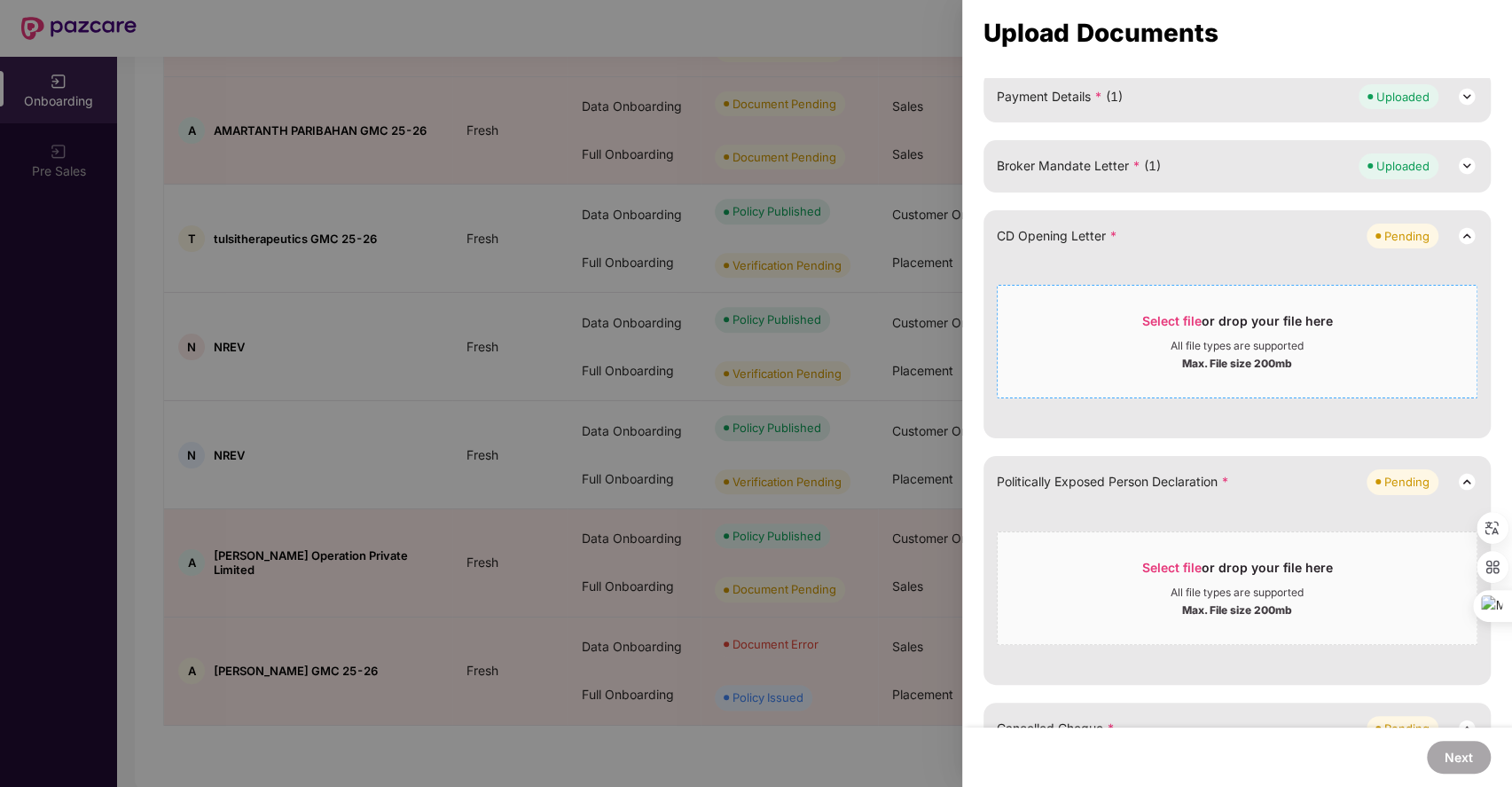
click at [1169, 307] on span "Select file or drop your file here All file types are supported Max. File size …" at bounding box center [1237, 341] width 479 height 85
click at [750, 348] on div at bounding box center [756, 393] width 1512 height 787
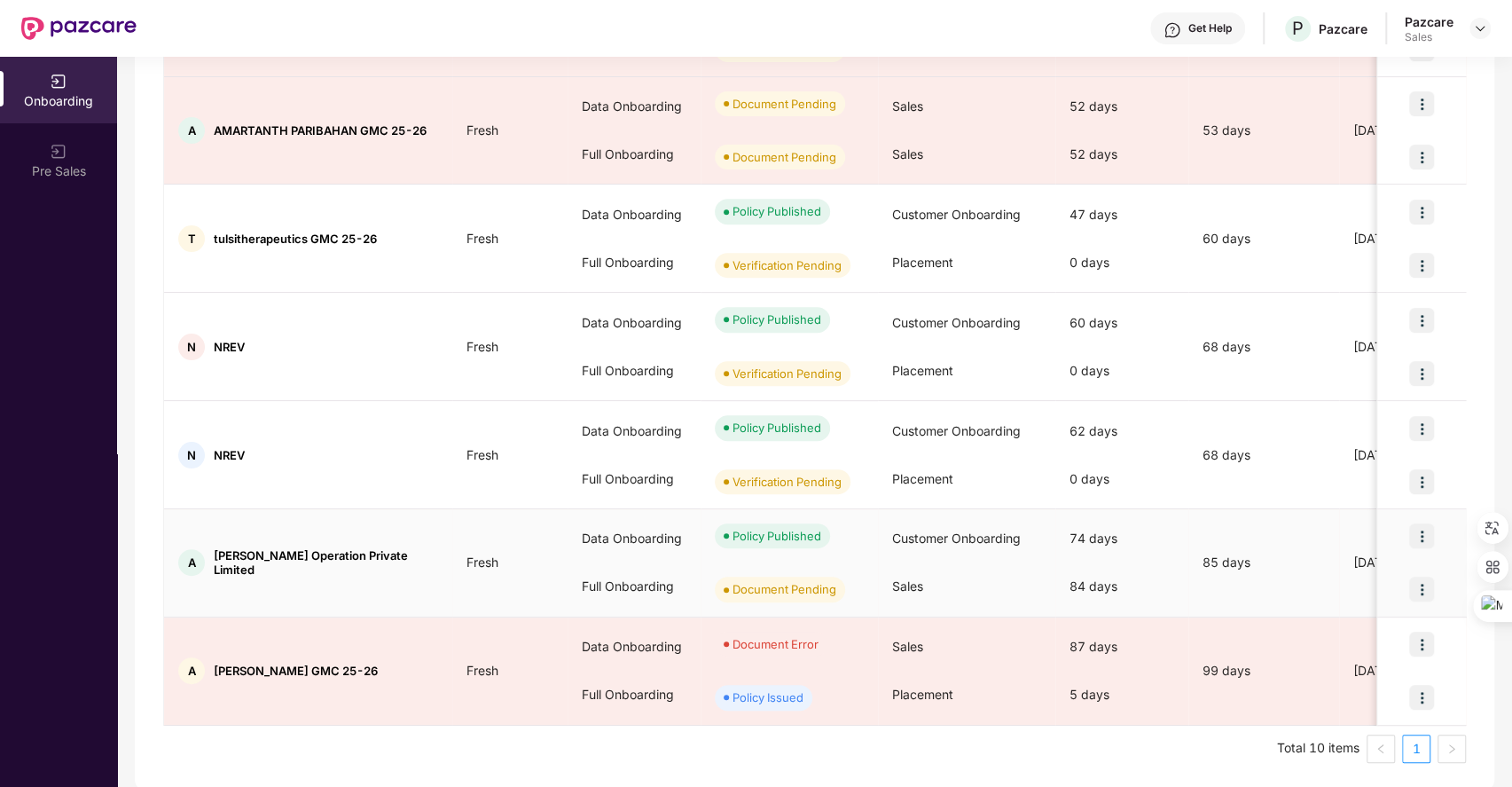
click at [1421, 530] on img at bounding box center [1422, 536] width 25 height 25
click at [1338, 575] on span "View Document" at bounding box center [1347, 577] width 127 height 19
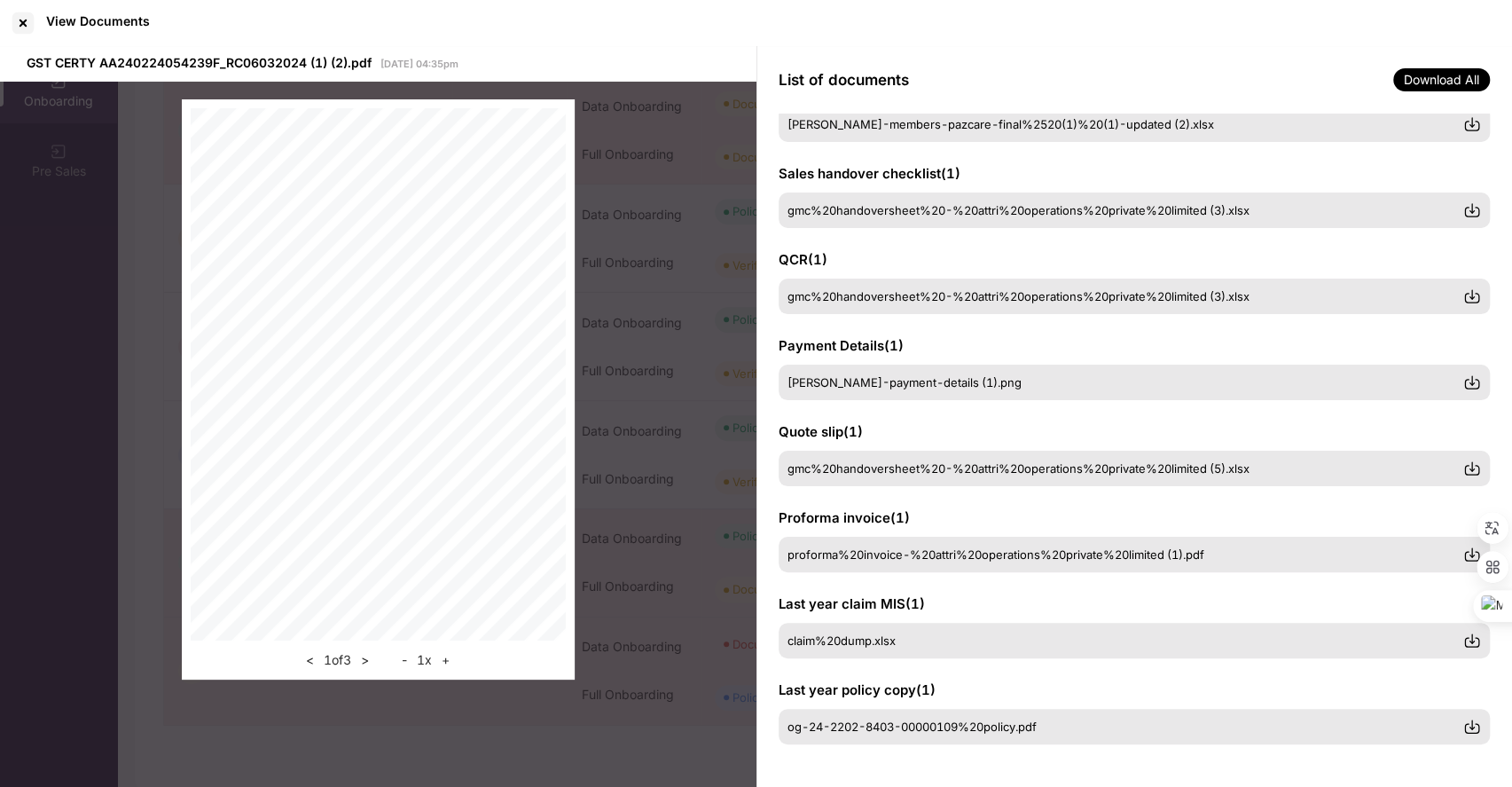
scroll to position [230, 0]
click at [722, 346] on div "< 1 of 3 > - 1 x +" at bounding box center [378, 389] width 757 height 616
click at [25, 27] on div at bounding box center [22, 22] width 28 height 28
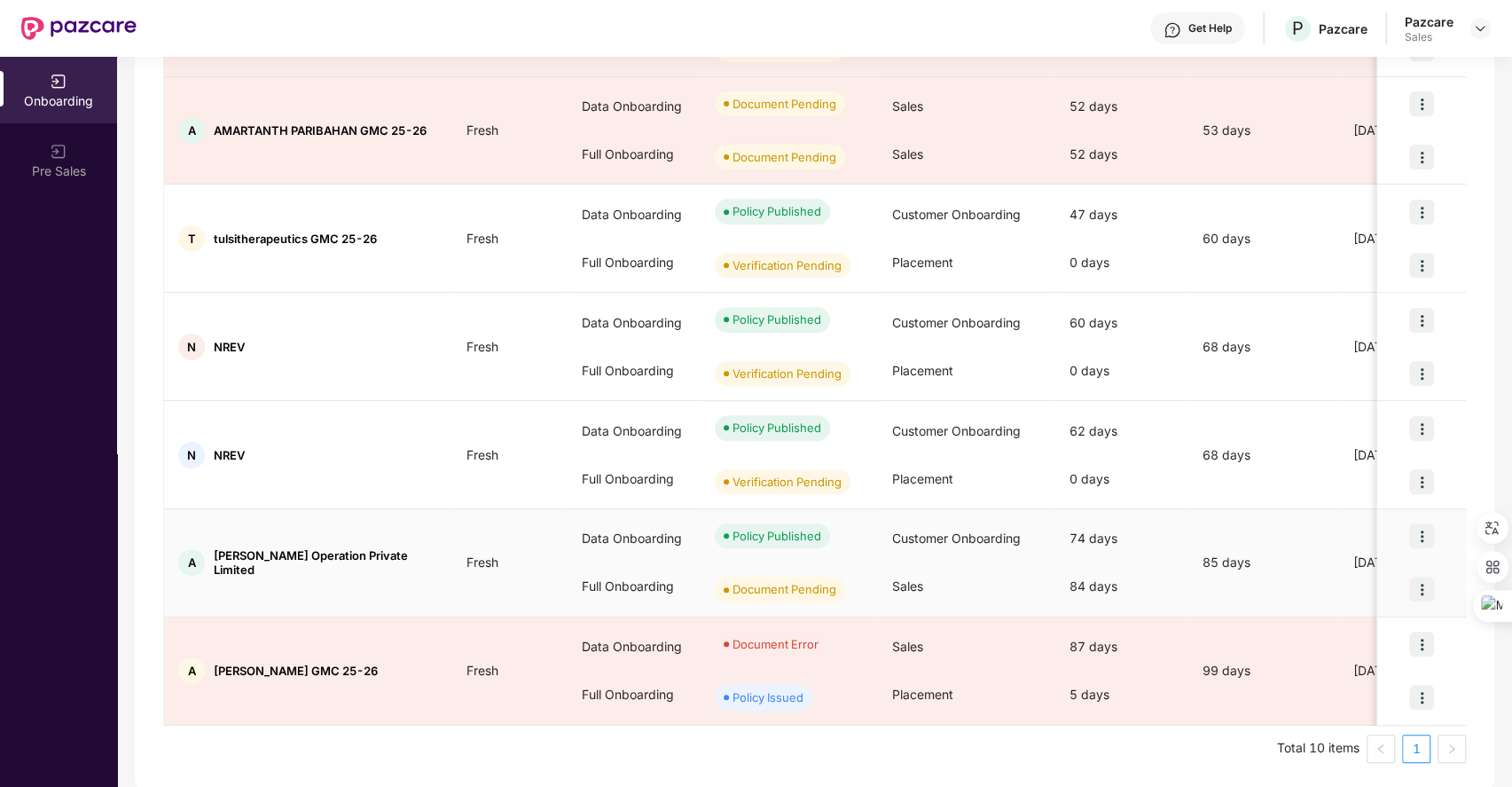
click at [1424, 586] on img at bounding box center [1422, 590] width 25 height 25
click at [1327, 634] on span "Upload Documents" at bounding box center [1338, 631] width 146 height 19
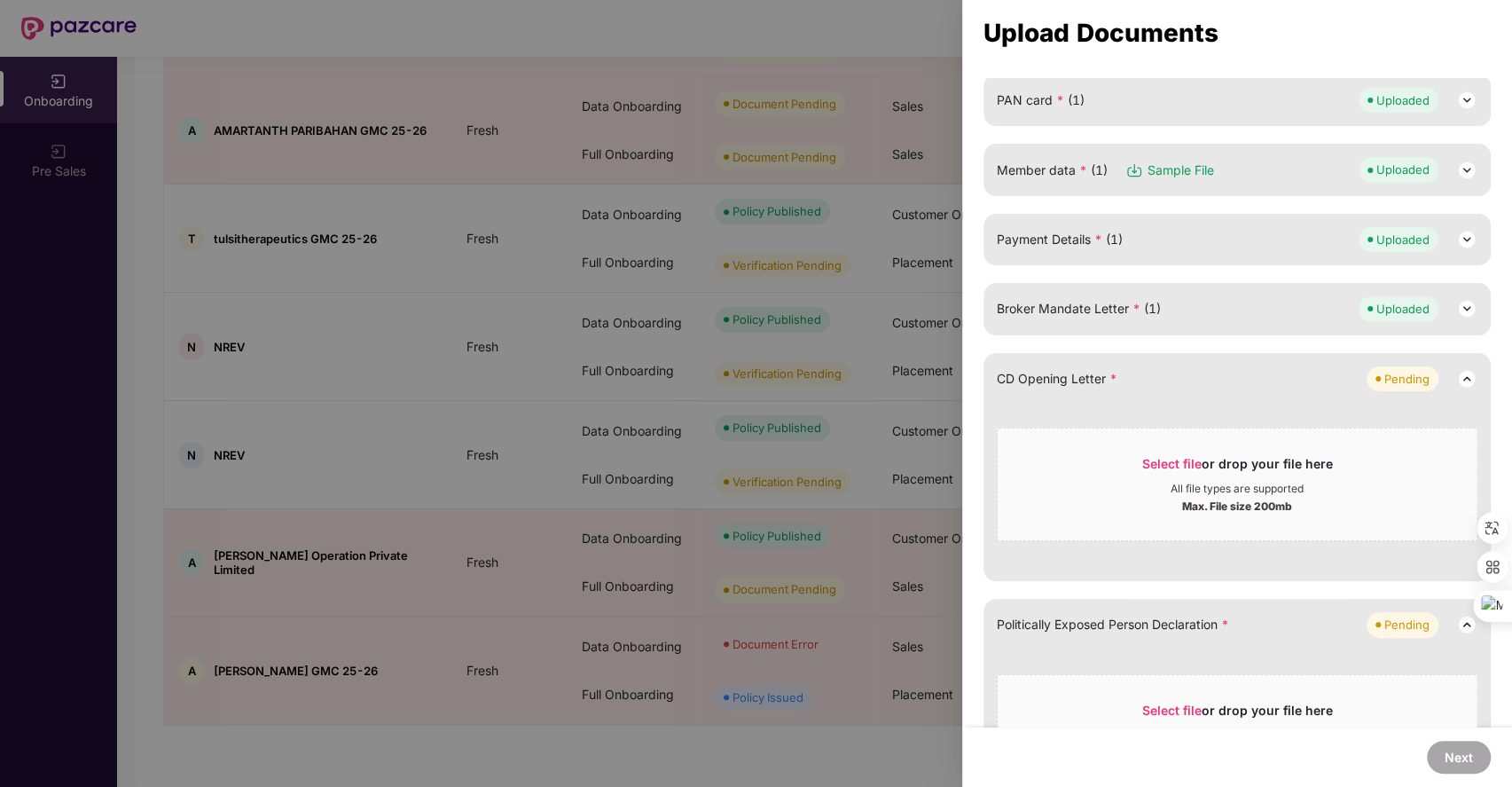
scroll to position [198, 0]
click at [1153, 455] on span "Select file" at bounding box center [1172, 460] width 60 height 15
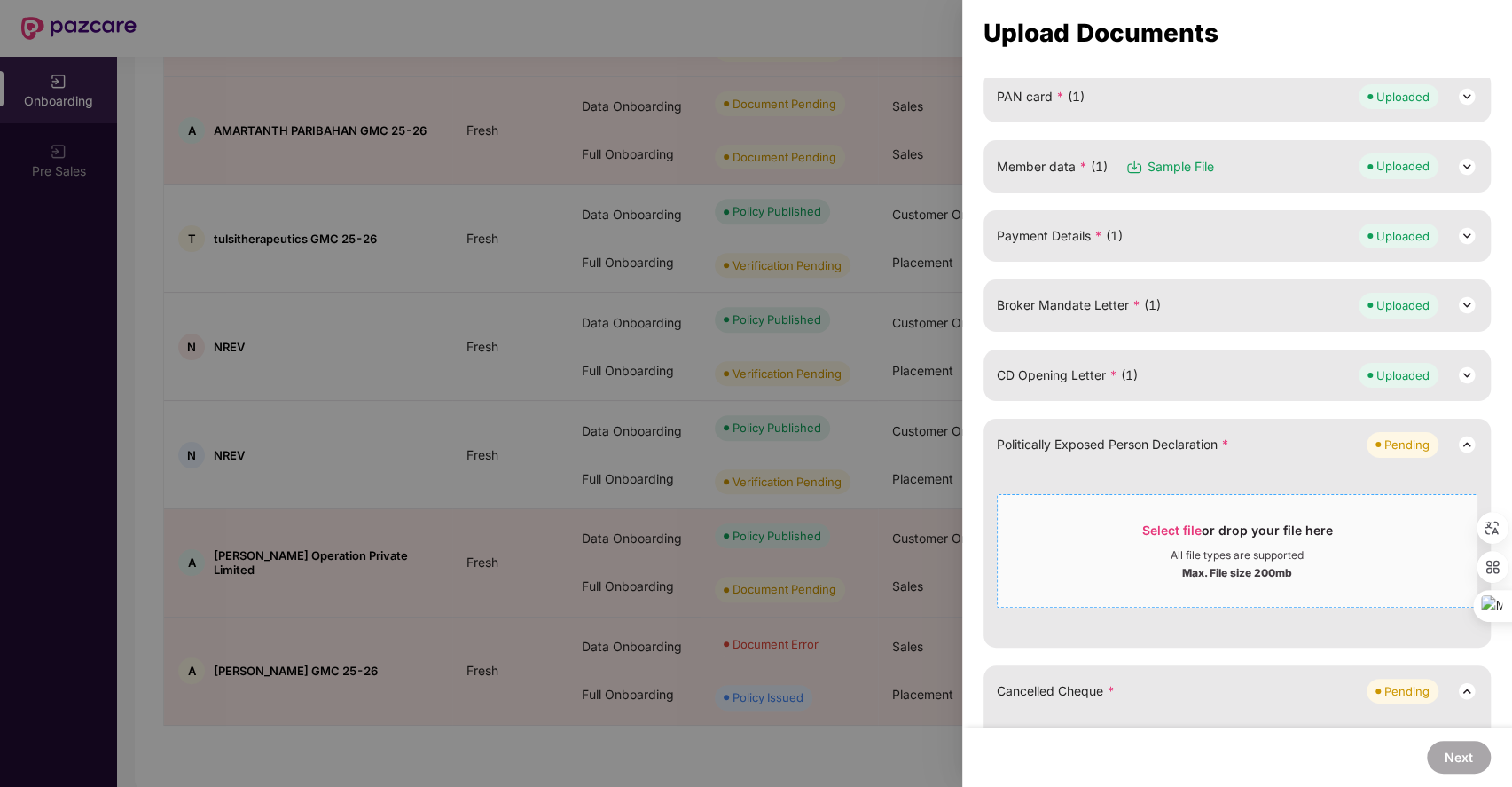
click at [1165, 523] on span "Select file" at bounding box center [1172, 531] width 60 height 15
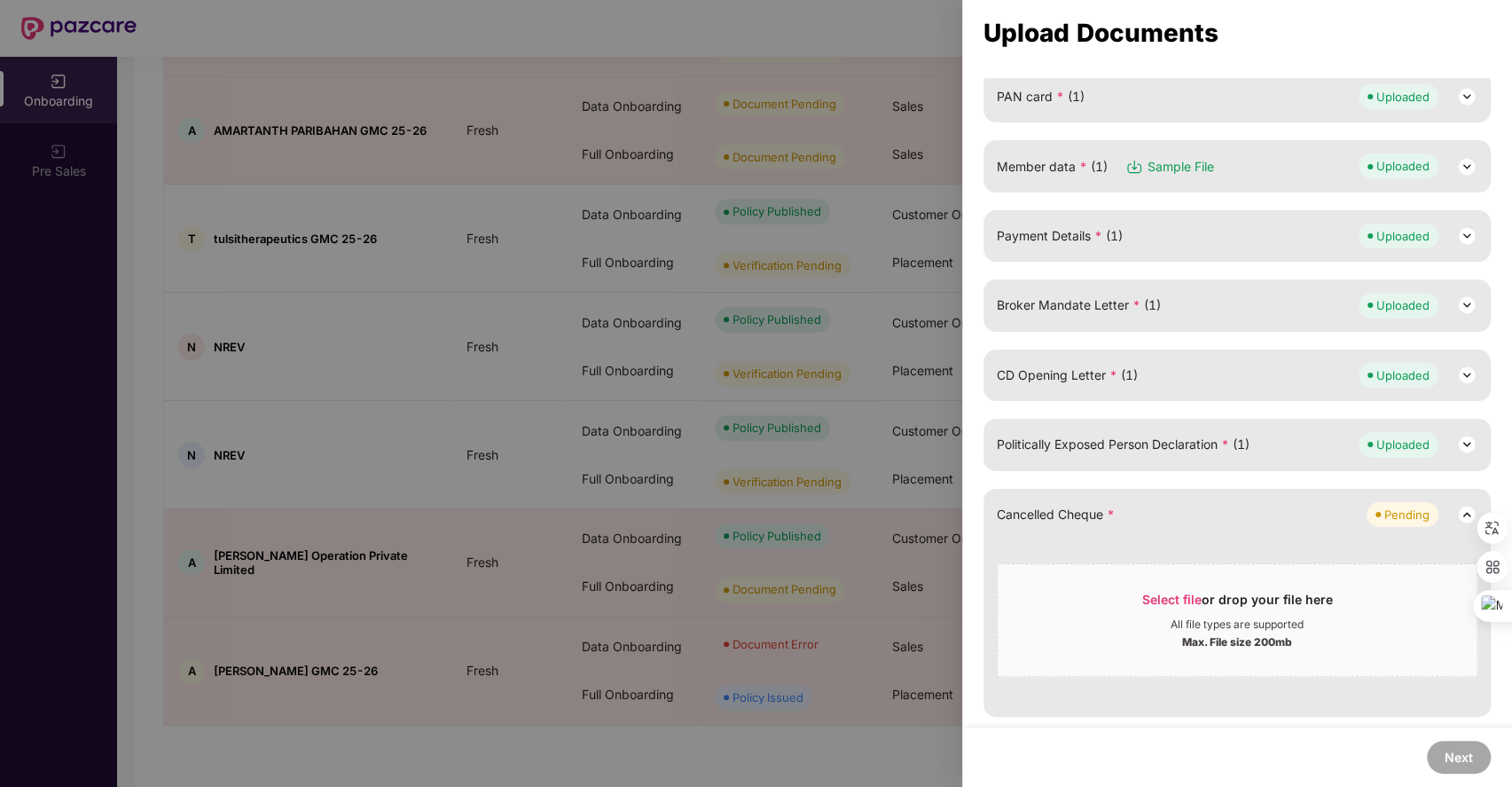
scroll to position [197, 0]
click at [1153, 603] on span "Select file" at bounding box center [1172, 602] width 60 height 15
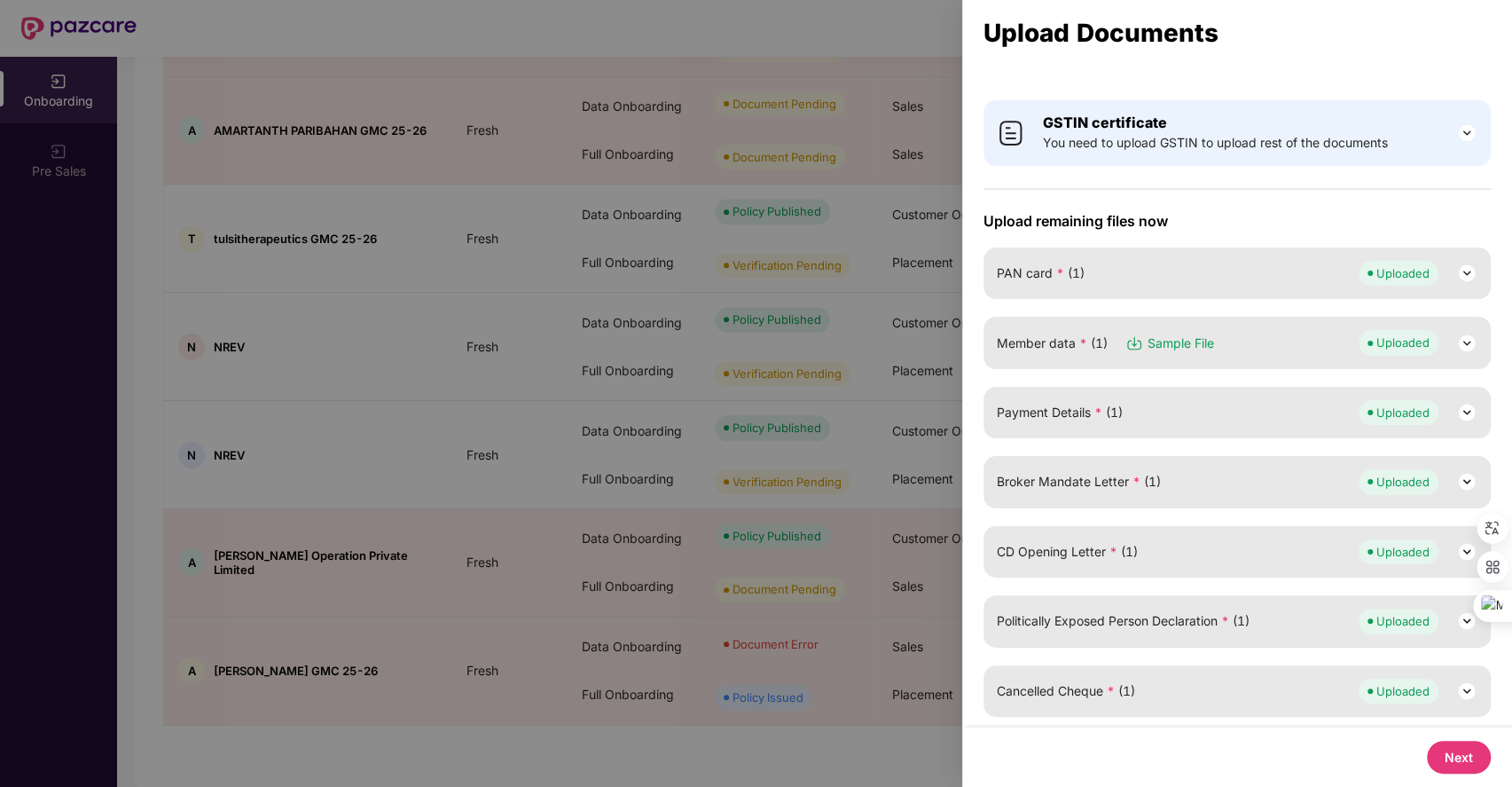
scroll to position [19, 0]
click at [1456, 754] on button "Next" at bounding box center [1459, 757] width 64 height 33
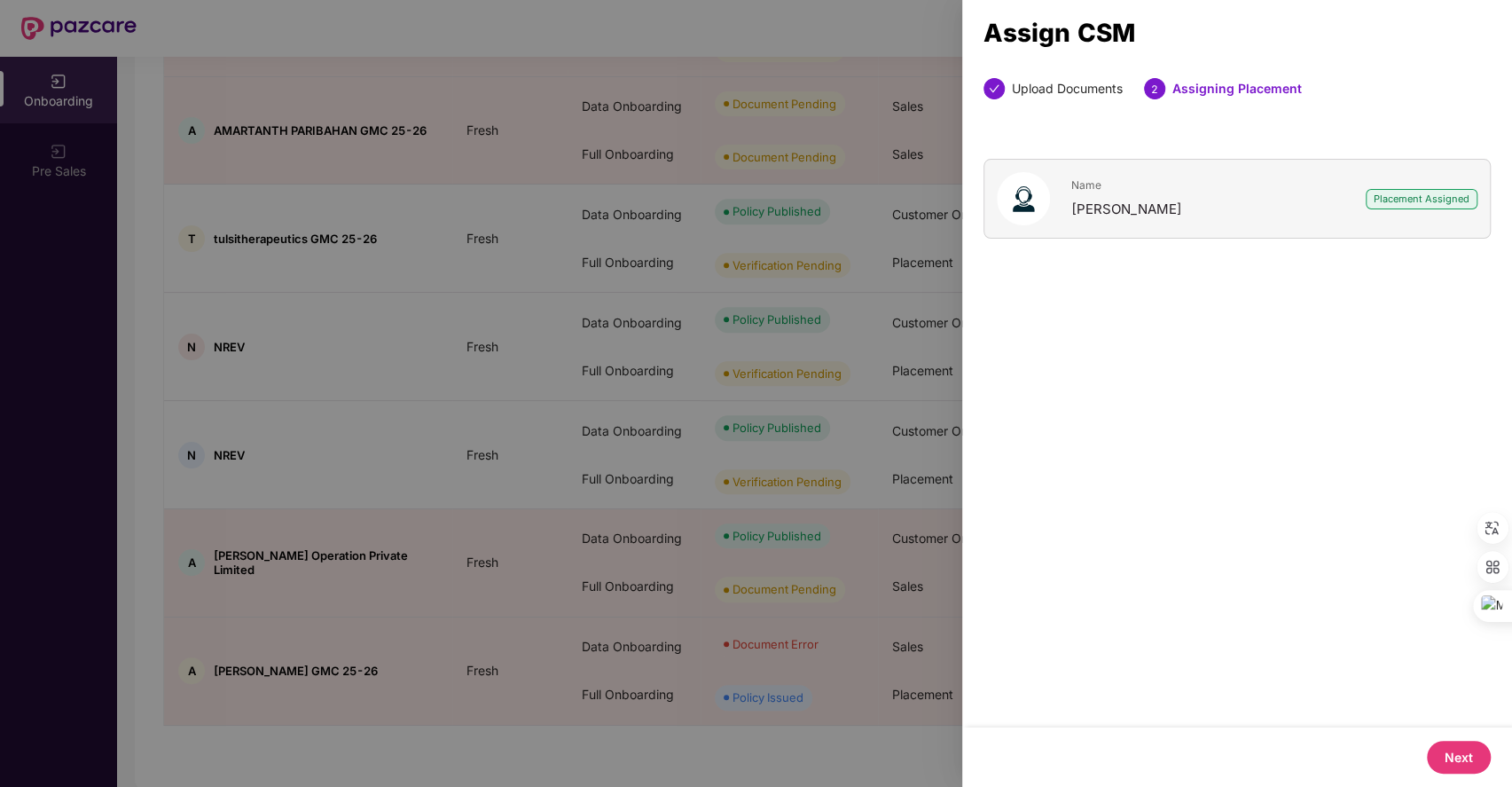
click at [1455, 748] on button "Next" at bounding box center [1459, 757] width 64 height 33
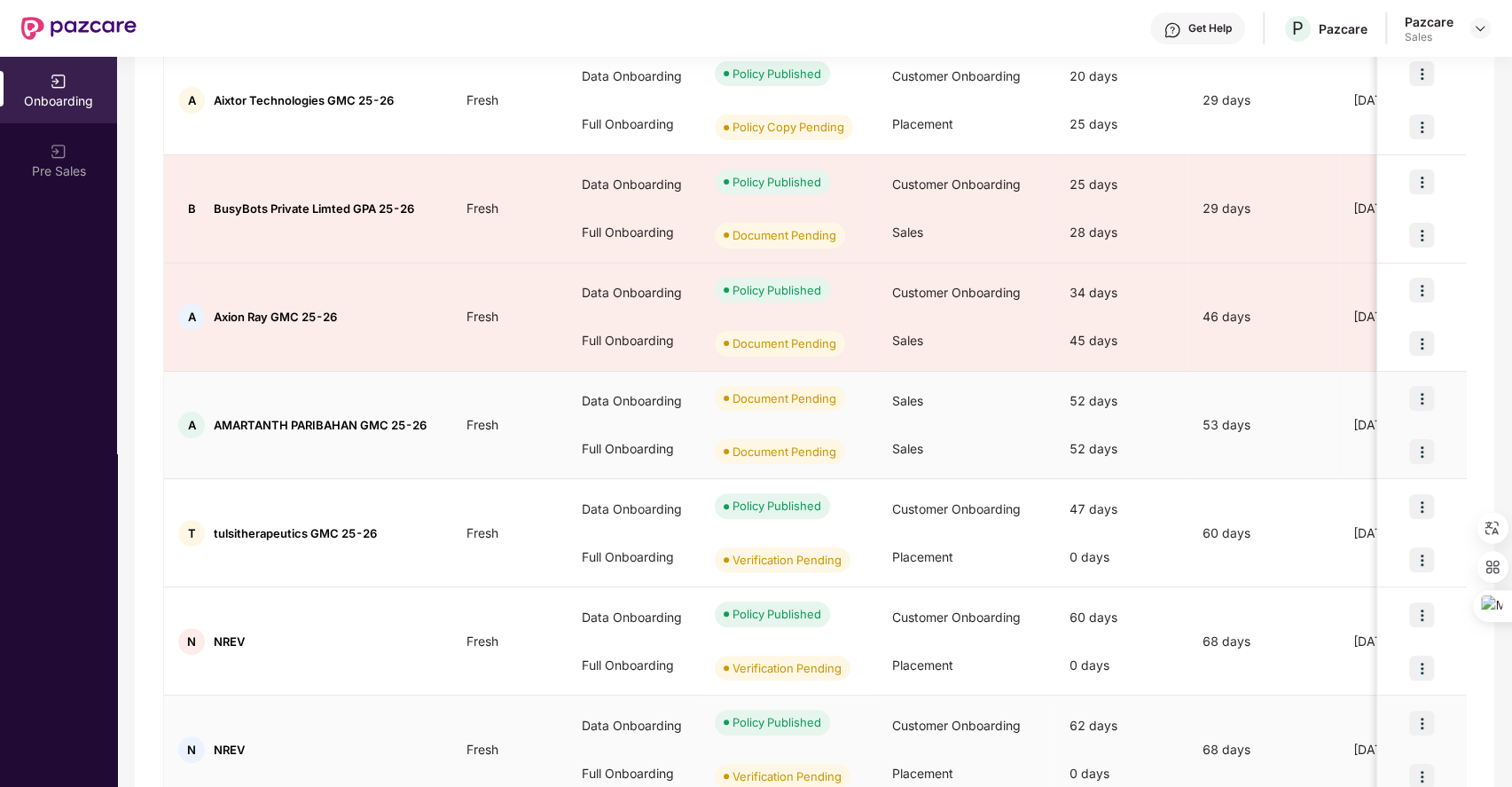
scroll to position [380, 0]
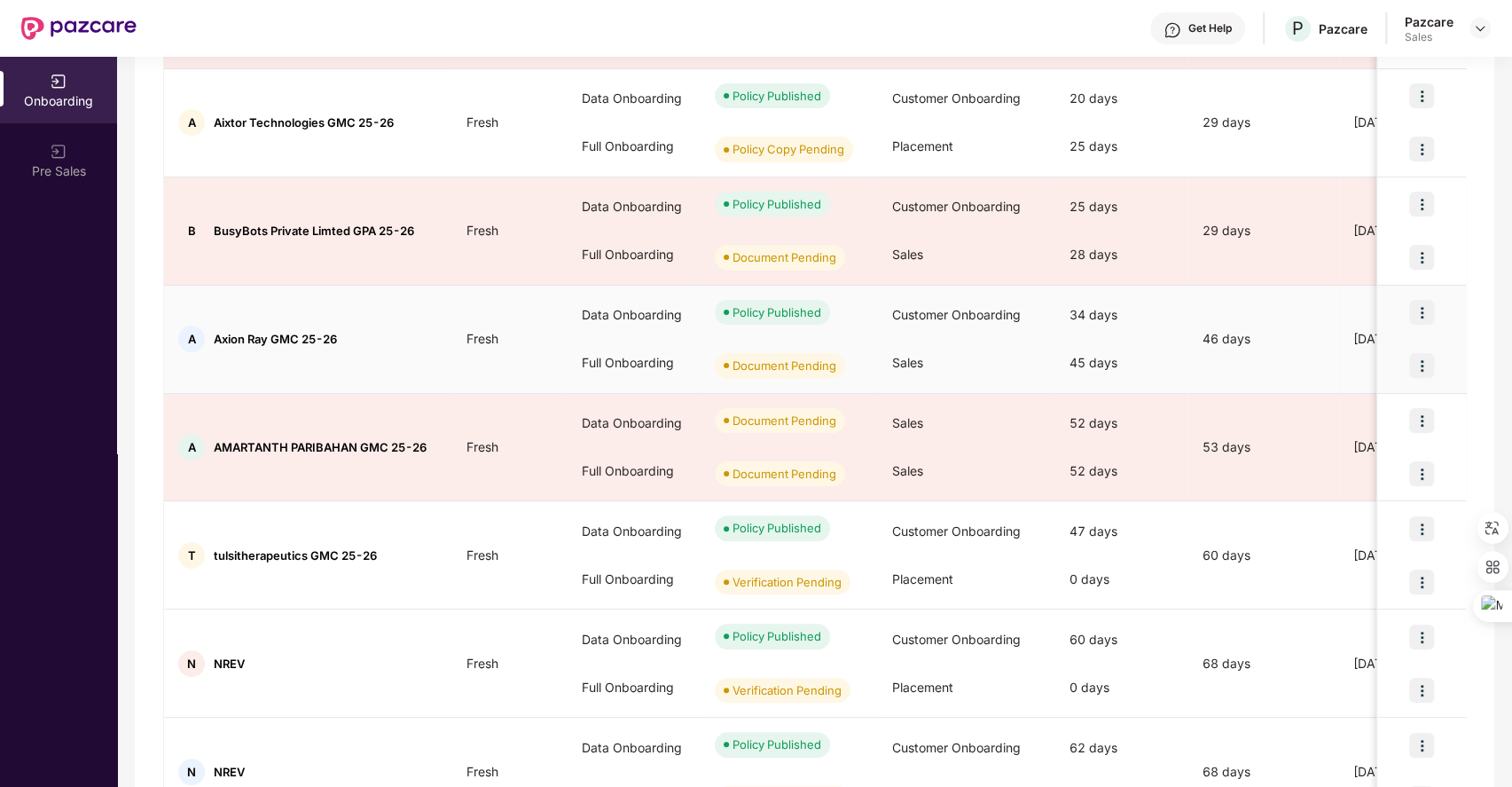
click at [1418, 360] on img at bounding box center [1422, 366] width 25 height 25
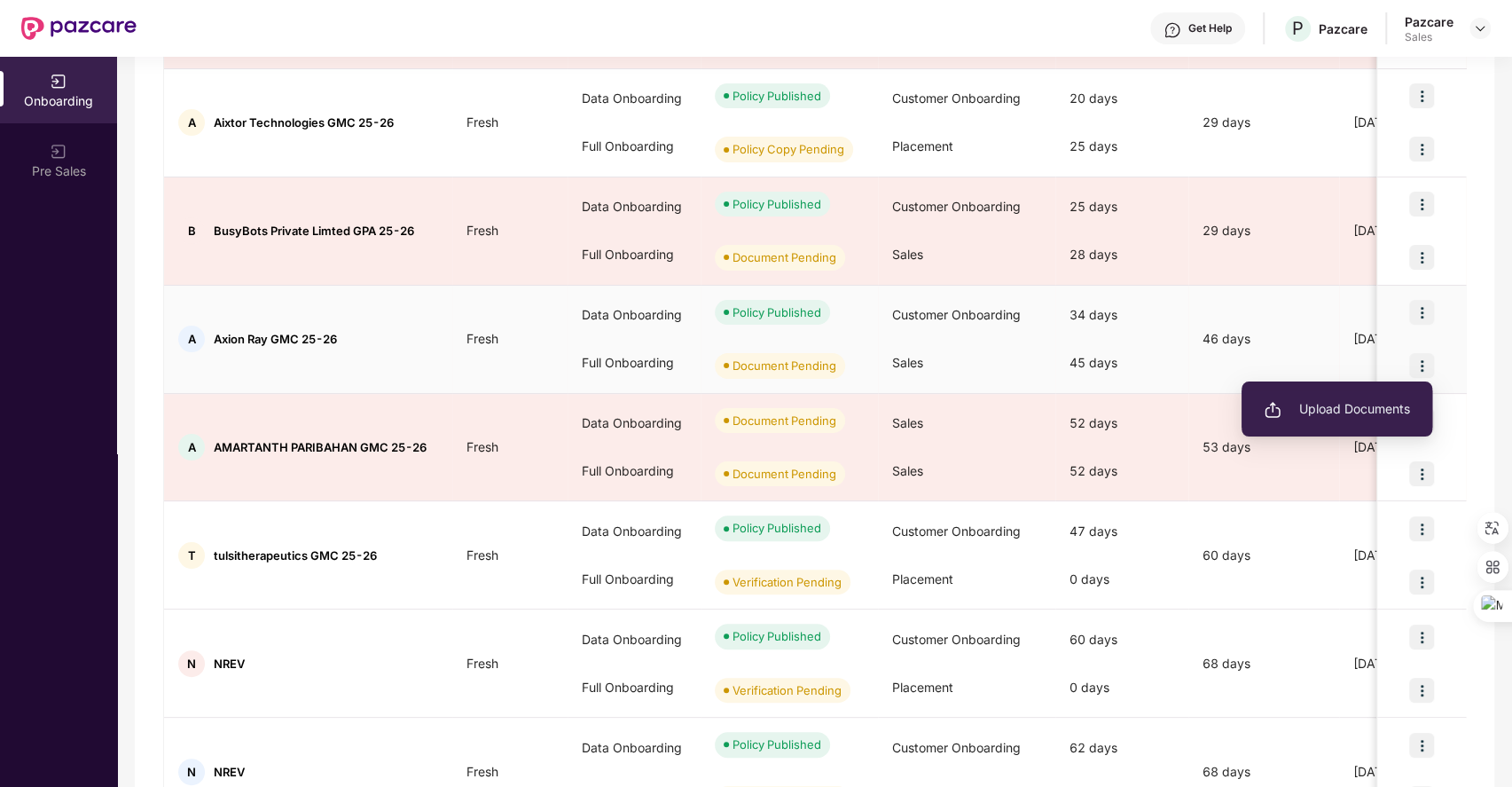
click at [1316, 405] on span "Upload Documents" at bounding box center [1338, 408] width 146 height 19
